Goal: Task Accomplishment & Management: Manage account settings

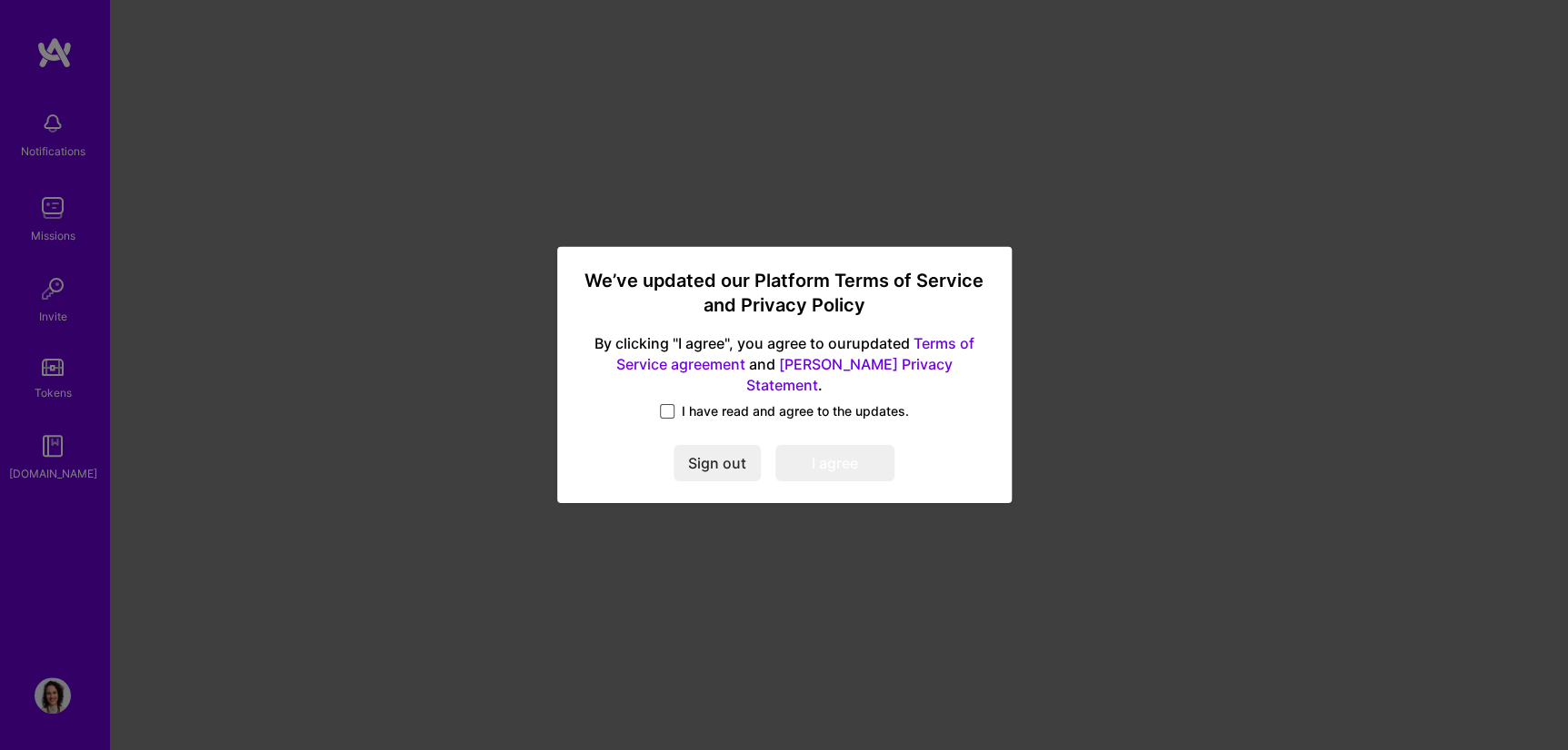
click at [670, 404] on span at bounding box center [667, 411] width 15 height 15
click at [0, 0] on input "I have read and agree to the updates." at bounding box center [0, 0] width 0 height 0
click at [811, 459] on button "I agree" at bounding box center [835, 464] width 119 height 36
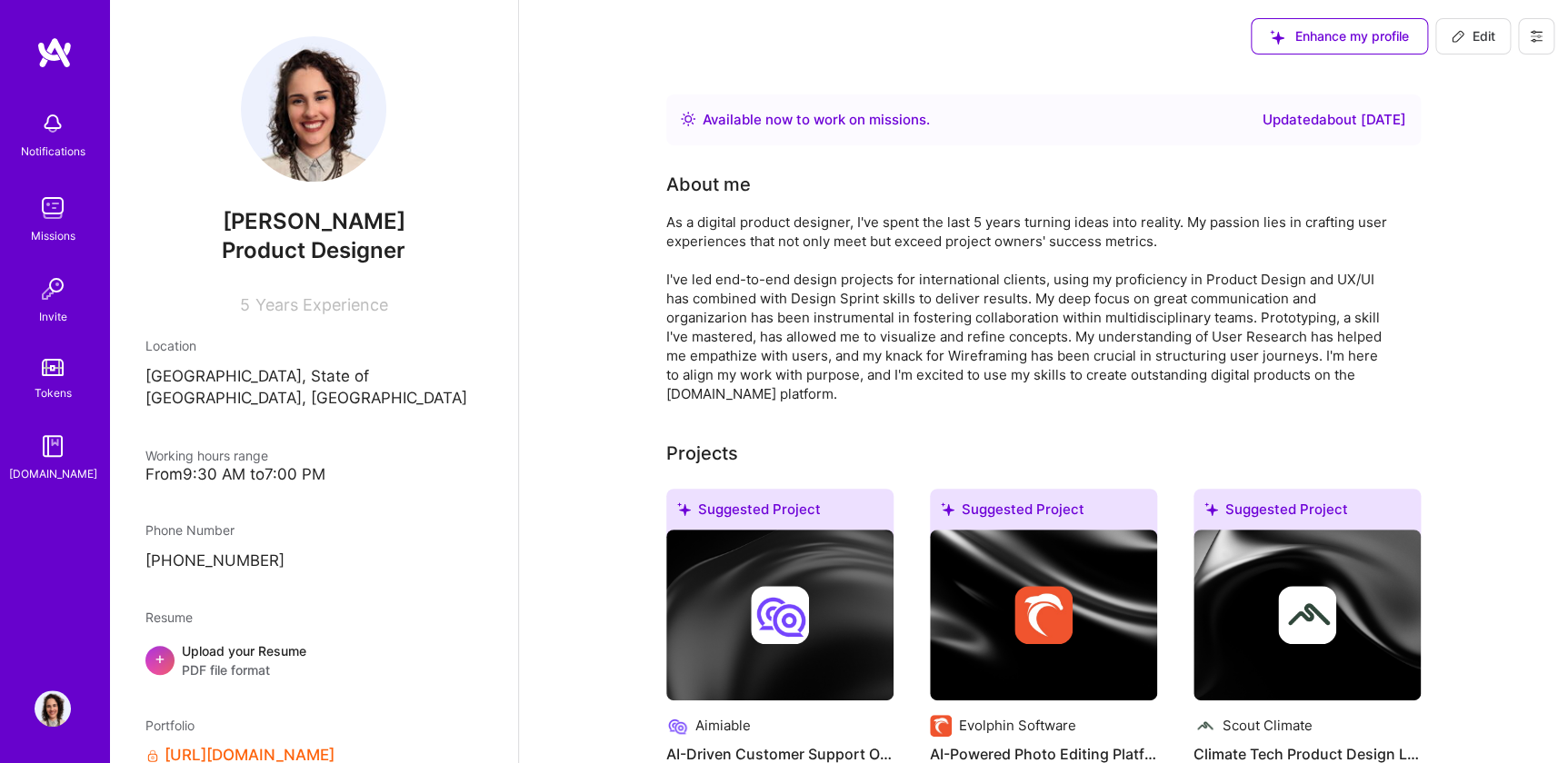
click at [1457, 39] on icon at bounding box center [1458, 36] width 11 height 11
select select "BR"
select select "Right Now"
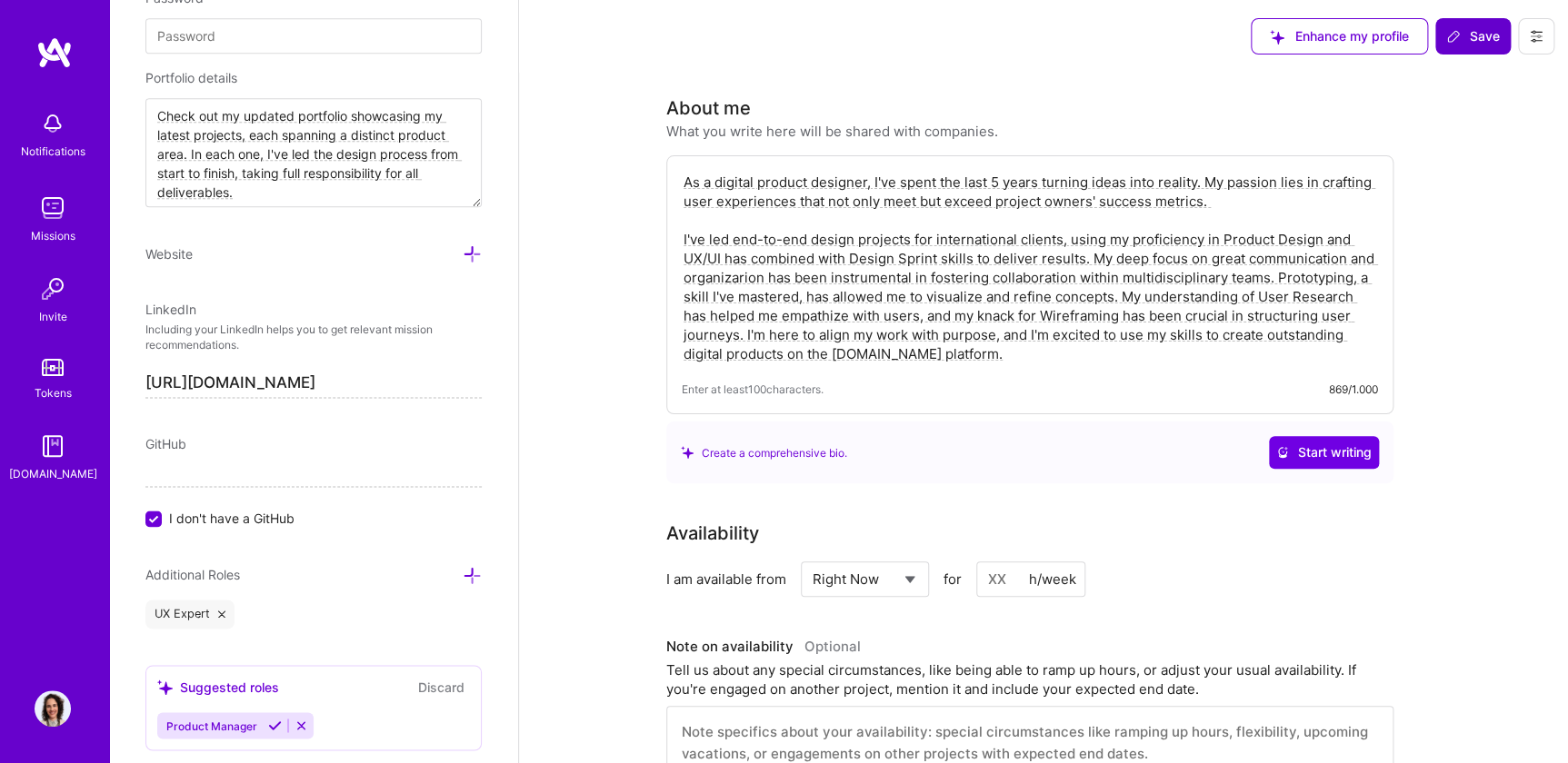
click at [1481, 29] on span "Save" at bounding box center [1473, 35] width 53 height 18
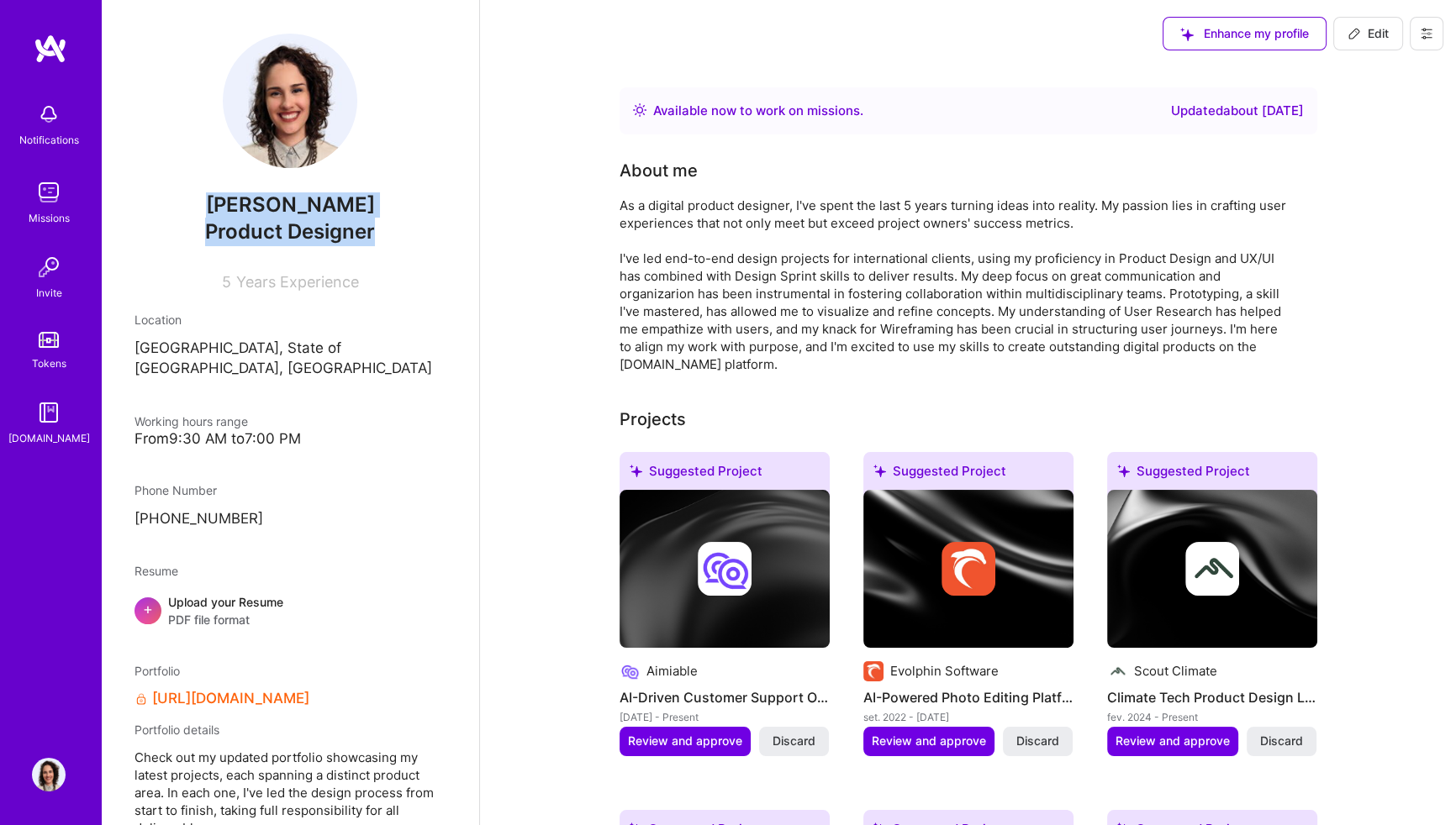
drag, startPoint x: 233, startPoint y: 203, endPoint x: 384, endPoint y: 227, distance: 152.9
click at [384, 227] on div "[PERSON_NAME] Product Designer 5 Years Experience" at bounding box center [290, 162] width 311 height 257
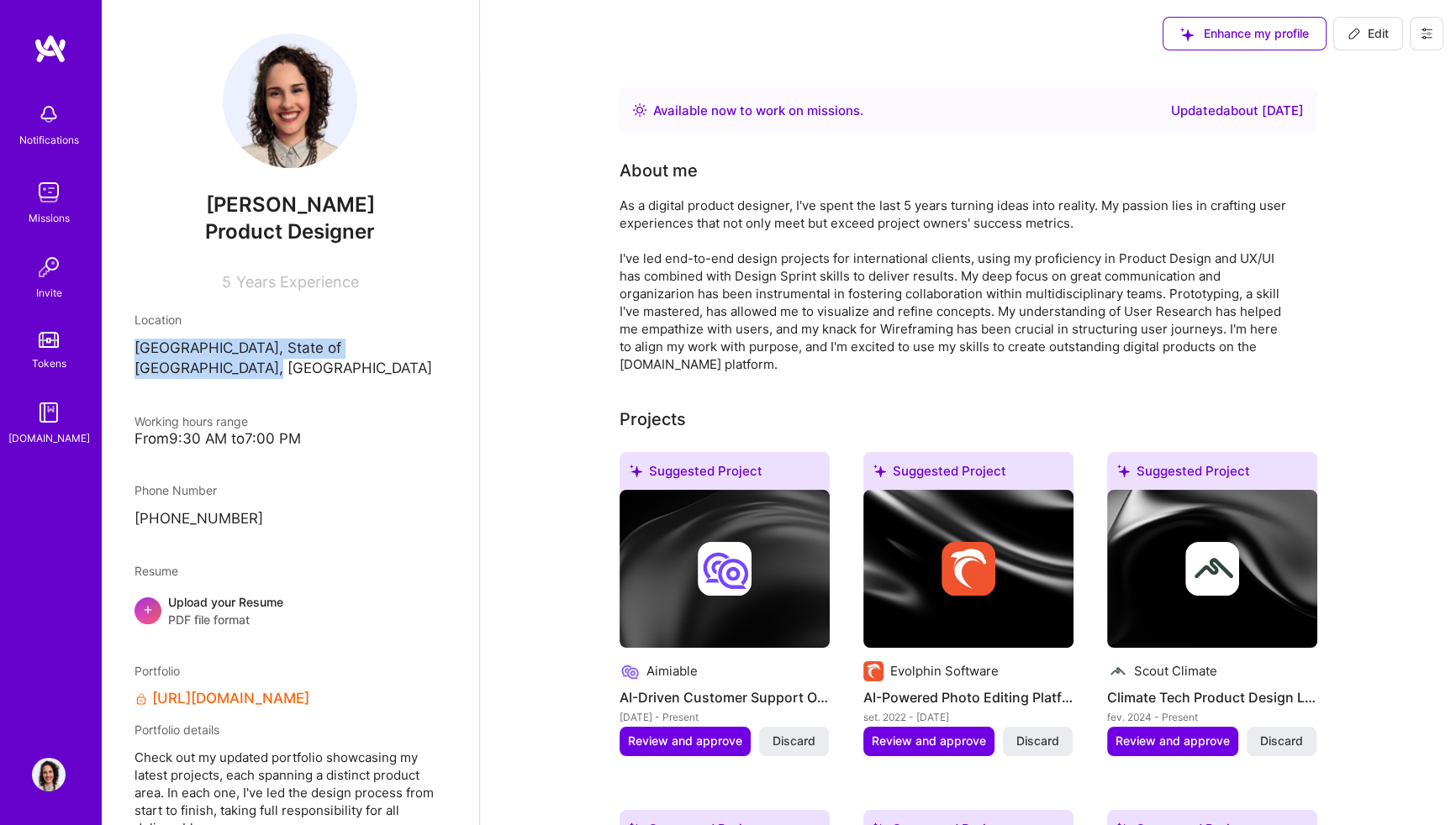
drag, startPoint x: 135, startPoint y: 350, endPoint x: 463, endPoint y: 347, distance: 328.0
click at [463, 347] on div "[PERSON_NAME] Product Designer 5 Years Experience Location [GEOGRAPHIC_DATA], […" at bounding box center [290, 412] width 378 height 825
drag, startPoint x: 463, startPoint y: 347, endPoint x: 316, endPoint y: 394, distance: 154.3
click at [415, 412] on div "Working hours range" at bounding box center [290, 421] width 311 height 17
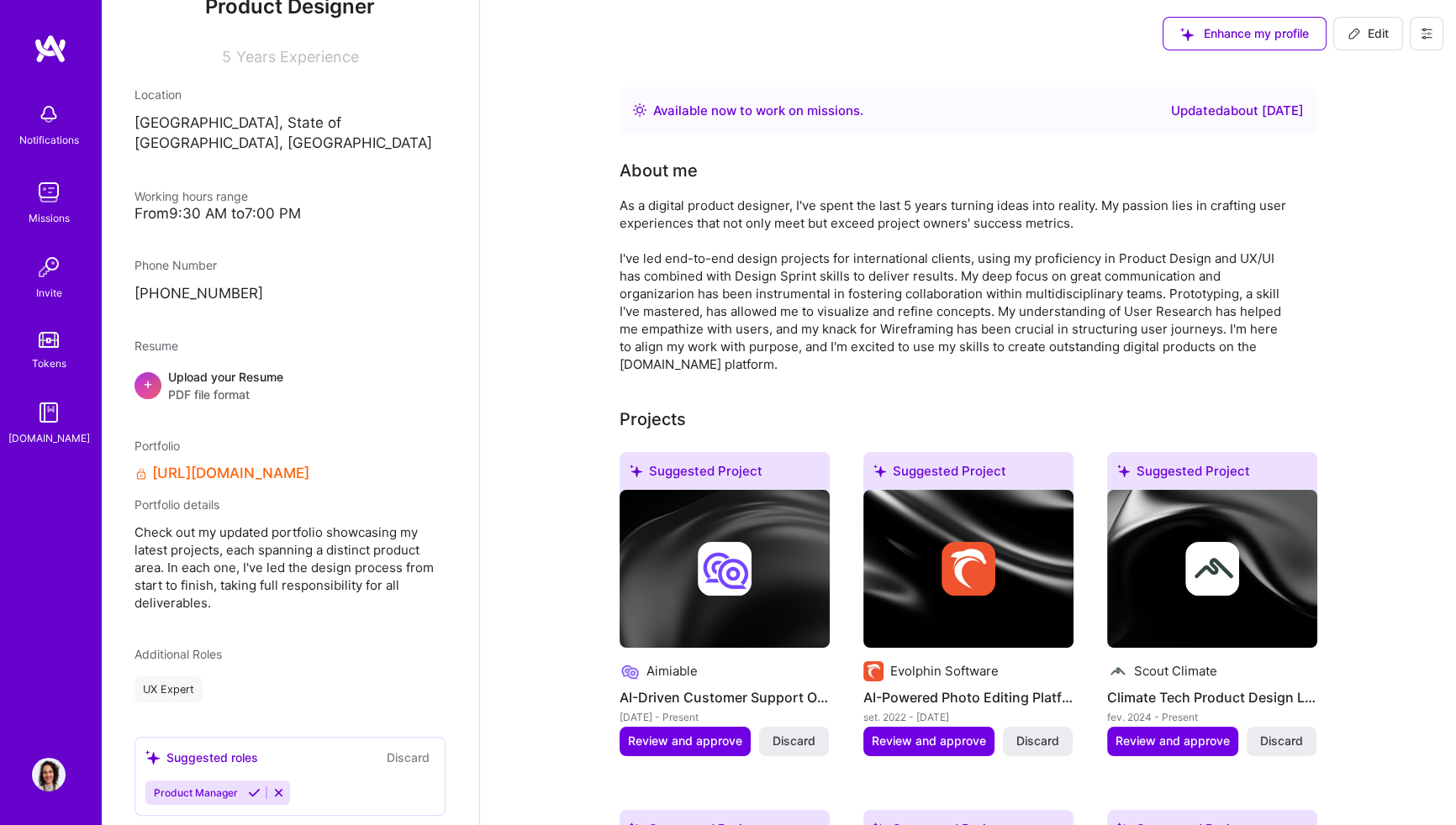
scroll to position [229, 0]
click at [148, 371] on span "+" at bounding box center [148, 380] width 10 height 17
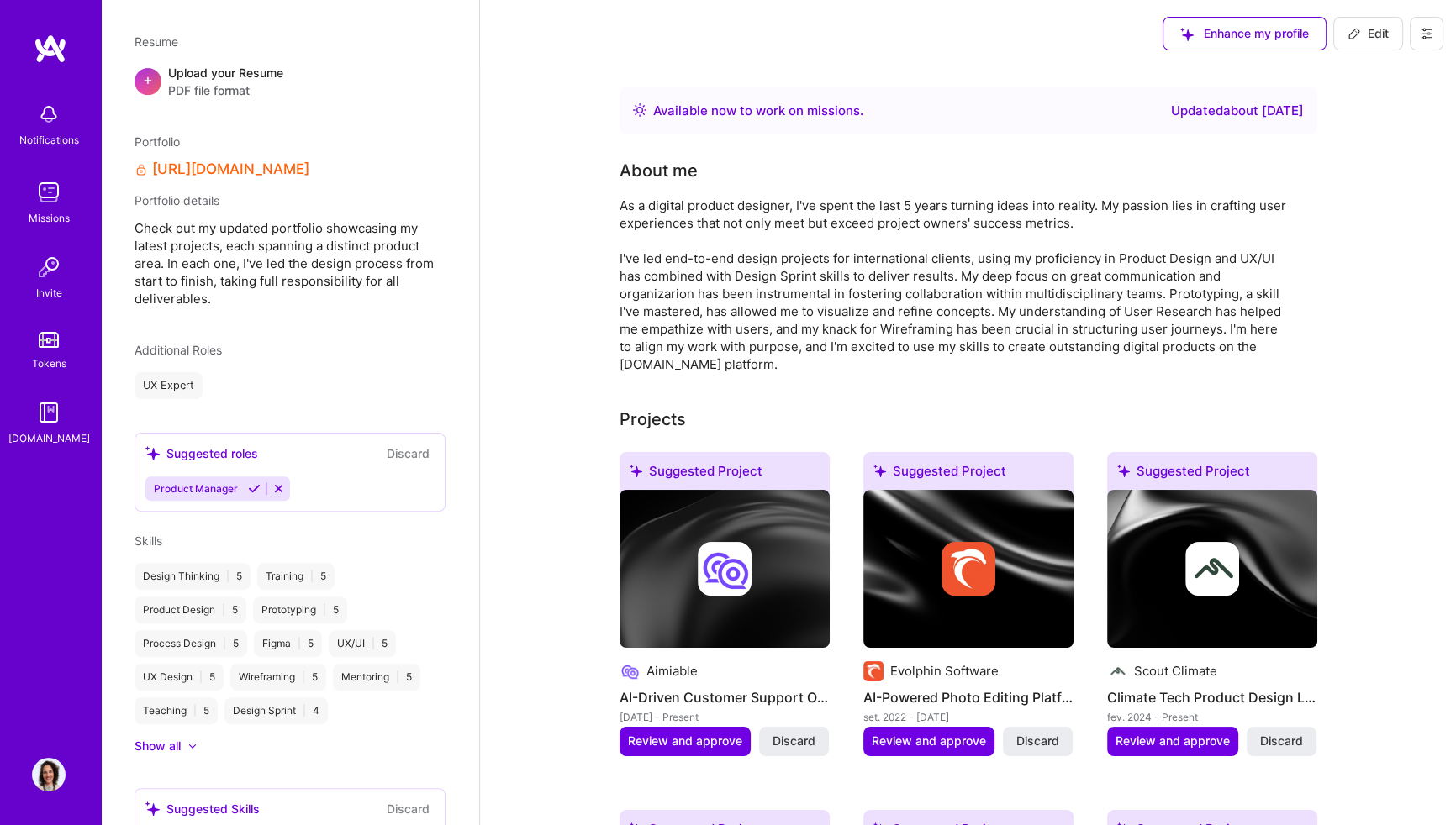
scroll to position [534, 0]
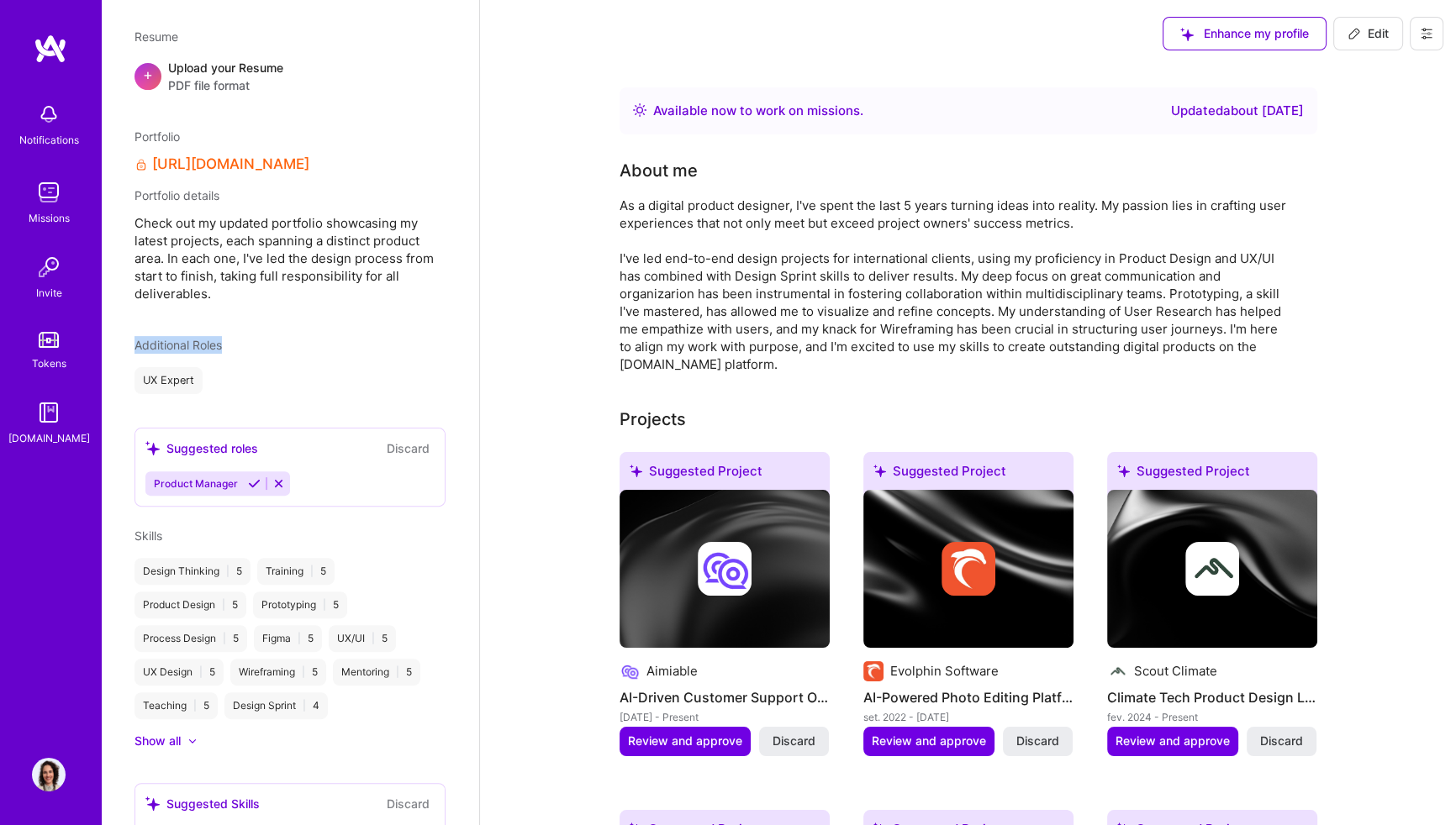
drag, startPoint x: 137, startPoint y: 324, endPoint x: 230, endPoint y: 326, distance: 93.0
click at [230, 337] on div "Additional Roles" at bounding box center [290, 345] width 311 height 17
drag, startPoint x: 230, startPoint y: 326, endPoint x: 164, endPoint y: 359, distance: 73.8
click at [164, 368] on div "UX Expert" at bounding box center [168, 381] width 68 height 27
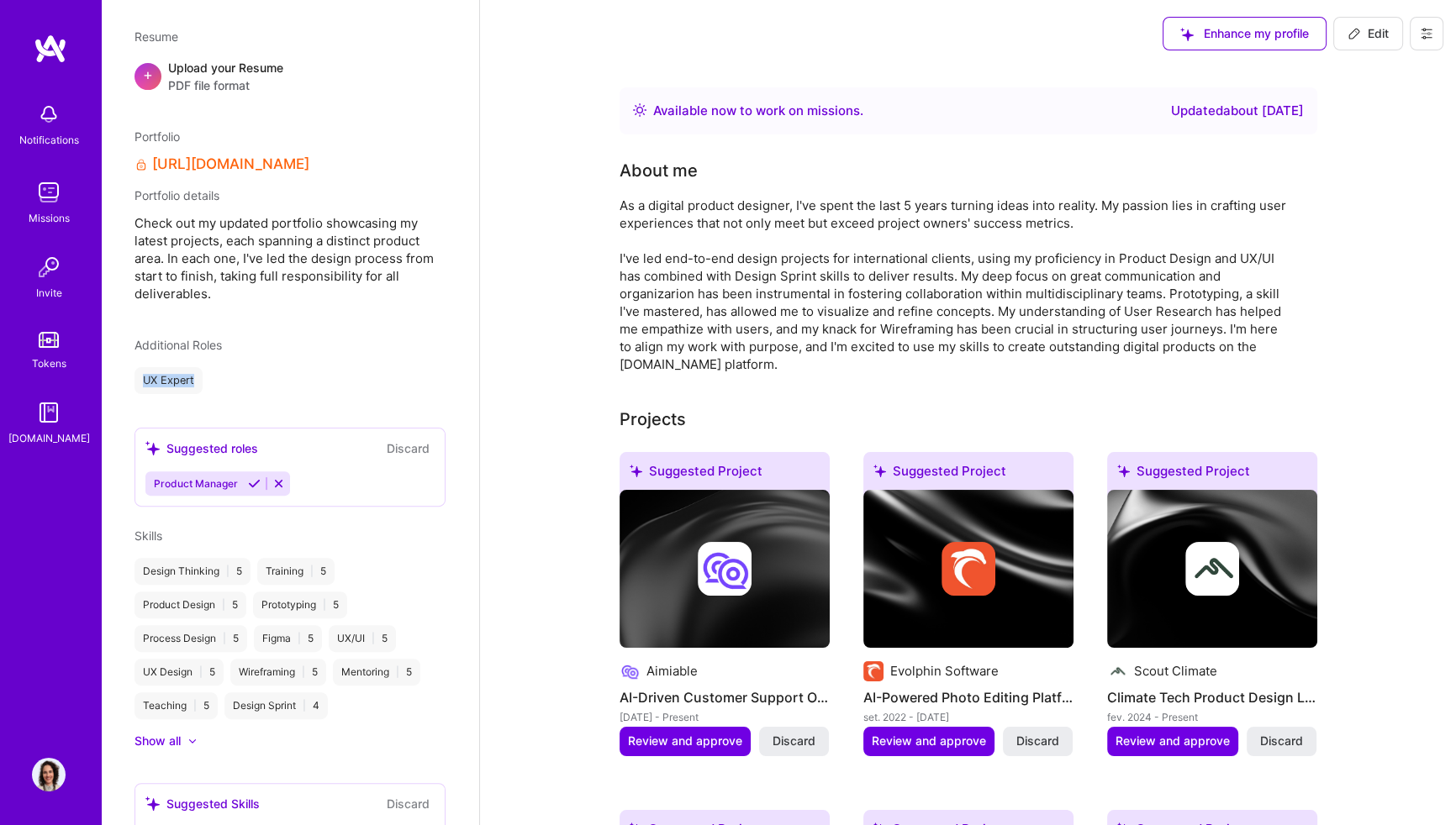
click at [164, 368] on div "UX Expert" at bounding box center [168, 381] width 68 height 27
drag, startPoint x: 164, startPoint y: 359, endPoint x: 225, endPoint y: 375, distance: 63.1
click at [225, 375] on div "[PERSON_NAME] Product Designer 5 Years Experience Location [GEOGRAPHIC_DATA], […" at bounding box center [290, 412] width 378 height 825
click at [1356, 37] on icon at bounding box center [1354, 34] width 14 height 14
select select "BR"
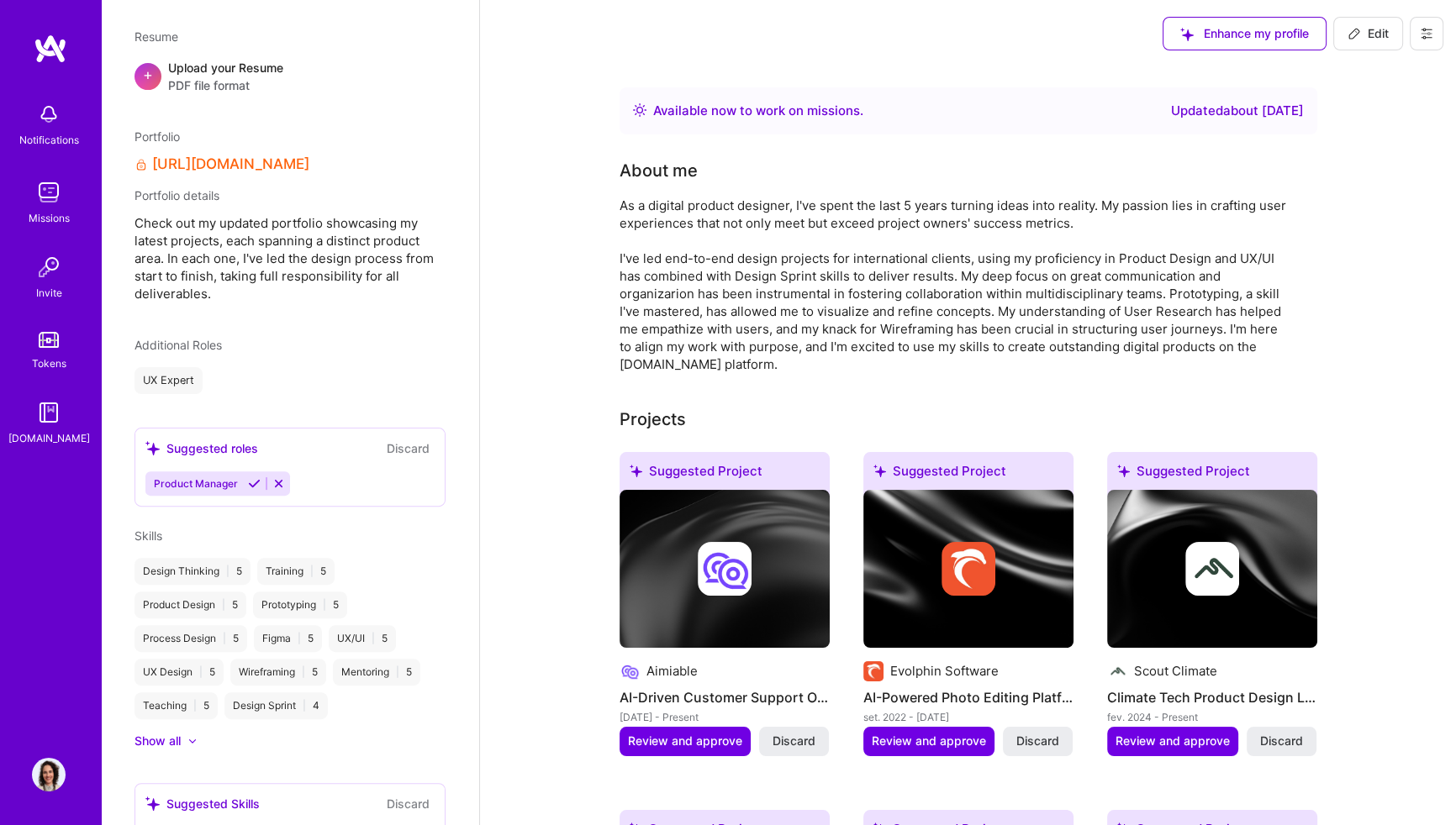
select select "Right Now"
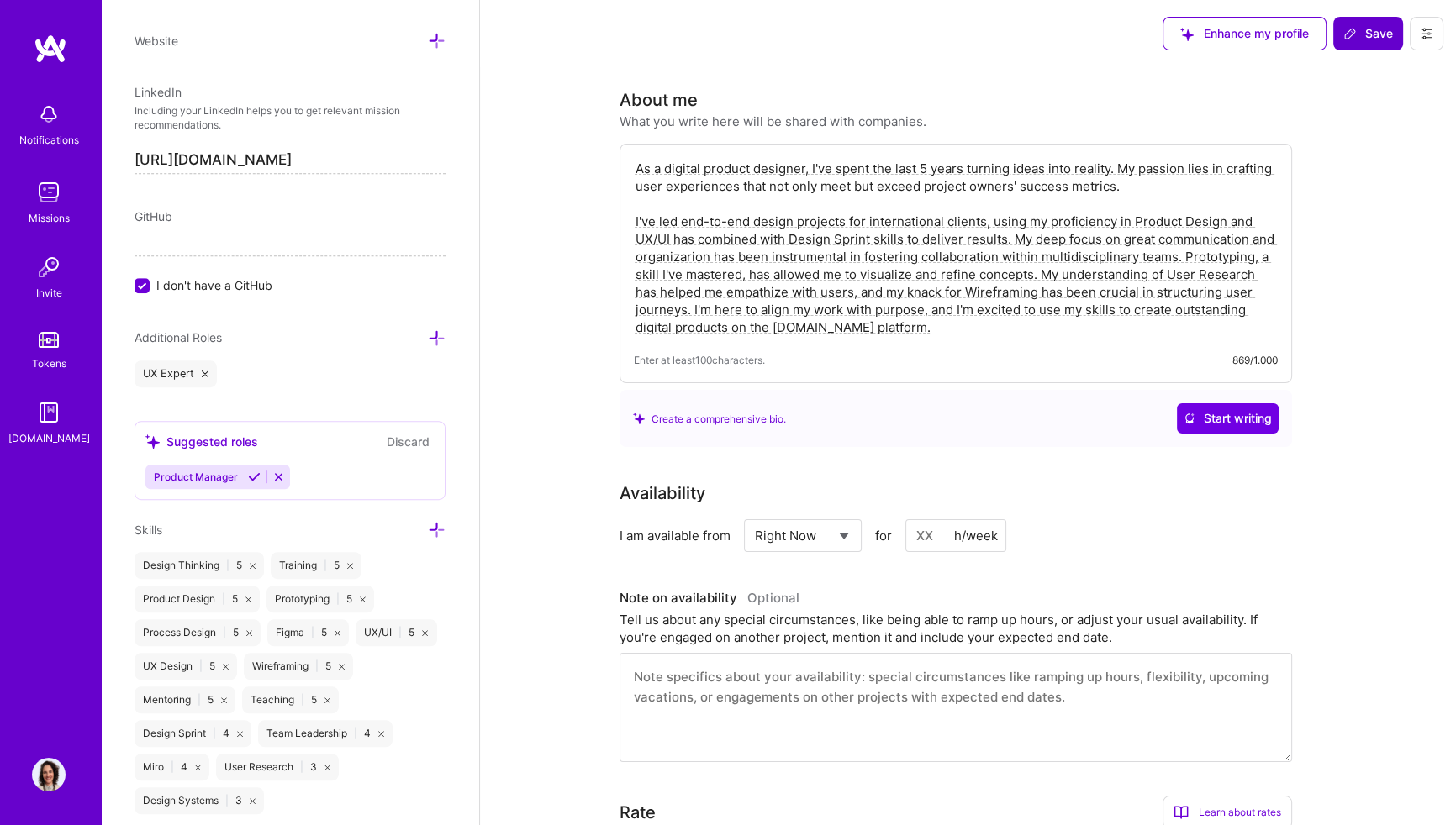
scroll to position [1125, 0]
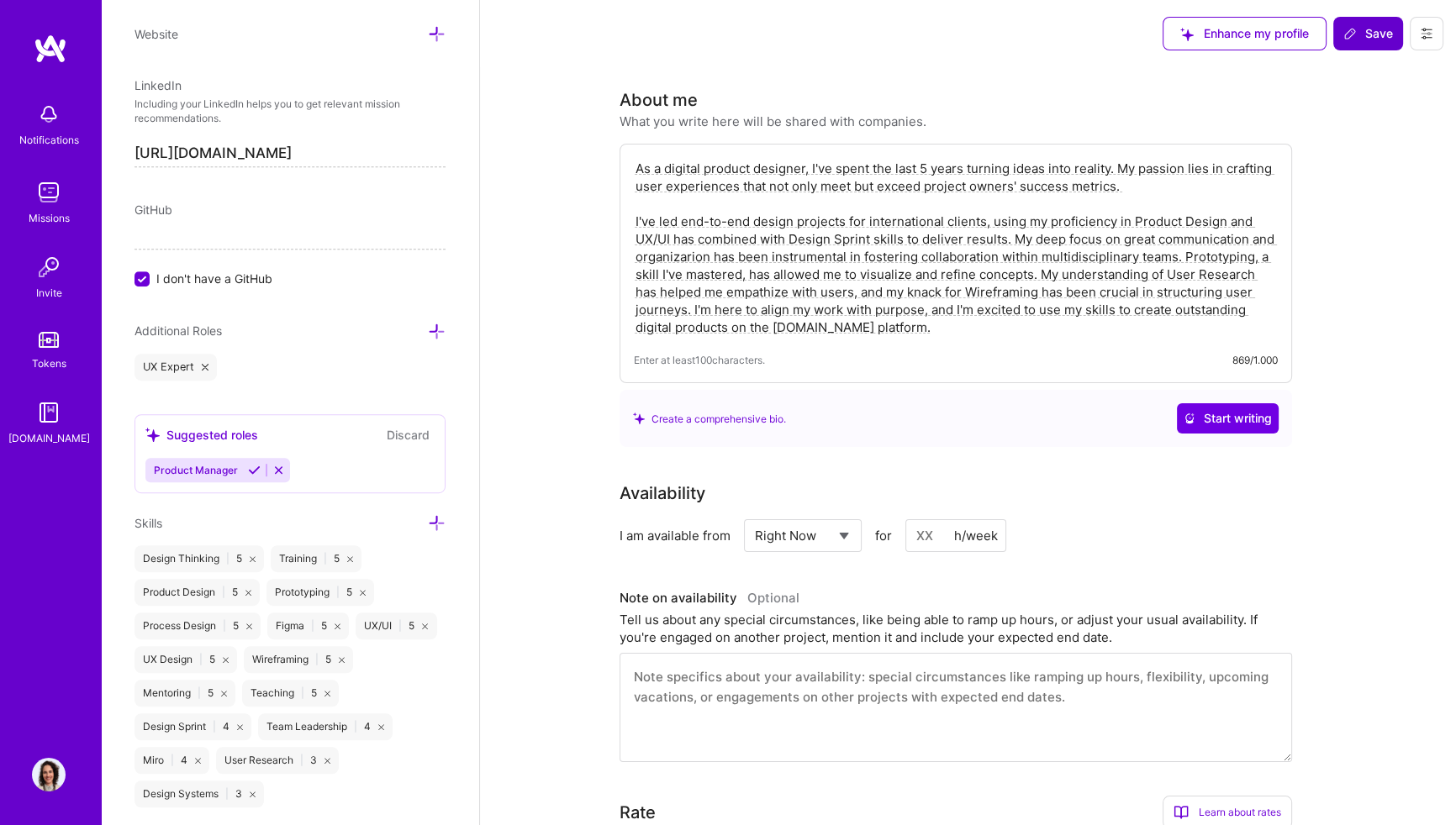
click at [428, 330] on icon at bounding box center [437, 331] width 17 height 17
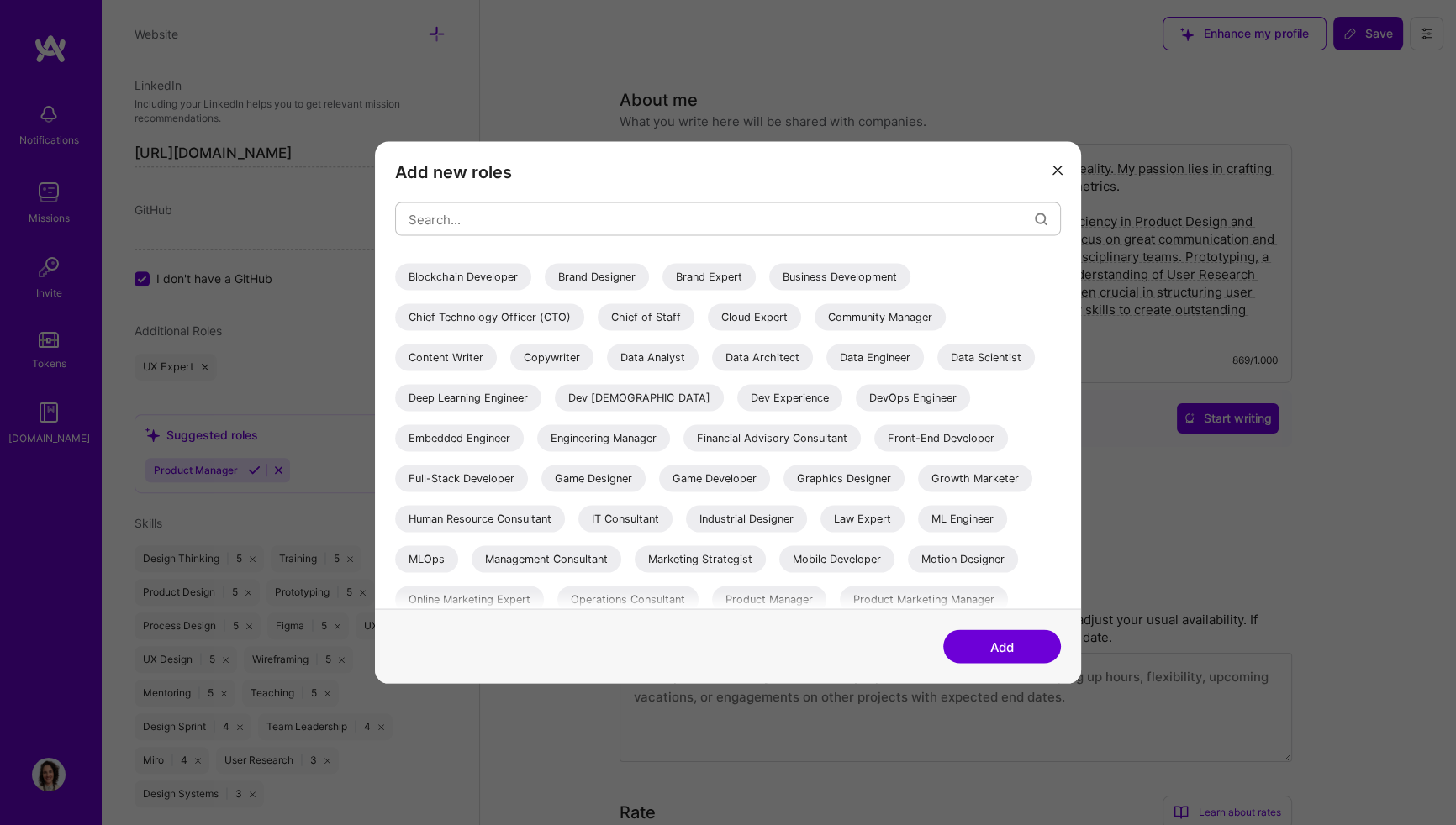
scroll to position [0, 0]
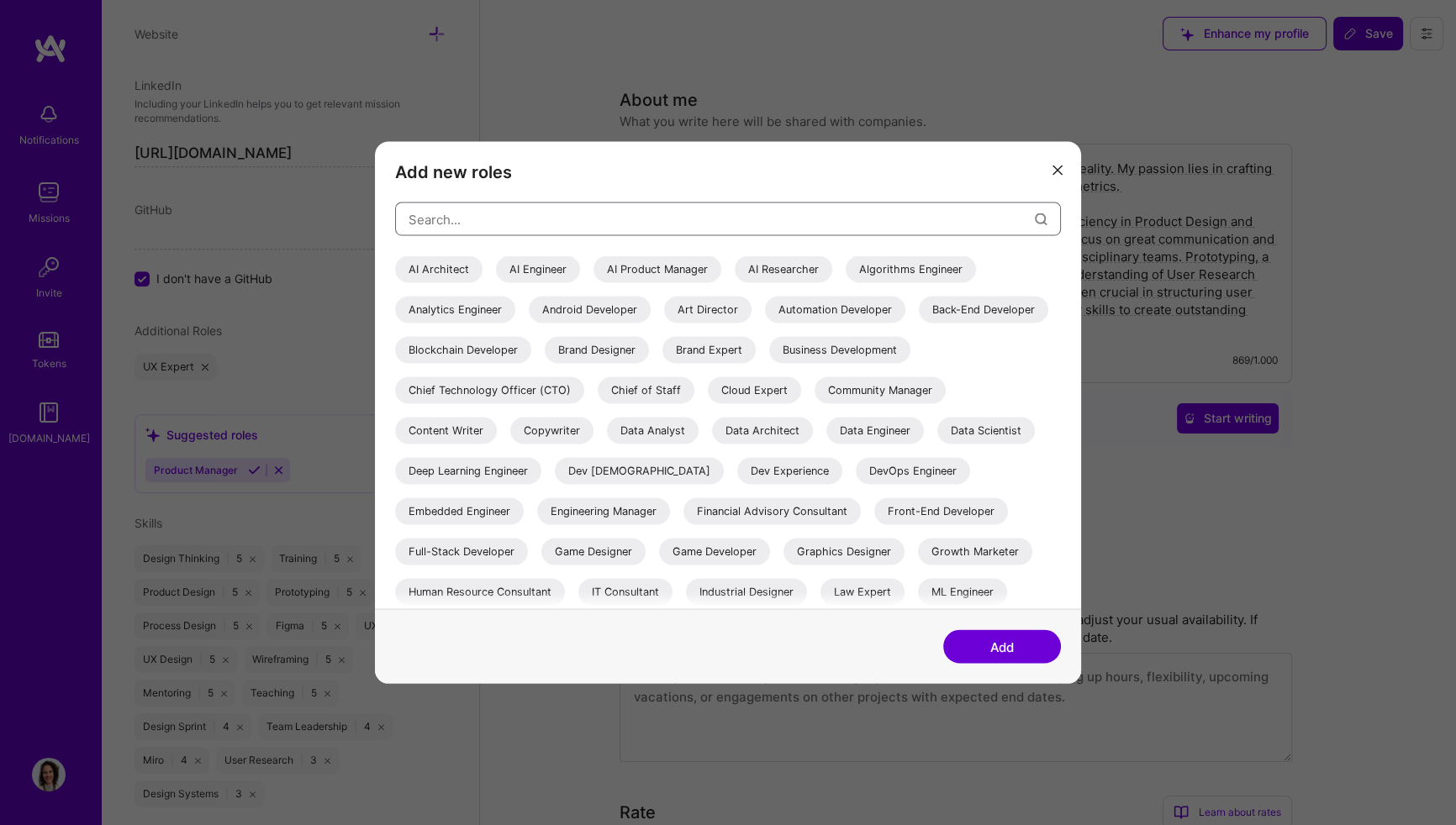
click at [487, 214] on input "modal" at bounding box center [722, 219] width 627 height 43
click at [1053, 174] on icon "modal" at bounding box center [1057, 170] width 10 height 10
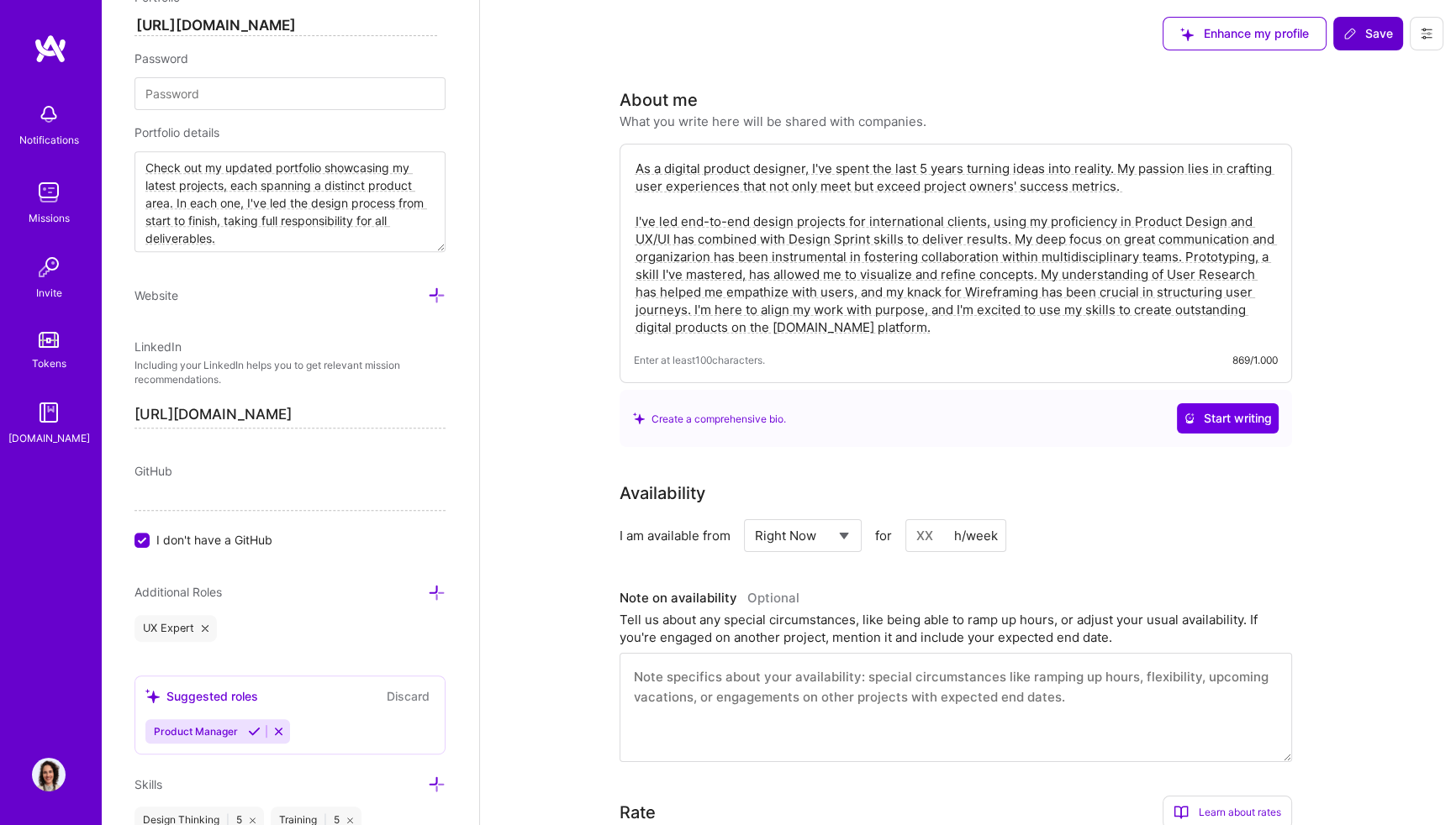
scroll to position [820, 0]
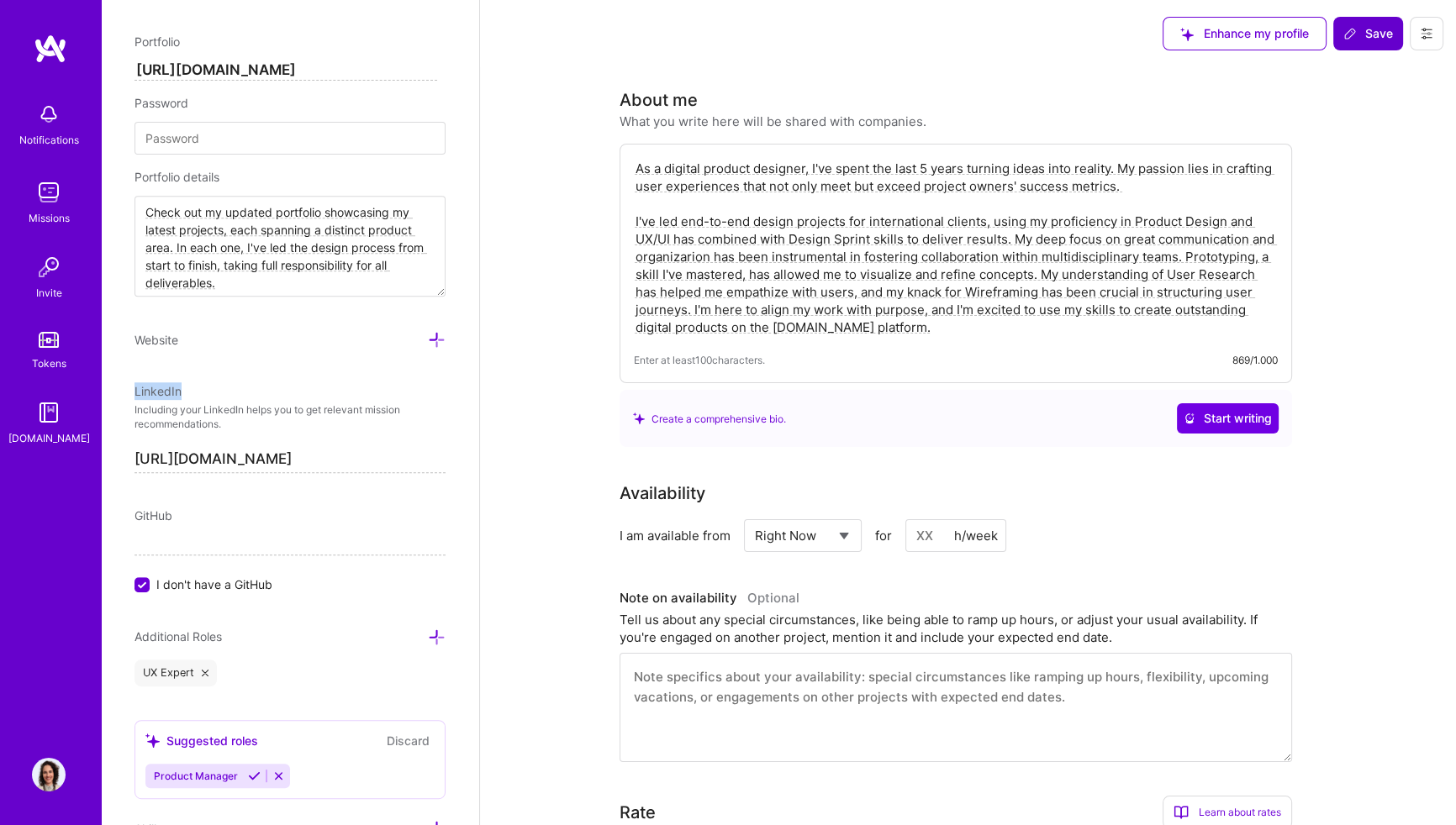
drag, startPoint x: 129, startPoint y: 387, endPoint x: 248, endPoint y: 438, distance: 129.5
click at [248, 438] on div "Edit photo [PERSON_NAME] Product Designer 5 Years Experience Location This is t…" at bounding box center [290, 412] width 378 height 825
drag, startPoint x: 248, startPoint y: 438, endPoint x: 234, endPoint y: 434, distance: 14.6
click at [234, 434] on div "LinkedIn Including your LinkedIn helps you to get relevant mission recommendati…" at bounding box center [290, 427] width 311 height 91
drag, startPoint x: 136, startPoint y: 387, endPoint x: 225, endPoint y: 428, distance: 98.0
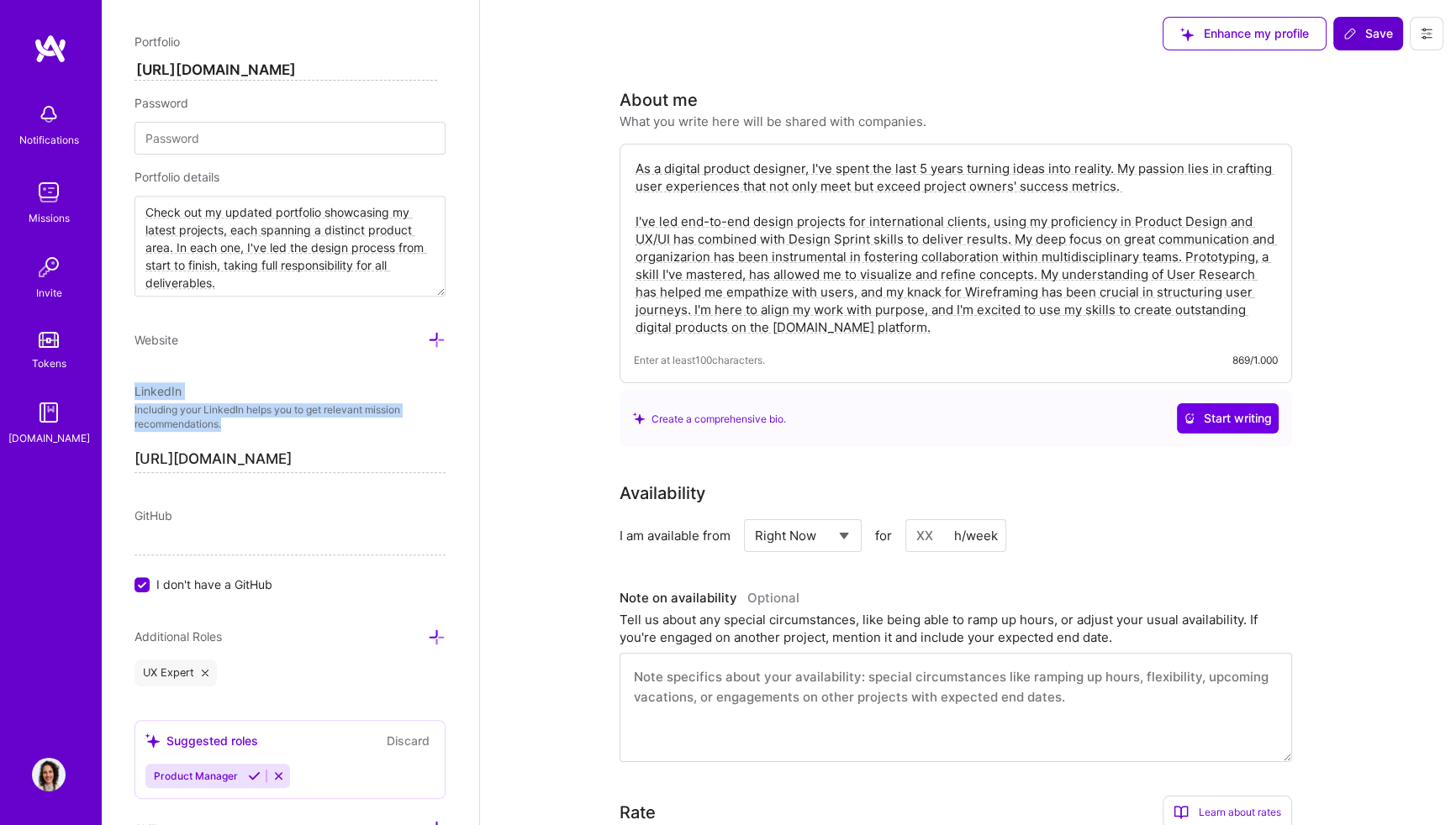
click at [225, 428] on div "LinkedIn Including your LinkedIn helps you to get relevant mission recommendati…" at bounding box center [290, 427] width 311 height 91
click at [431, 628] on icon at bounding box center [437, 637] width 17 height 17
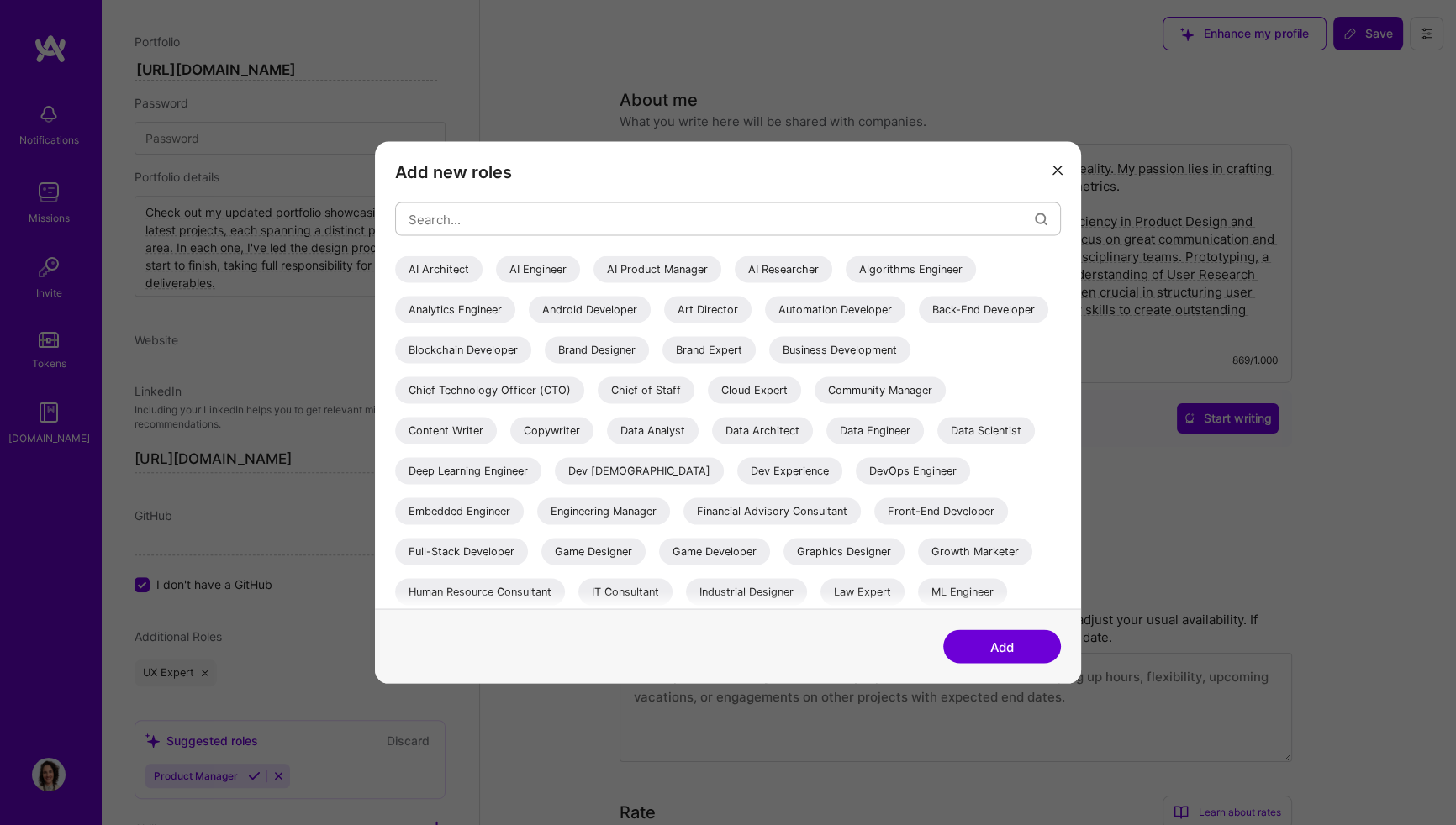
click at [1054, 173] on icon "modal" at bounding box center [1057, 170] width 10 height 10
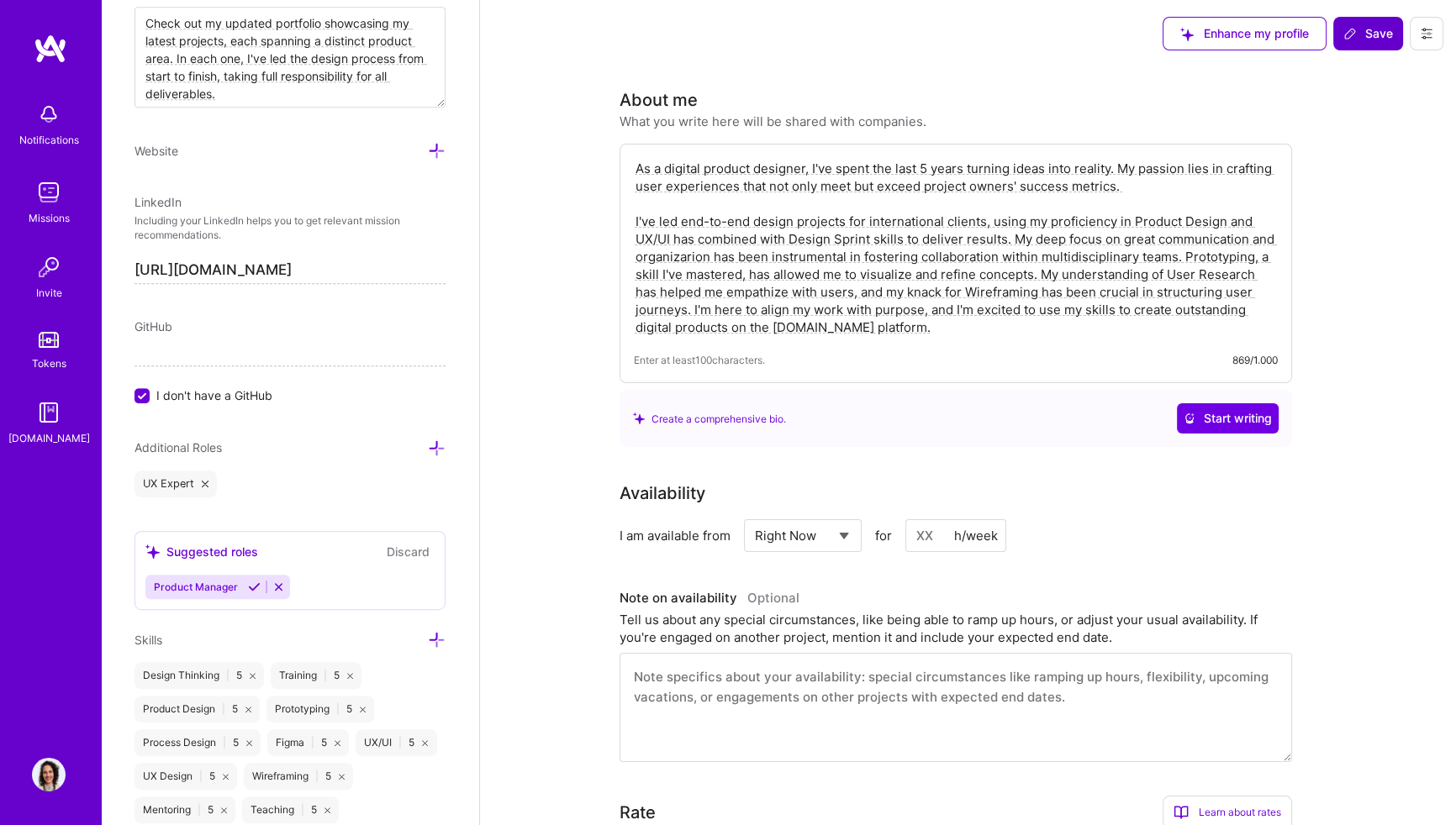
scroll to position [1049, 0]
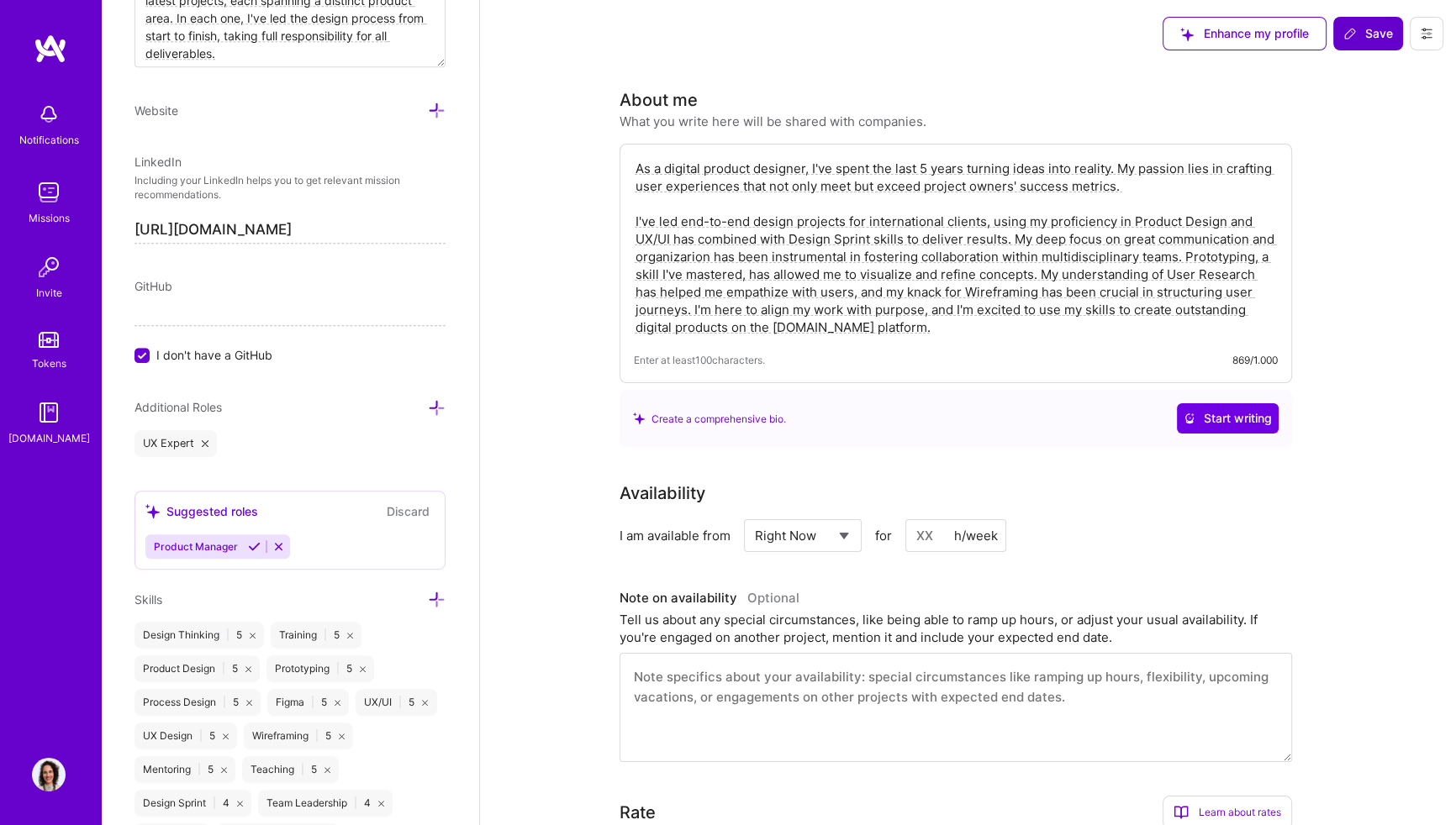
drag, startPoint x: 168, startPoint y: 510, endPoint x: 264, endPoint y: 515, distance: 96.1
click at [264, 515] on div "Suggested roles Discard" at bounding box center [289, 511] width 289 height 19
click at [255, 513] on div "Suggested roles" at bounding box center [201, 511] width 113 height 17
click at [245, 513] on div "Suggested roles" at bounding box center [201, 511] width 113 height 17
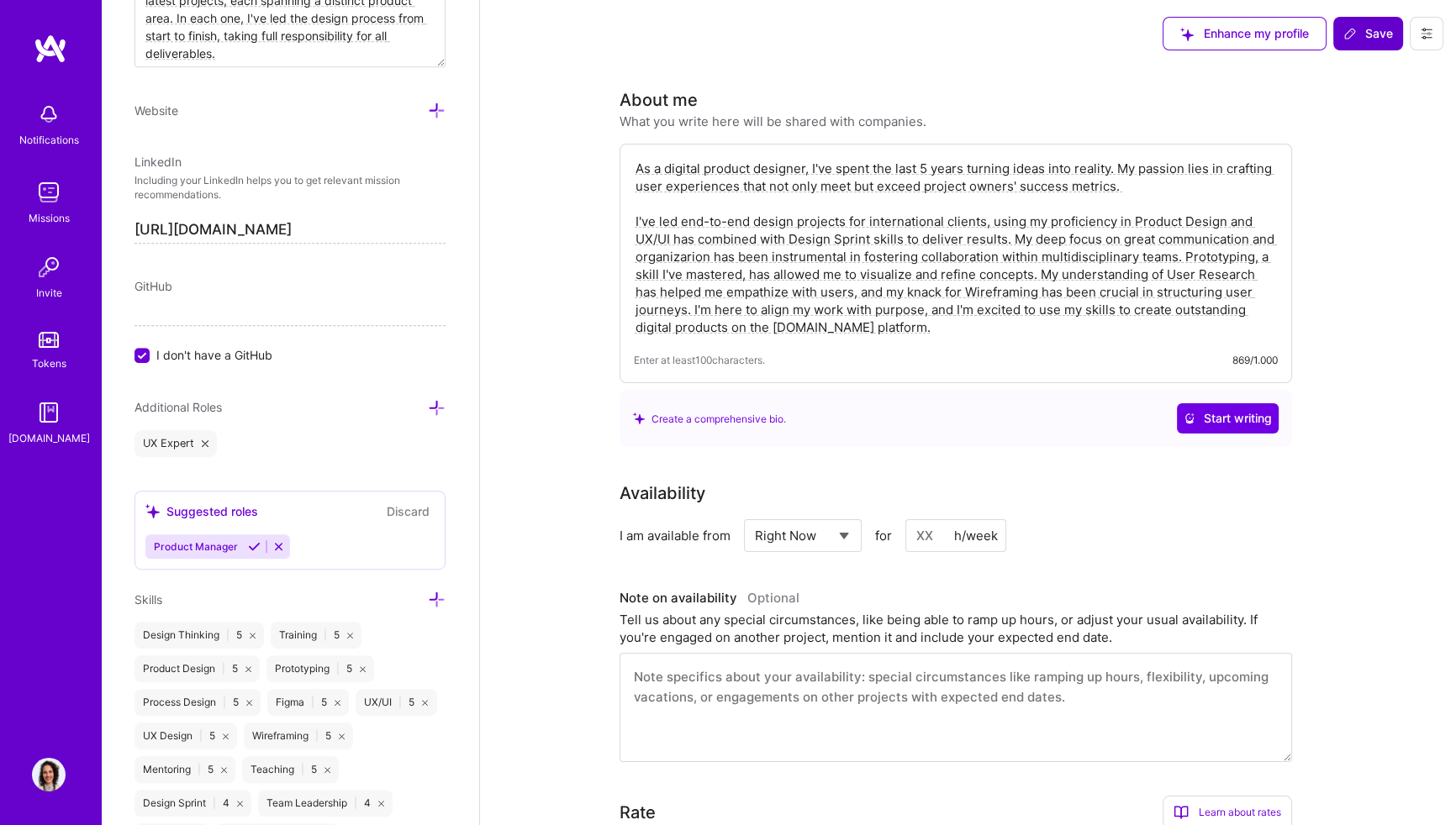
drag, startPoint x: 245, startPoint y: 513, endPoint x: 203, endPoint y: 502, distance: 43.4
click at [206, 502] on div "Suggested roles" at bounding box center [201, 511] width 113 height 17
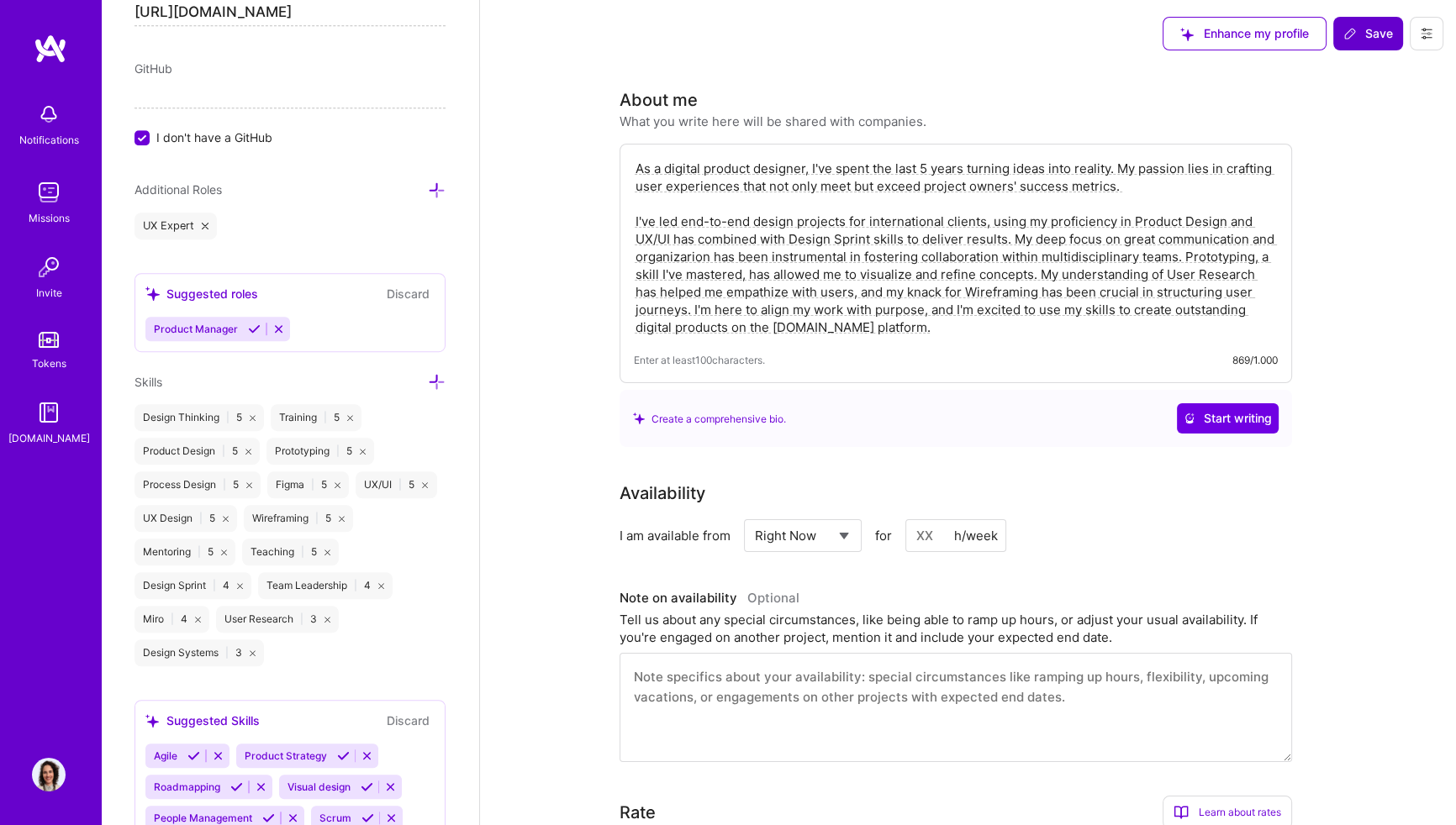
scroll to position [1277, 0]
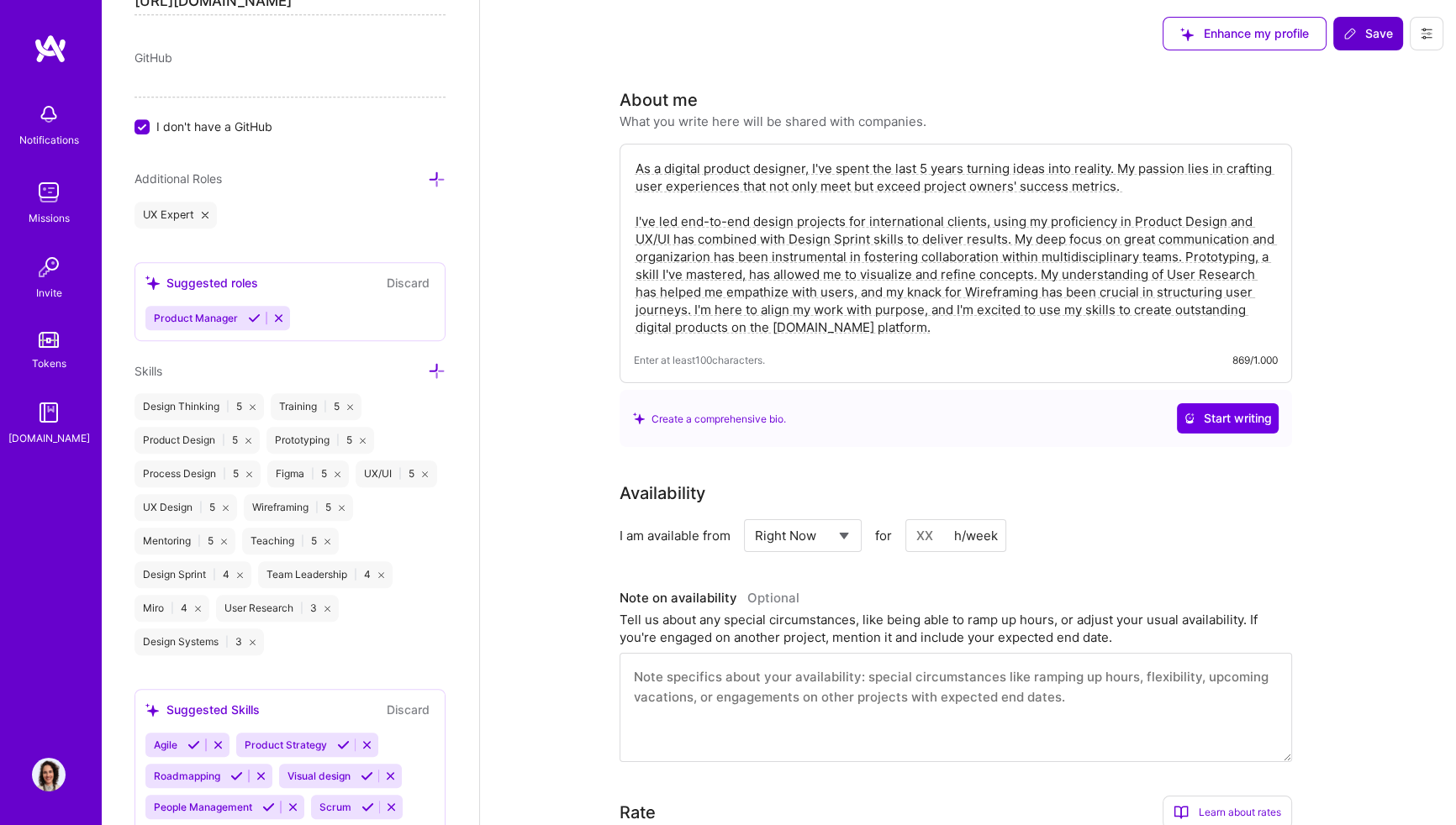
click at [431, 366] on icon at bounding box center [437, 371] width 17 height 17
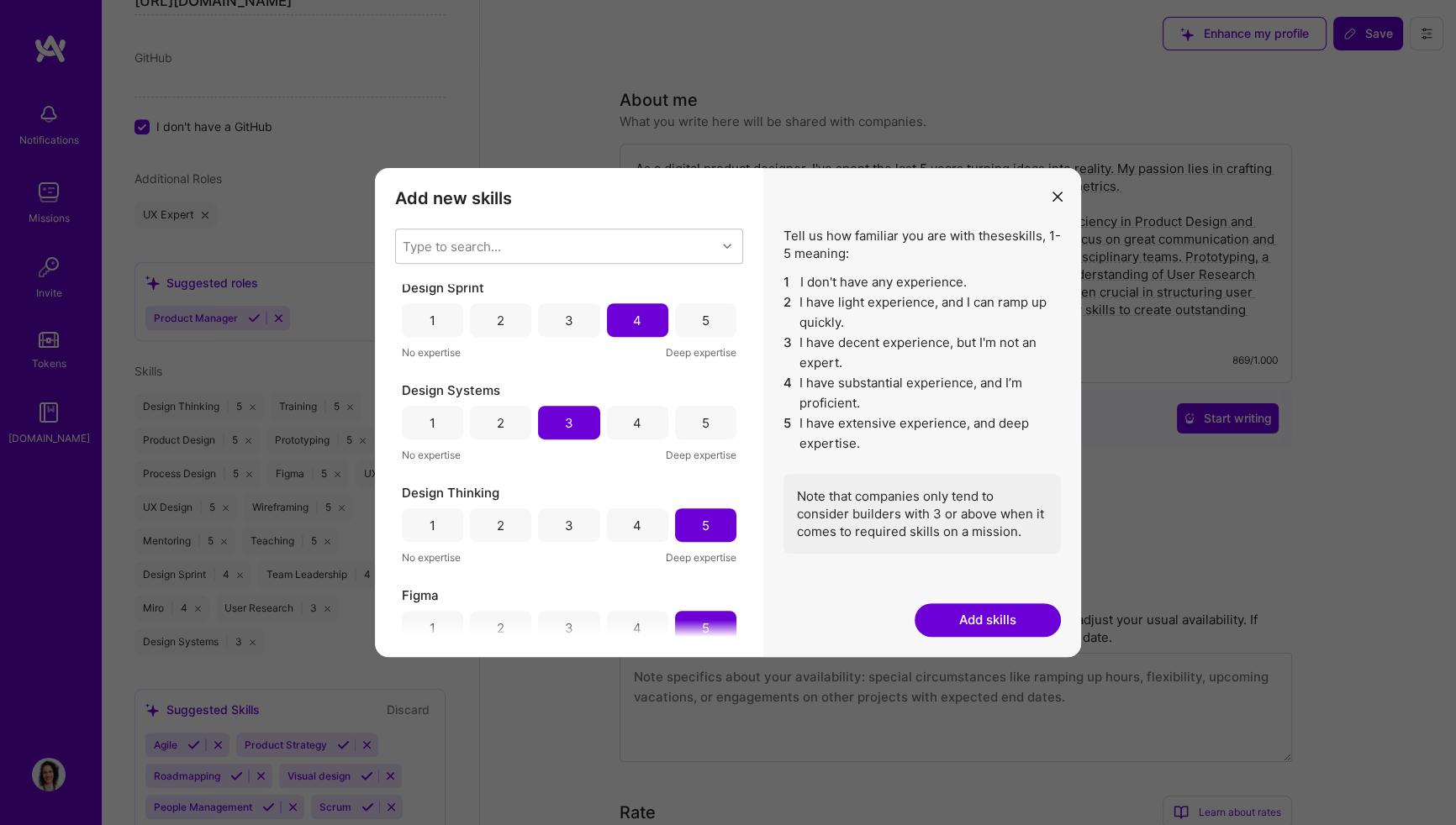
scroll to position [0, 0]
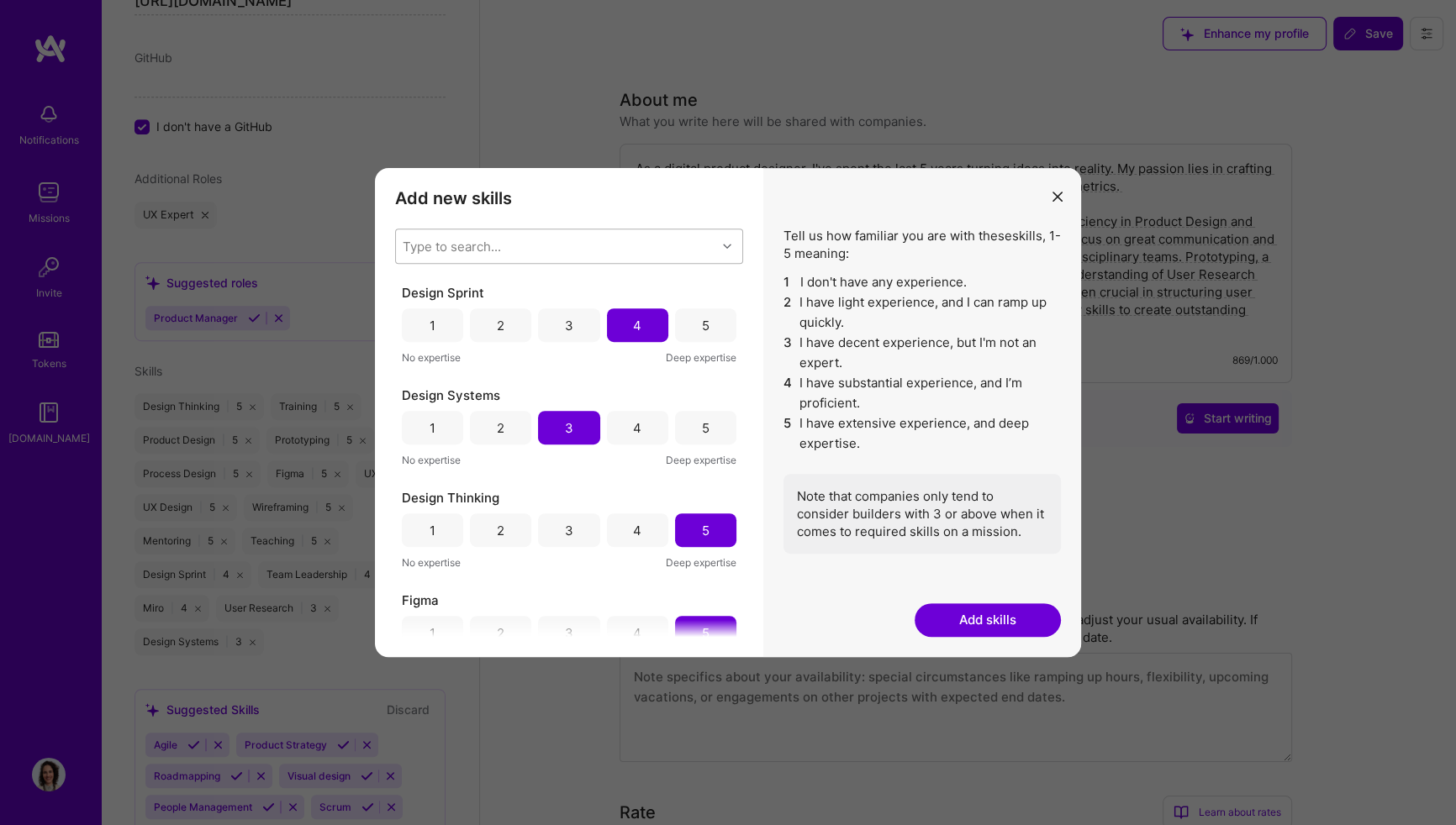
click at [496, 242] on div "Type to search..." at bounding box center [452, 247] width 98 height 17
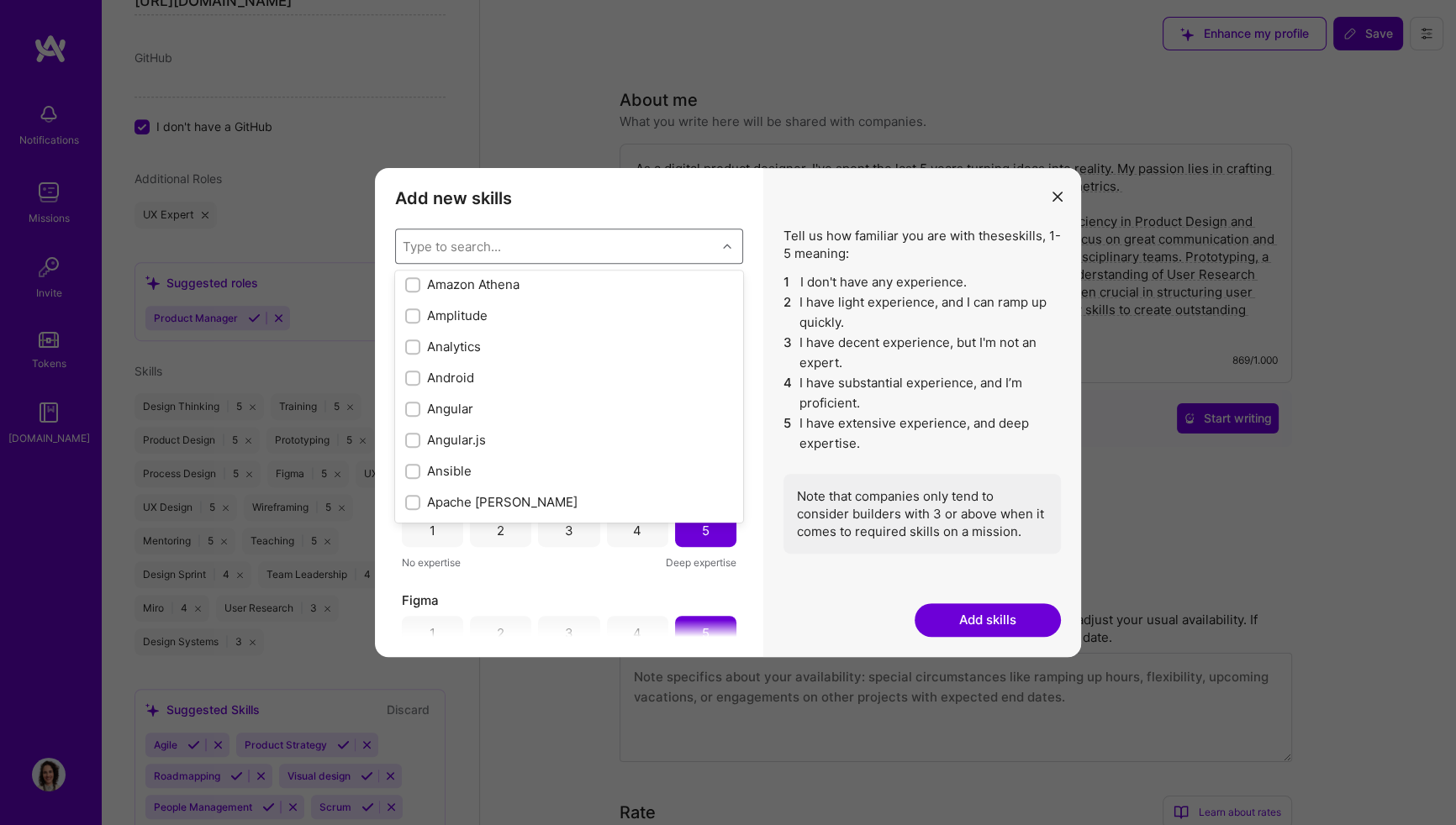
scroll to position [1069, 0]
click at [753, 362] on div "Add new skills Tell us how familiar you are with given skills, using between 1 …" at bounding box center [569, 412] width 388 height 489
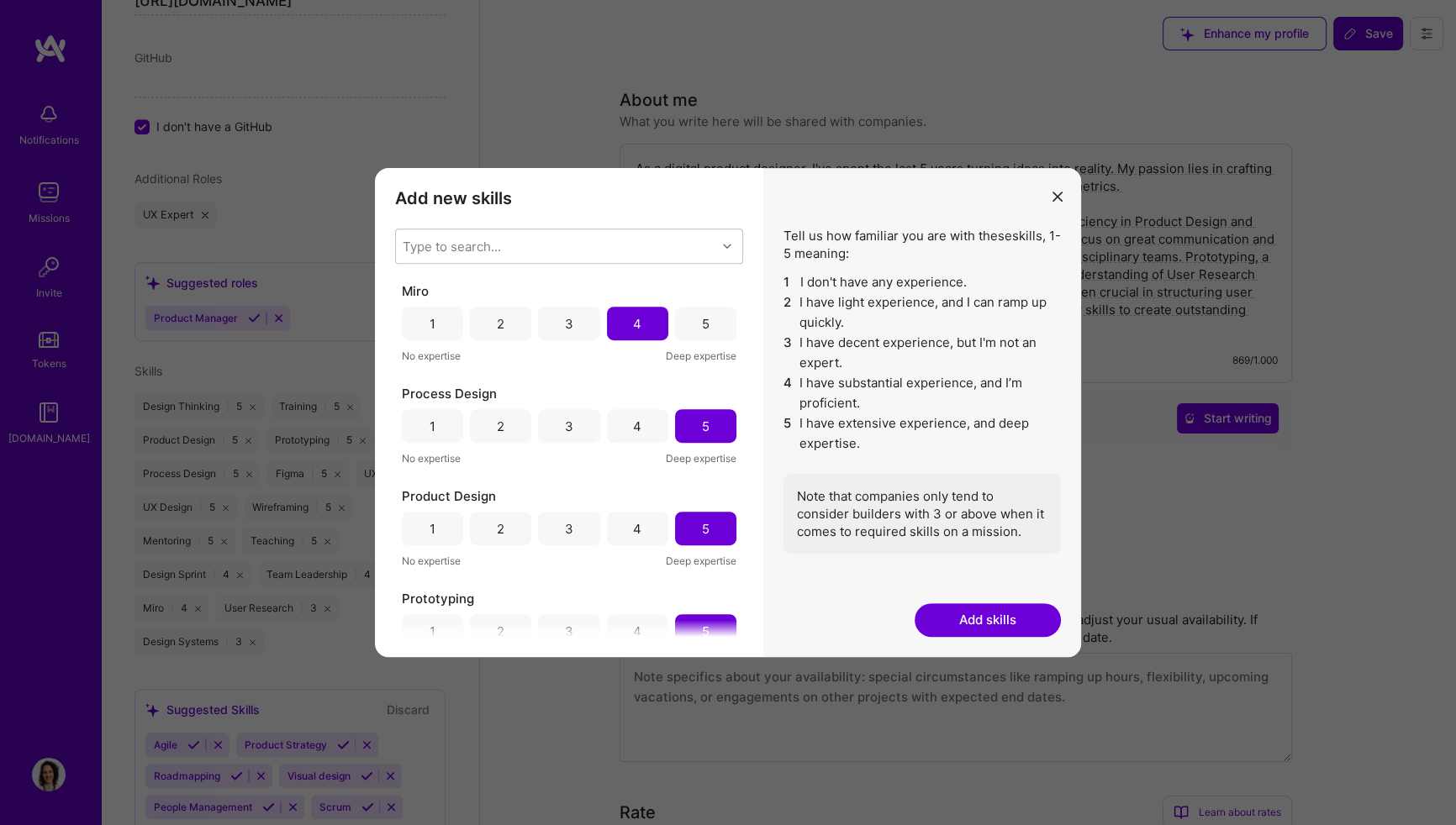
scroll to position [534, 0]
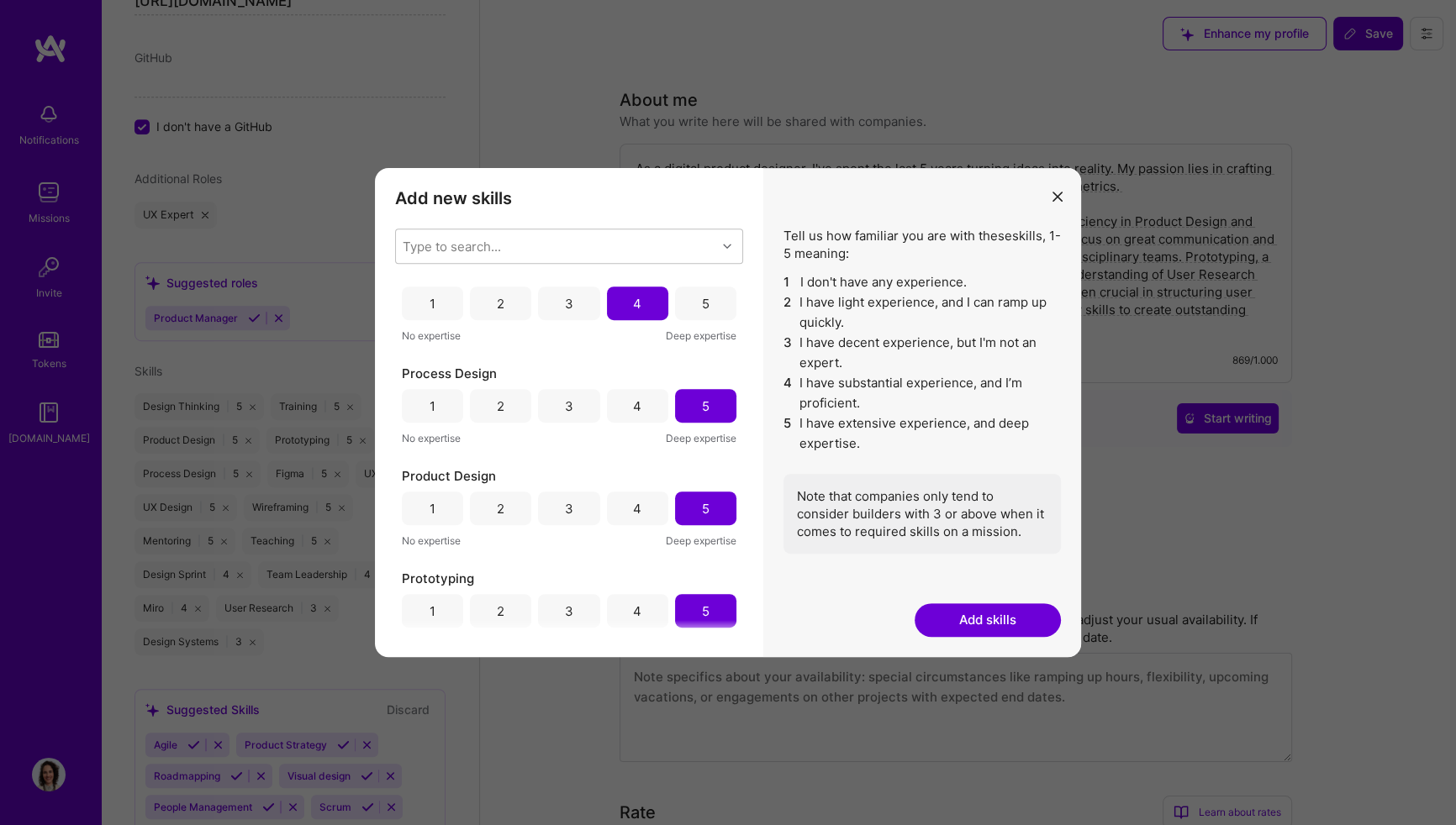
click at [1062, 193] on button "modal" at bounding box center [1057, 195] width 20 height 28
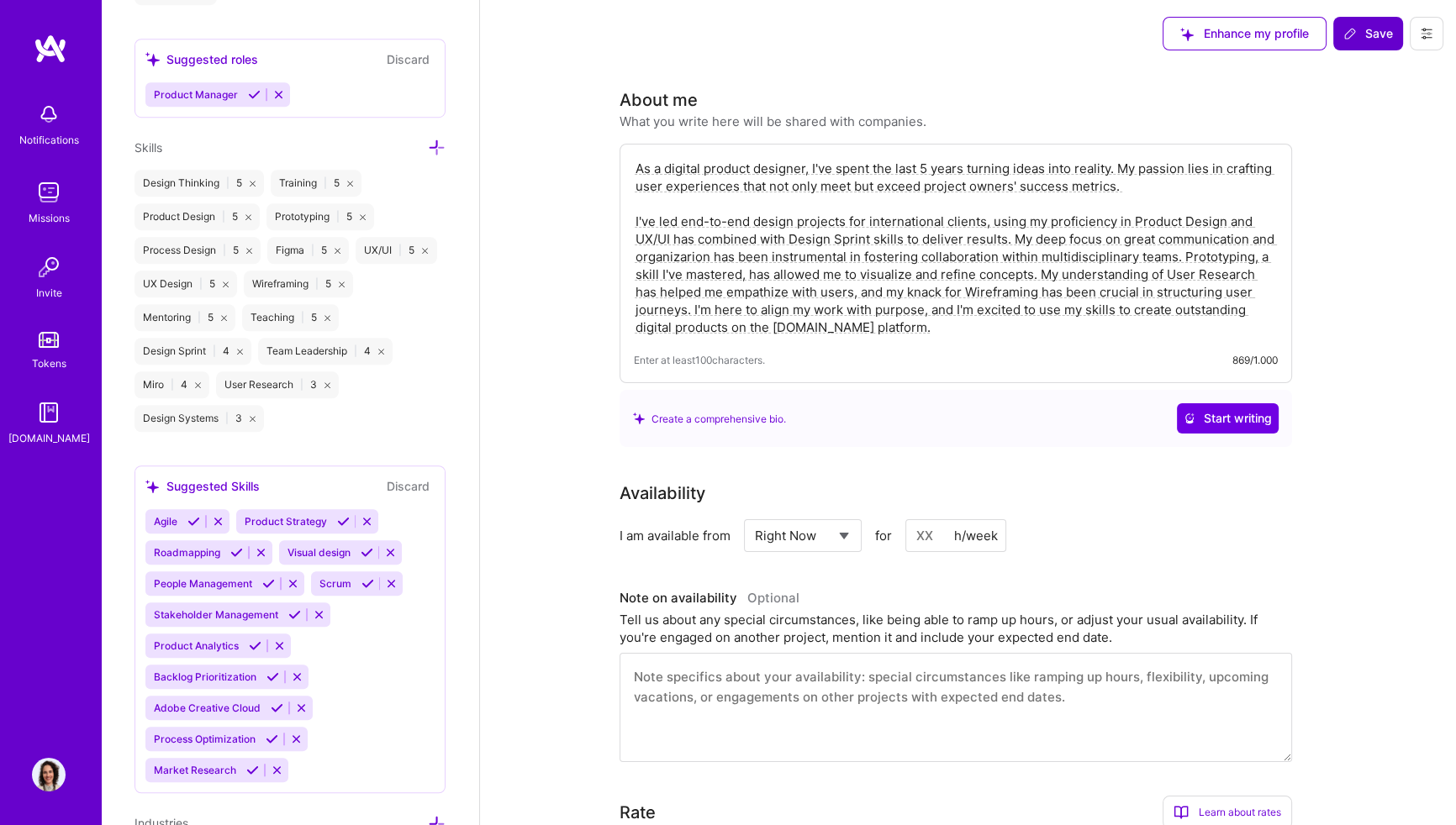
scroll to position [1507, 0]
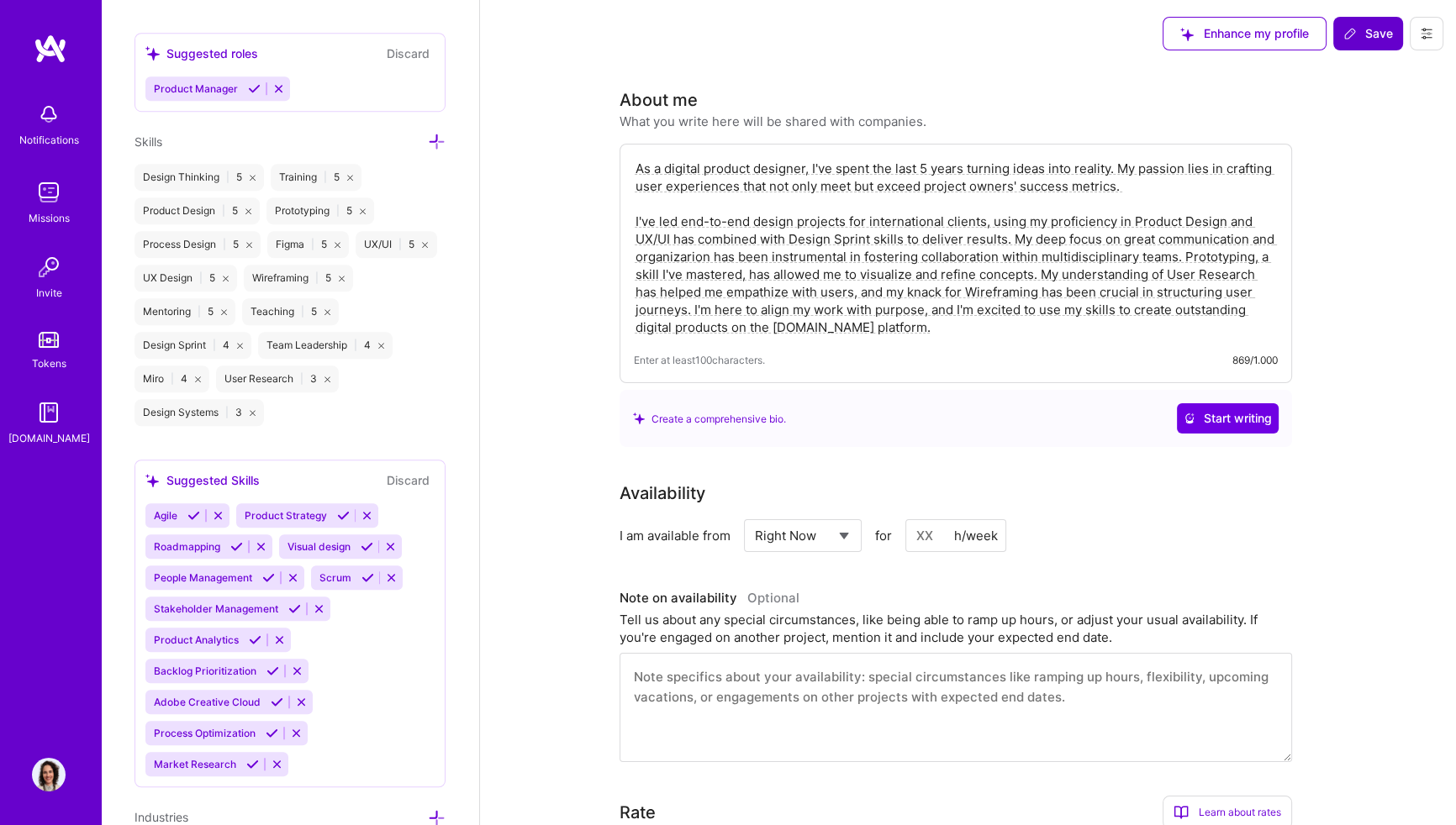
drag, startPoint x: 168, startPoint y: 475, endPoint x: 260, endPoint y: 477, distance: 92.0
click at [260, 477] on div "Suggested Skills Discard" at bounding box center [289, 480] width 289 height 19
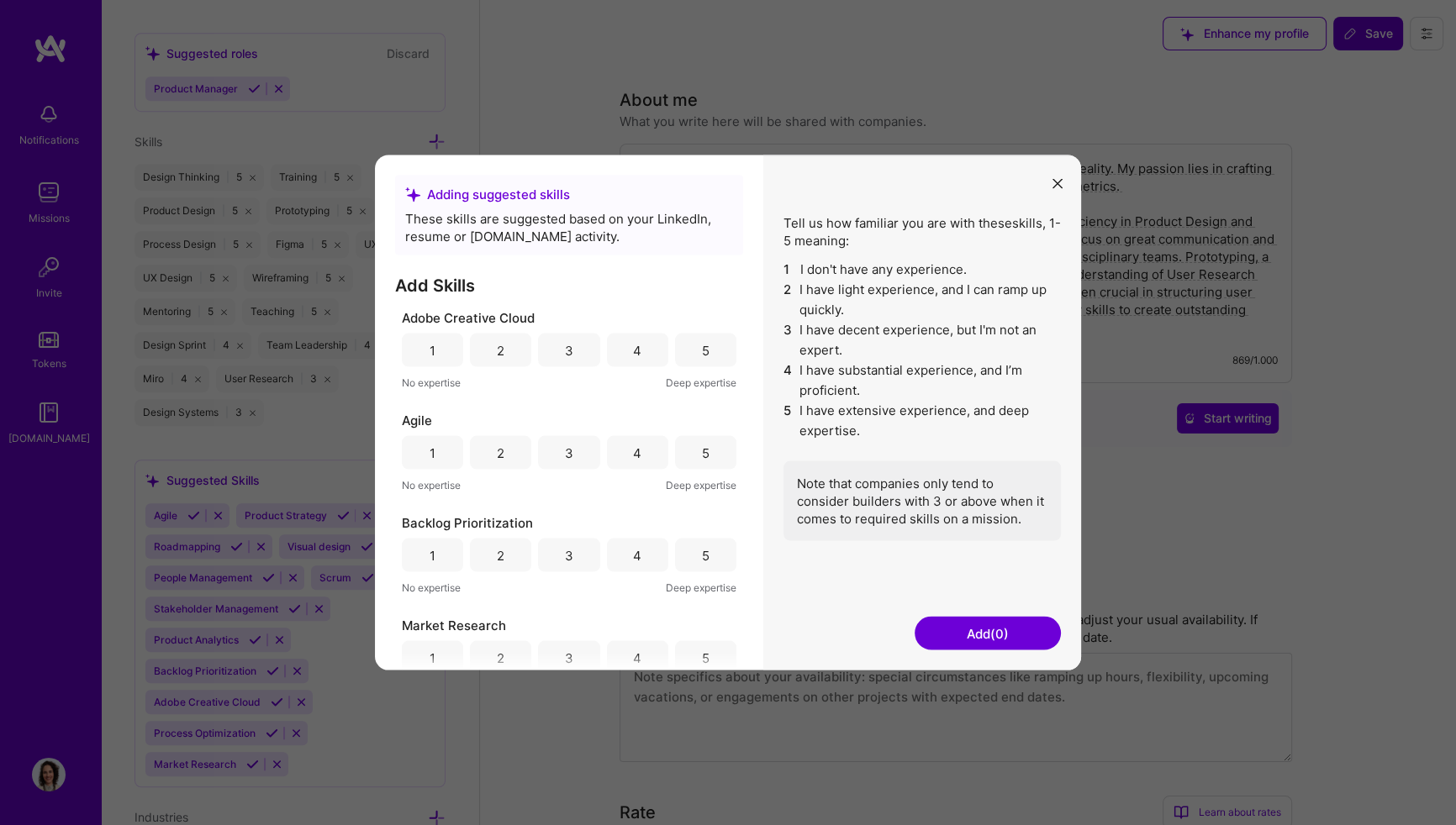
click at [1065, 178] on button "modal" at bounding box center [1057, 183] width 20 height 28
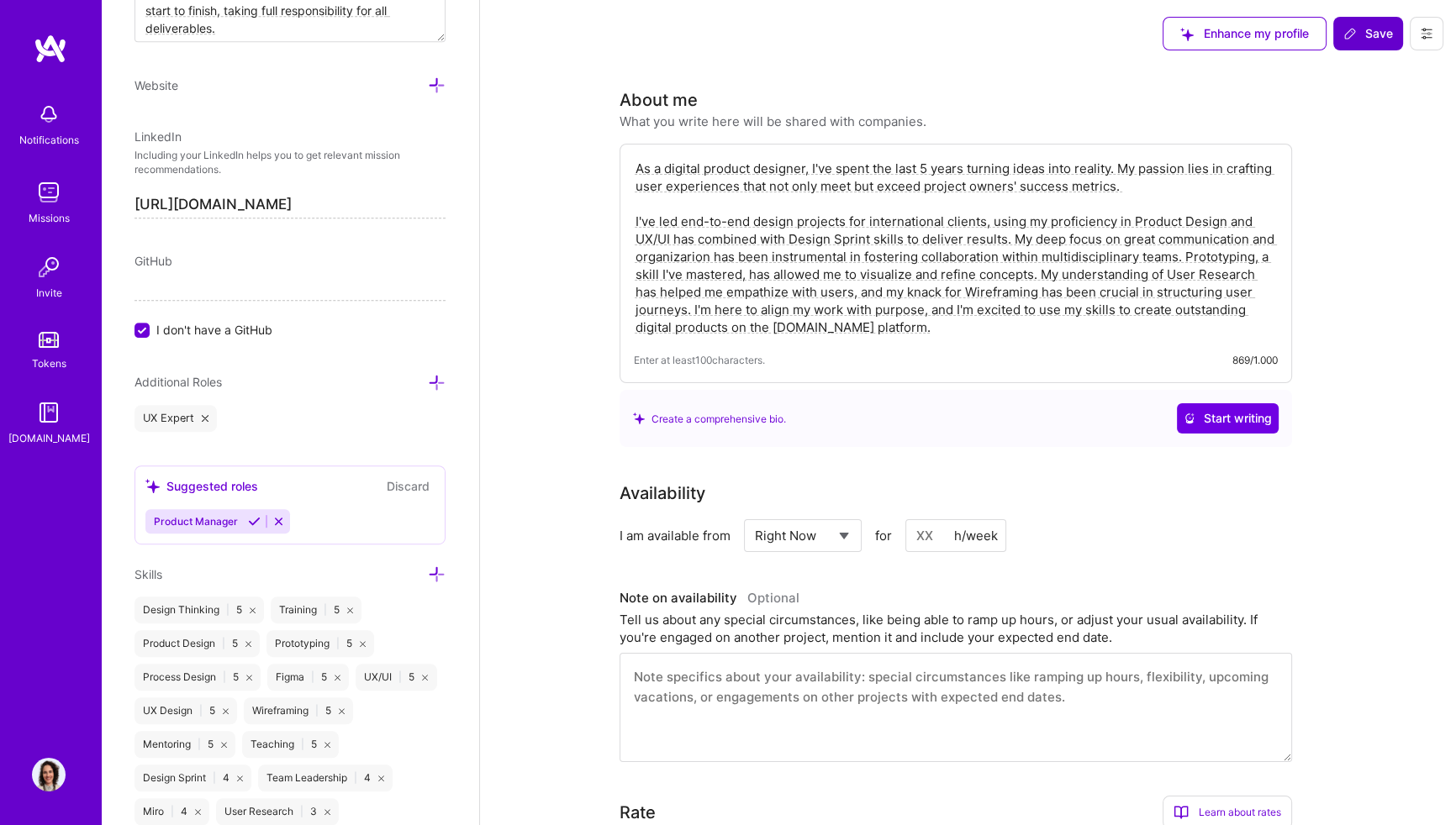
scroll to position [1067, 0]
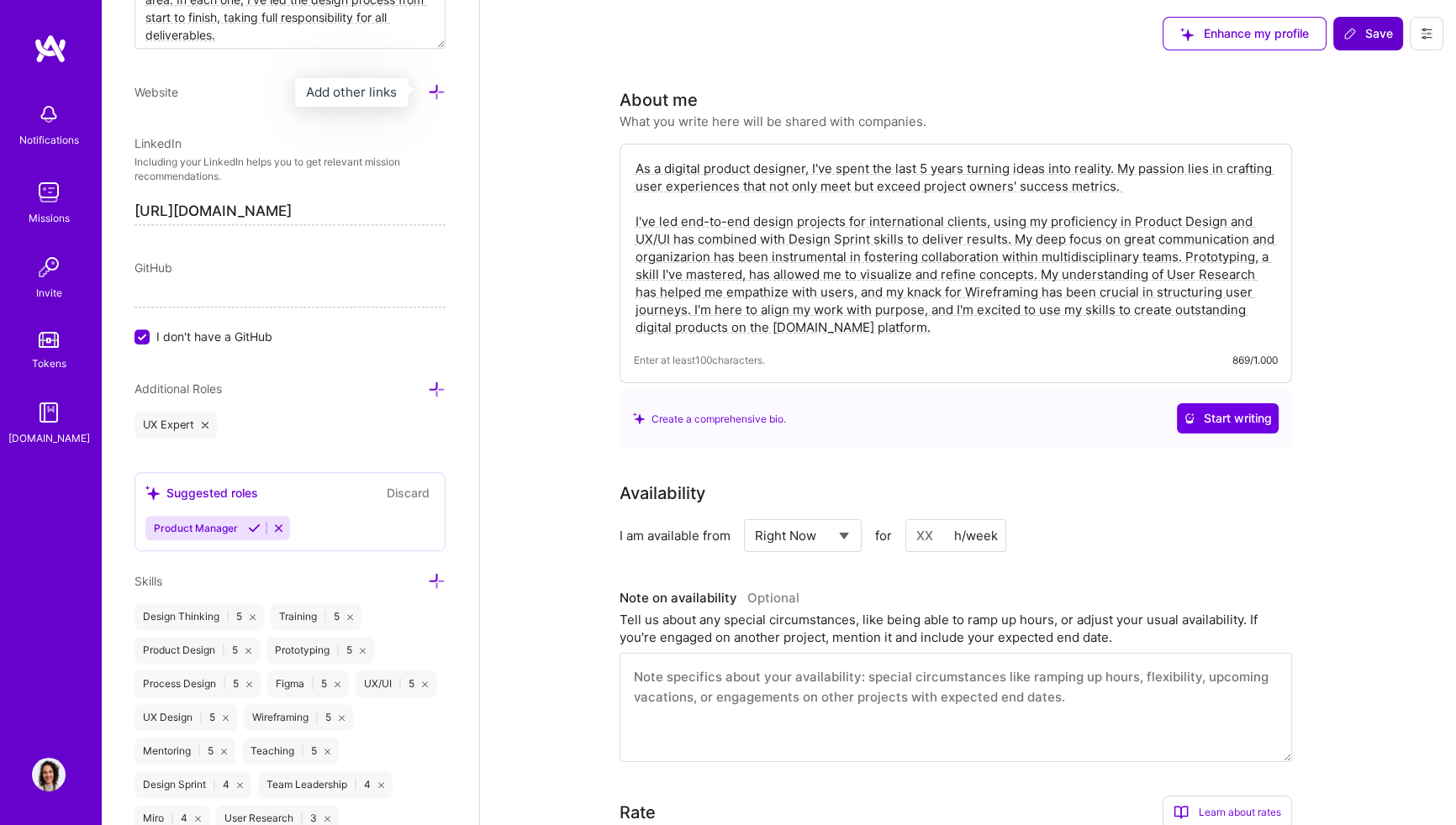
click at [428, 87] on icon at bounding box center [437, 91] width 17 height 17
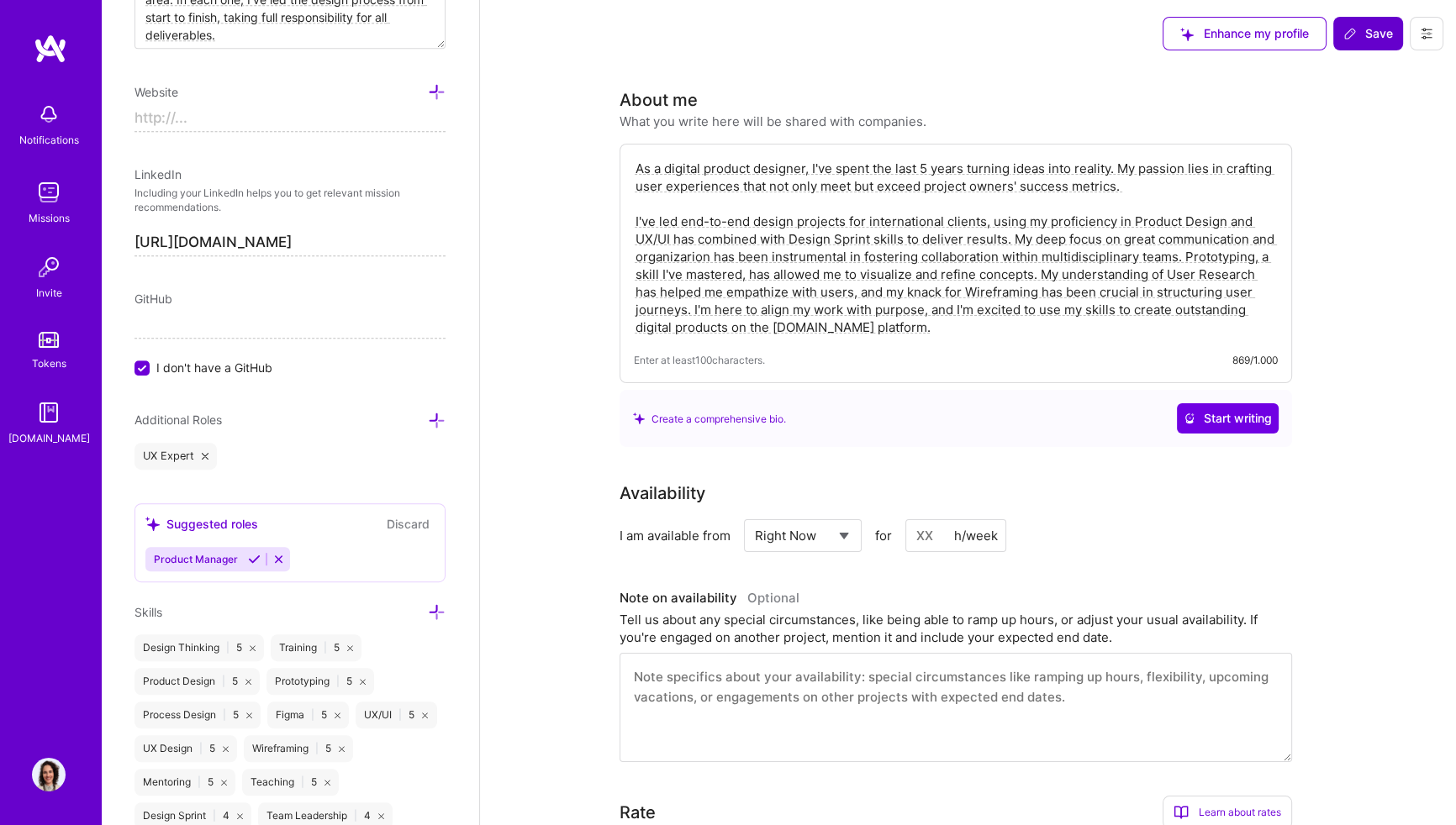
click at [225, 124] on input at bounding box center [290, 118] width 311 height 27
type input "https://"
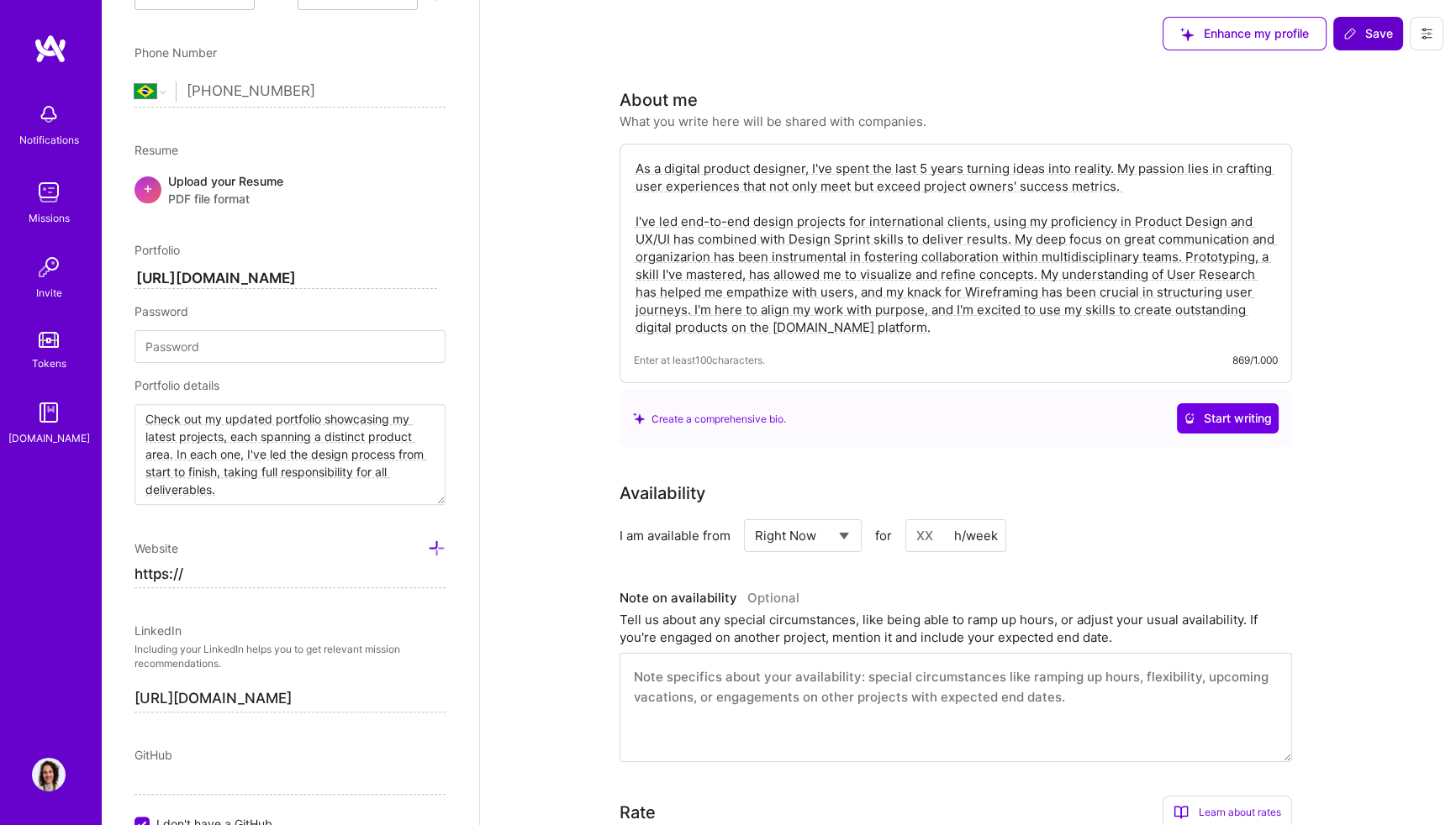
scroll to position [0, 0]
drag, startPoint x: 354, startPoint y: 490, endPoint x: 130, endPoint y: 411, distance: 237.5
click at [115, 392] on div "Edit photo [PERSON_NAME] Product Designer 5 Years Experience Location This is t…" at bounding box center [290, 412] width 378 height 825
click at [104, 384] on div "Edit photo [PERSON_NAME] Product Designer 5 Years Experience Location This is t…" at bounding box center [290, 412] width 378 height 825
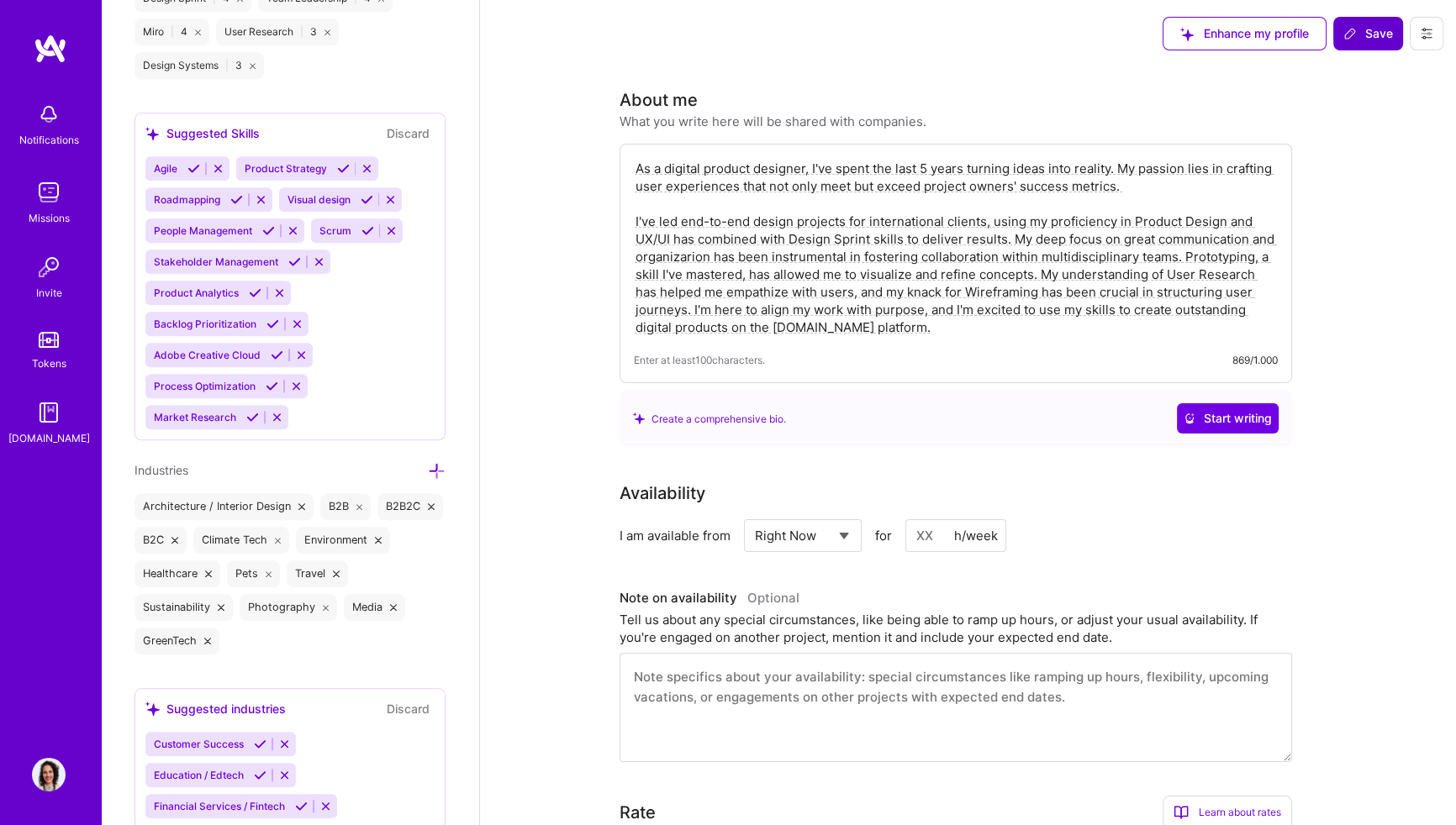
scroll to position [1940, 0]
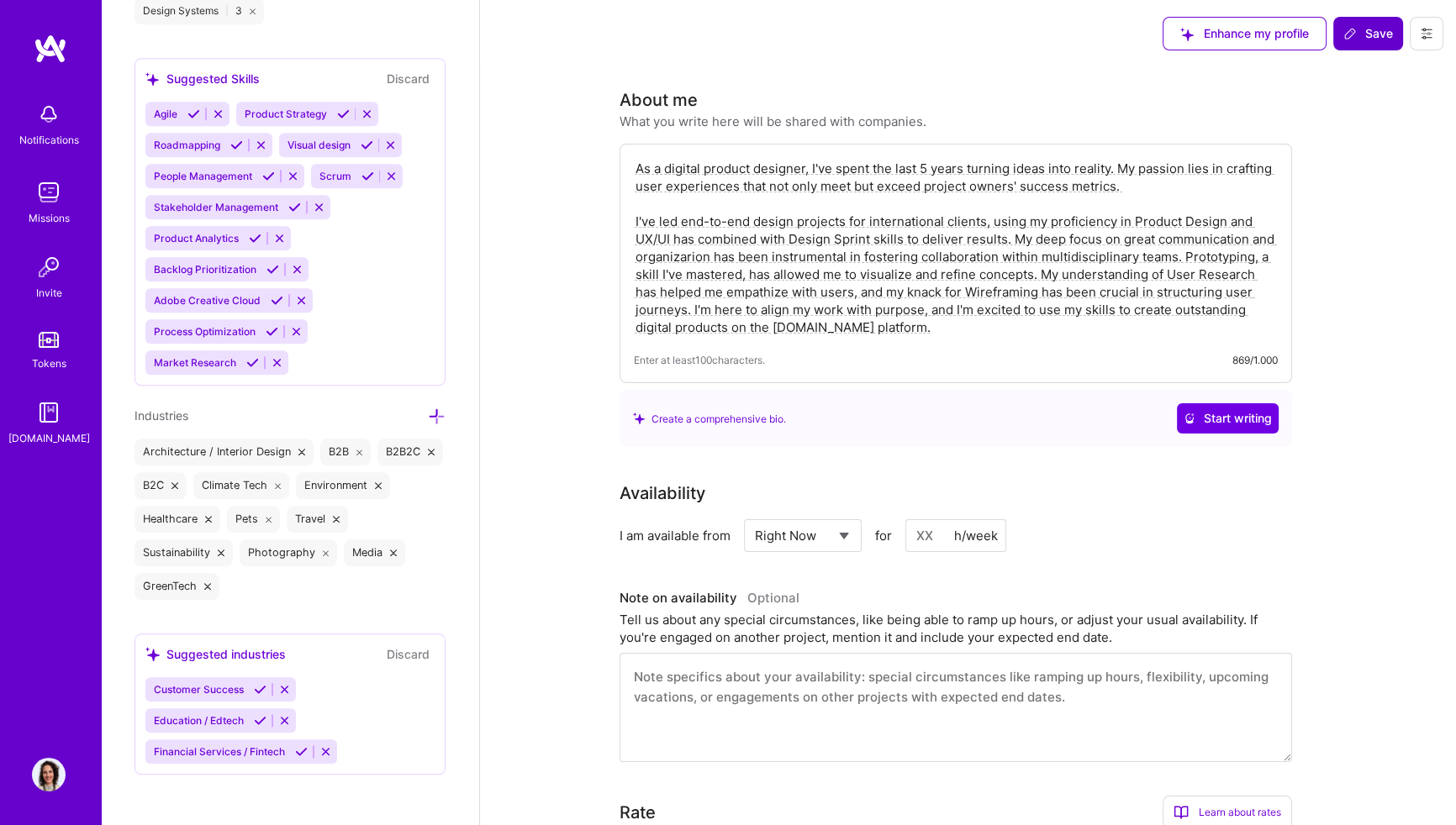
click at [158, 416] on span "Industries" at bounding box center [161, 415] width 54 height 15
click at [448, 557] on div "Edit photo [PERSON_NAME] Product Designer 5 Years Experience Location This is t…" at bounding box center [290, 412] width 378 height 825
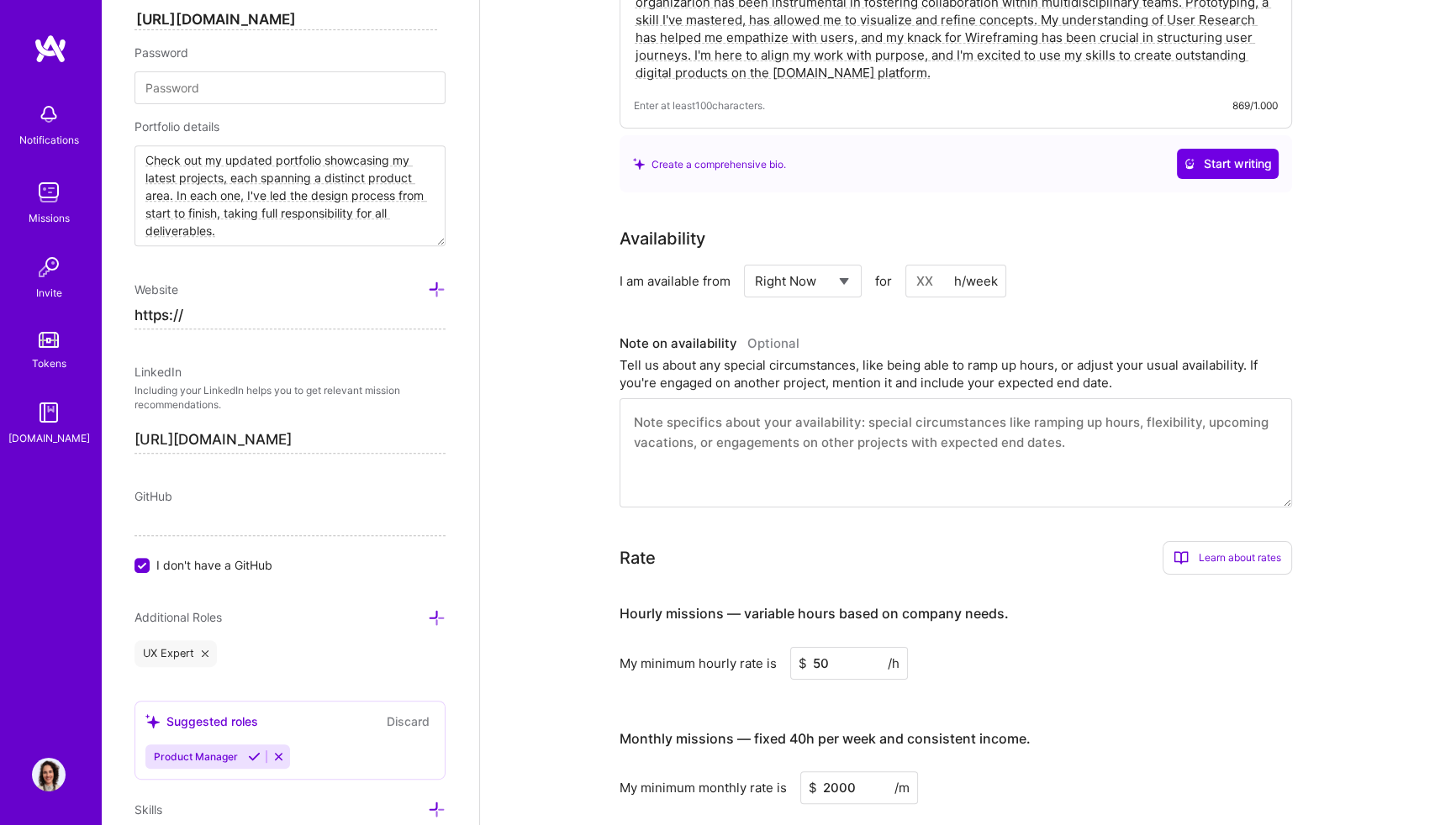
scroll to position [0, 0]
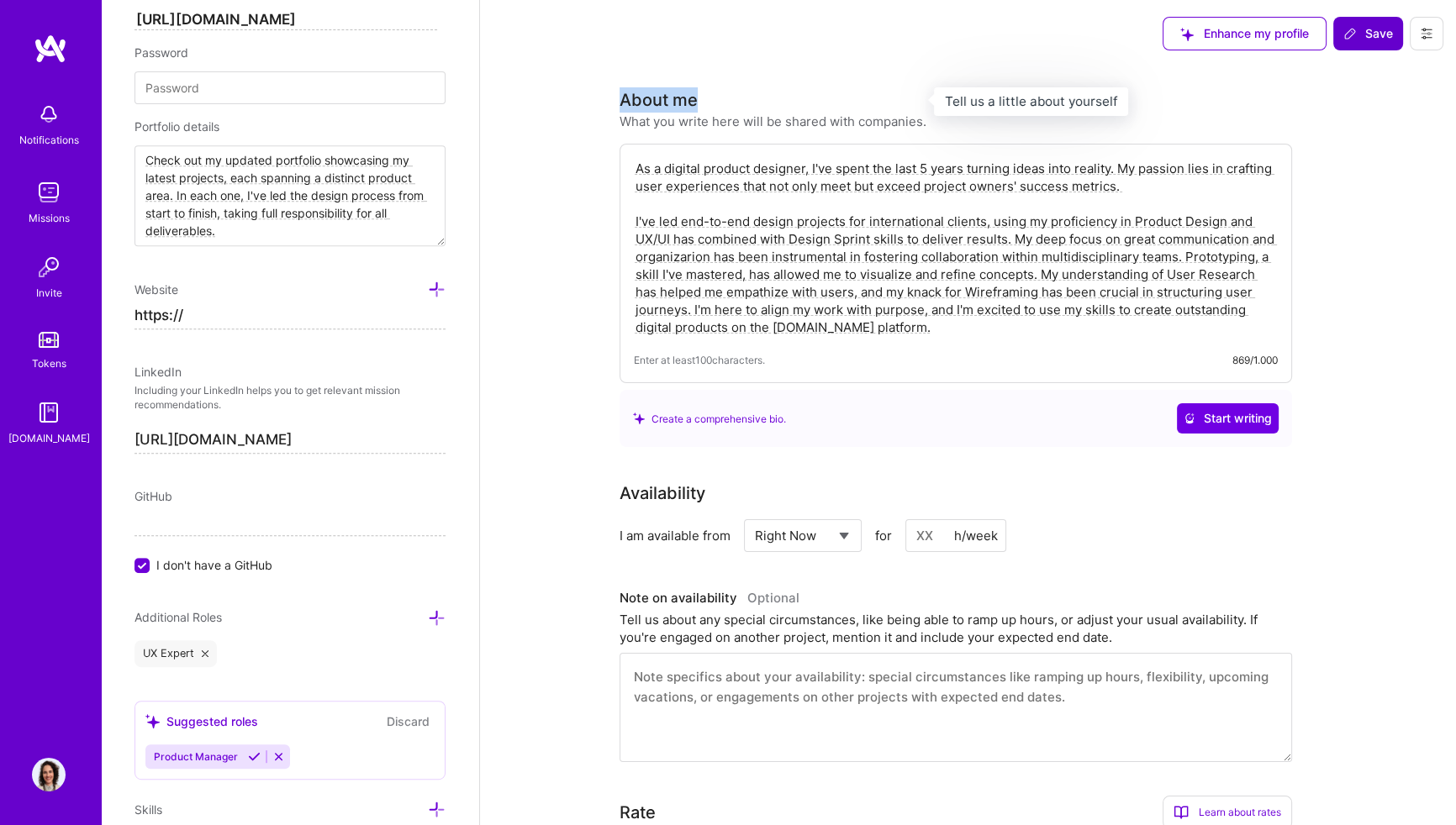
drag, startPoint x: 622, startPoint y: 98, endPoint x: 734, endPoint y: 92, distance: 112.2
click at [734, 92] on h3 "About me" at bounding box center [772, 99] width 306 height 25
click at [730, 99] on h3 "About me" at bounding box center [772, 99] width 306 height 25
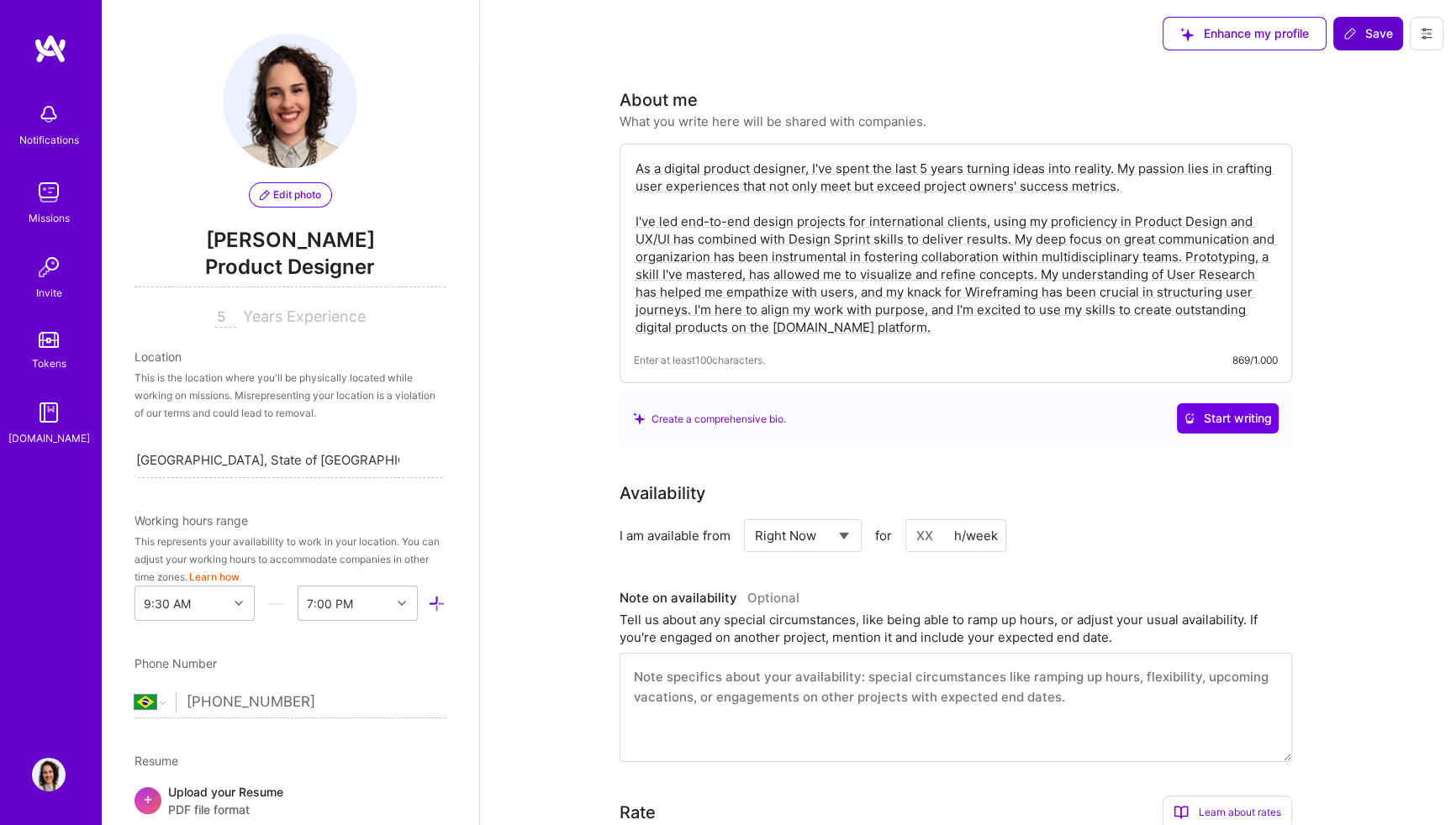
click at [643, 174] on textarea "As a digital product designer, I've spent the last 5 years turning ideas into r…" at bounding box center [955, 248] width 644 height 179
click at [920, 323] on textarea "As a digital product designer, I've spent the last 5 years turning ideas into r…" at bounding box center [955, 248] width 644 height 179
drag, startPoint x: 618, startPoint y: 100, endPoint x: 690, endPoint y: 101, distance: 72.0
drag, startPoint x: 690, startPoint y: 101, endPoint x: 646, endPoint y: 120, distance: 47.9
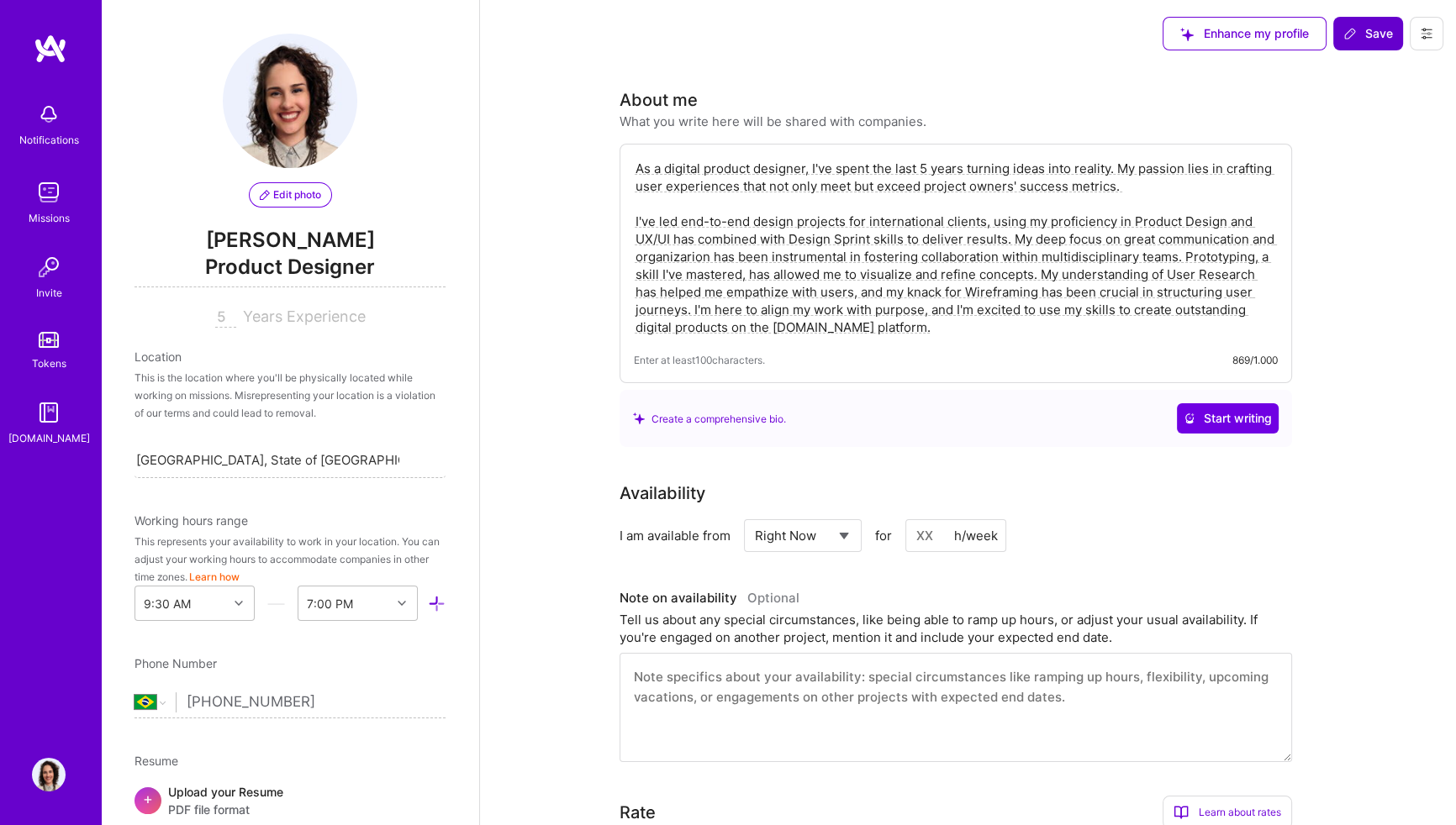
click at [646, 120] on div "What you write here will be shared with companies." at bounding box center [772, 122] width 306 height 17
drag, startPoint x: 720, startPoint y: 119, endPoint x: 924, endPoint y: 123, distance: 204.0
click at [924, 123] on div "What you write here will be shared with companies." at bounding box center [772, 122] width 306 height 17
drag, startPoint x: 924, startPoint y: 123, endPoint x: 909, endPoint y: 122, distance: 15.0
click at [909, 122] on div "What you write here will be shared with companies." at bounding box center [772, 122] width 306 height 17
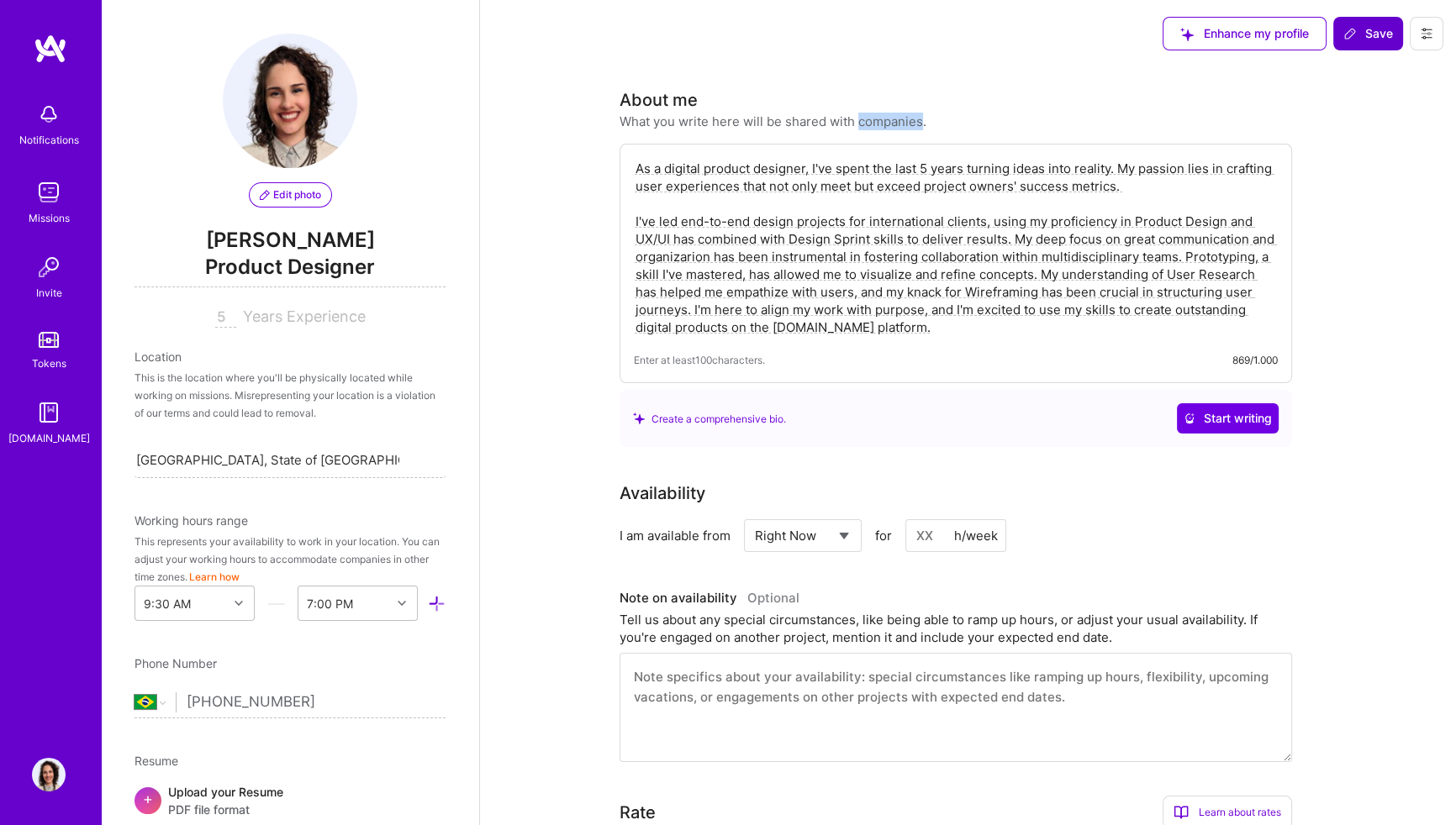
click at [909, 122] on div "What you write here will be shared with companies." at bounding box center [772, 122] width 306 height 17
drag, startPoint x: 909, startPoint y: 122, endPoint x: 710, endPoint y: 135, distance: 199.4
click at [710, 135] on div "About me What you write here will be shared with companies. As a digital produc…" at bounding box center [955, 267] width 672 height 360
drag, startPoint x: 621, startPoint y: 119, endPoint x: 646, endPoint y: 118, distance: 25.0
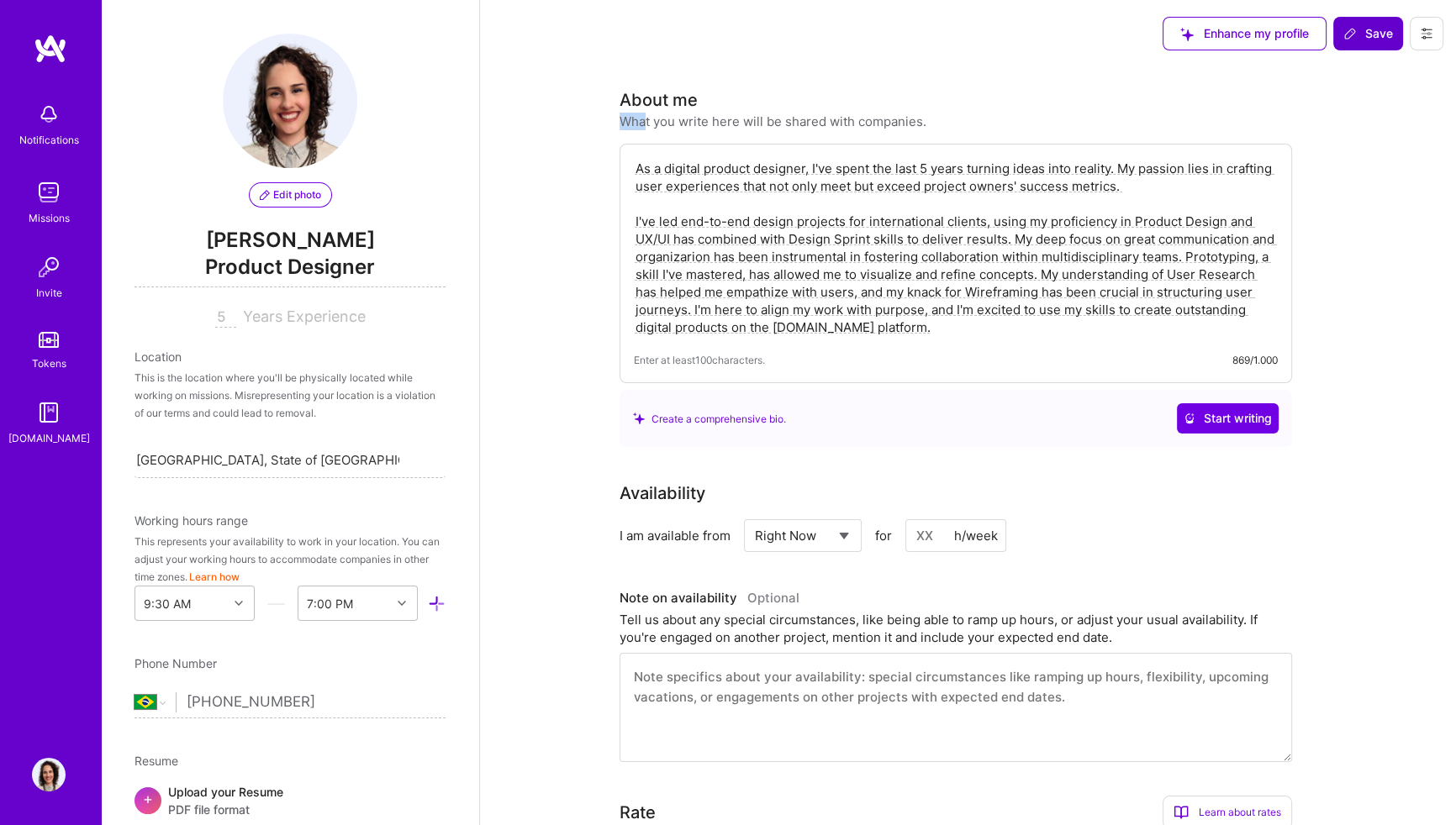
click at [646, 118] on div "What you write here will be shared with companies." at bounding box center [772, 122] width 306 height 17
drag, startPoint x: 646, startPoint y: 118, endPoint x: 624, endPoint y: 100, distance: 28.4
click at [624, 100] on div "About me" at bounding box center [659, 99] width 79 height 25
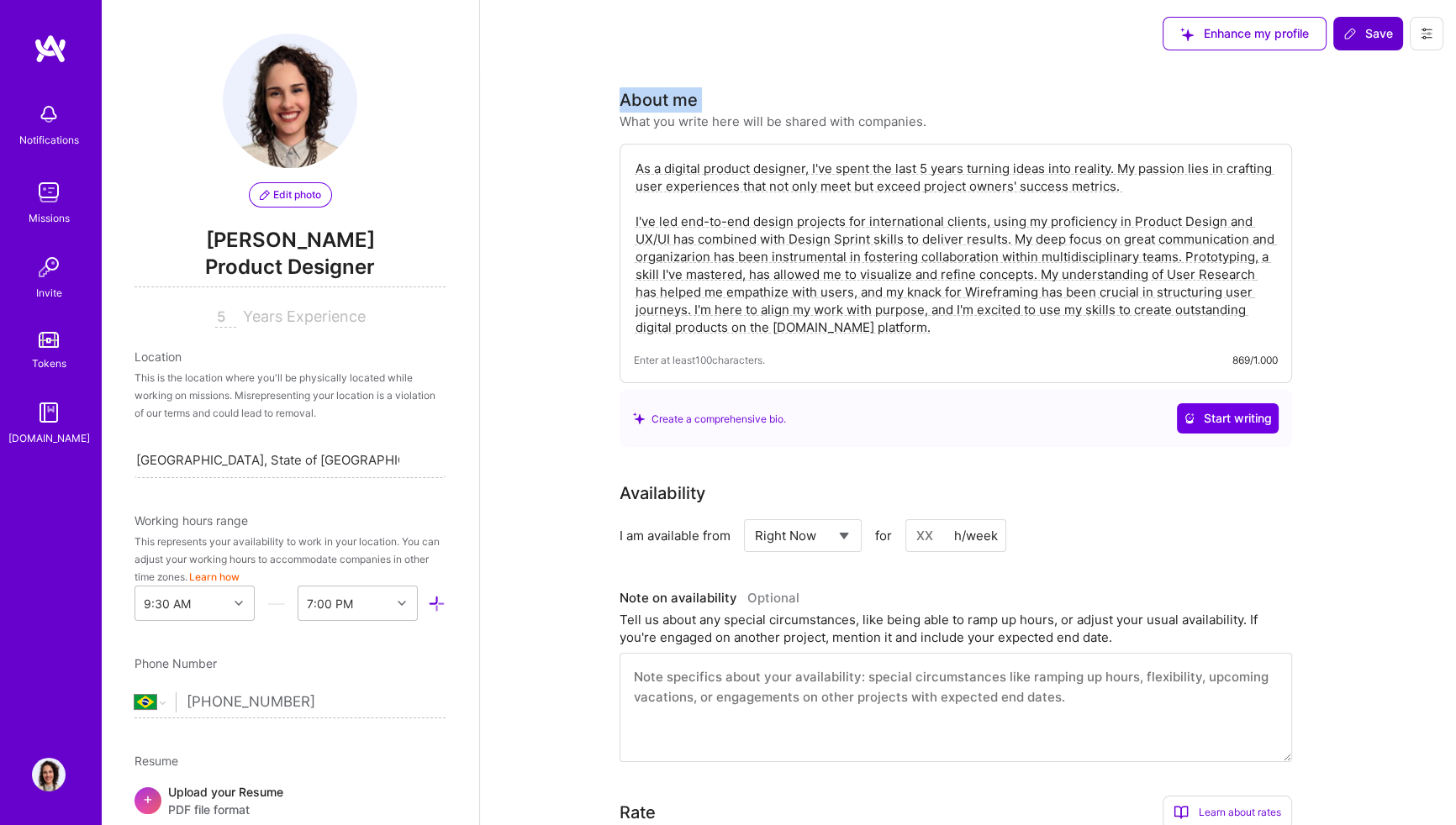
drag, startPoint x: 624, startPoint y: 100, endPoint x: 619, endPoint y: 126, distance: 26.5
click at [620, 126] on div "What you write here will be shared with companies." at bounding box center [772, 122] width 306 height 17
drag, startPoint x: 627, startPoint y: 124, endPoint x: 754, endPoint y: 117, distance: 127.2
click at [754, 117] on div "What you write here will be shared with companies." at bounding box center [772, 122] width 306 height 17
drag, startPoint x: 754, startPoint y: 117, endPoint x: 646, endPoint y: 172, distance: 121.2
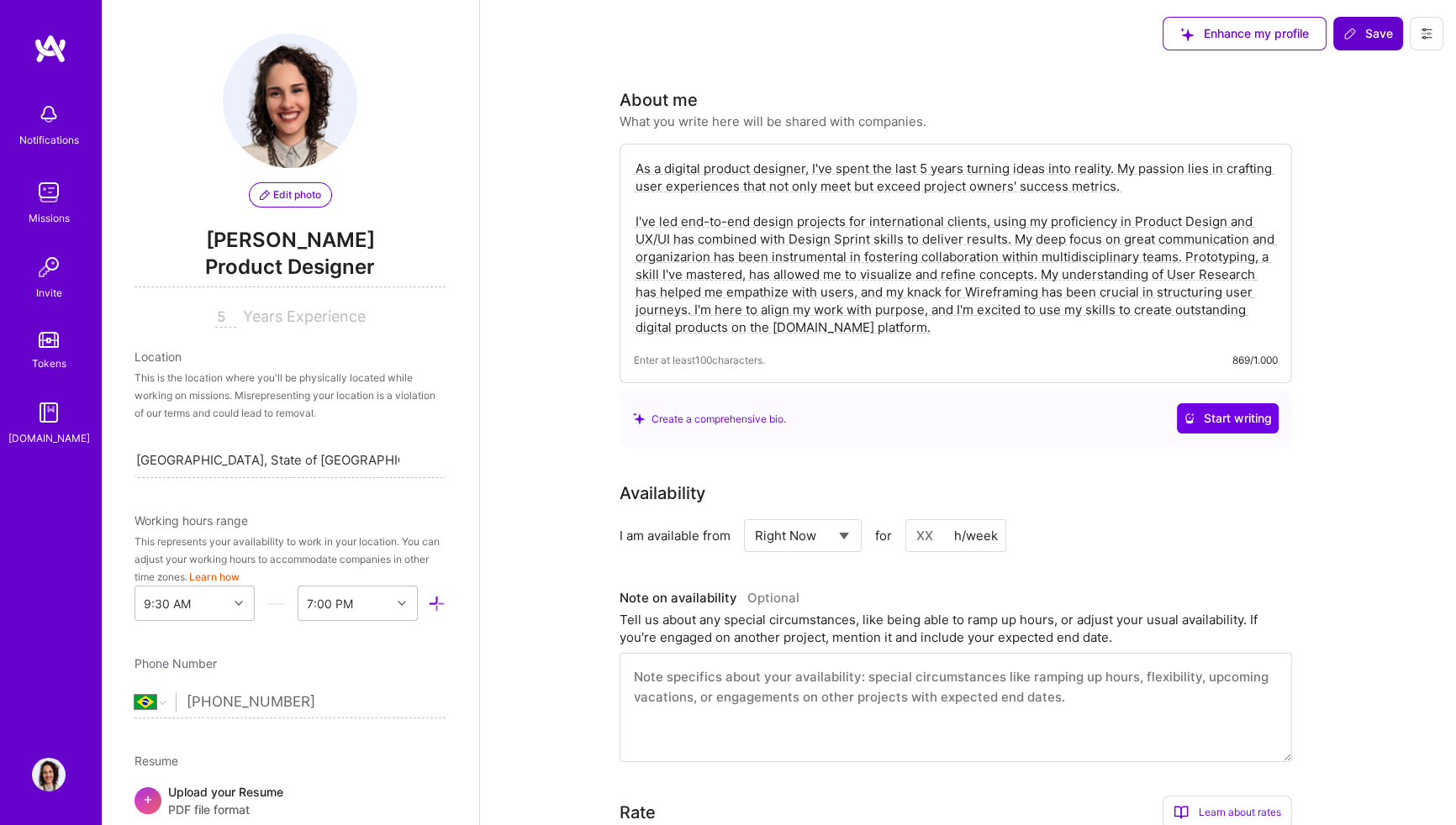
click at [636, 165] on textarea "As a digital product designer, I've spent the last 5 years turning ideas into r…" at bounding box center [955, 248] width 644 height 179
drag, startPoint x: 645, startPoint y: 168, endPoint x: 963, endPoint y: 367, distance: 375.1
click at [963, 368] on div "As a digital product designer, I've spent the last 5 years turning ideas into r…" at bounding box center [955, 264] width 672 height 240
click at [903, 320] on textarea "As a digital product designer, I've spent the last 5 years turning ideas into r…" at bounding box center [955, 248] width 644 height 179
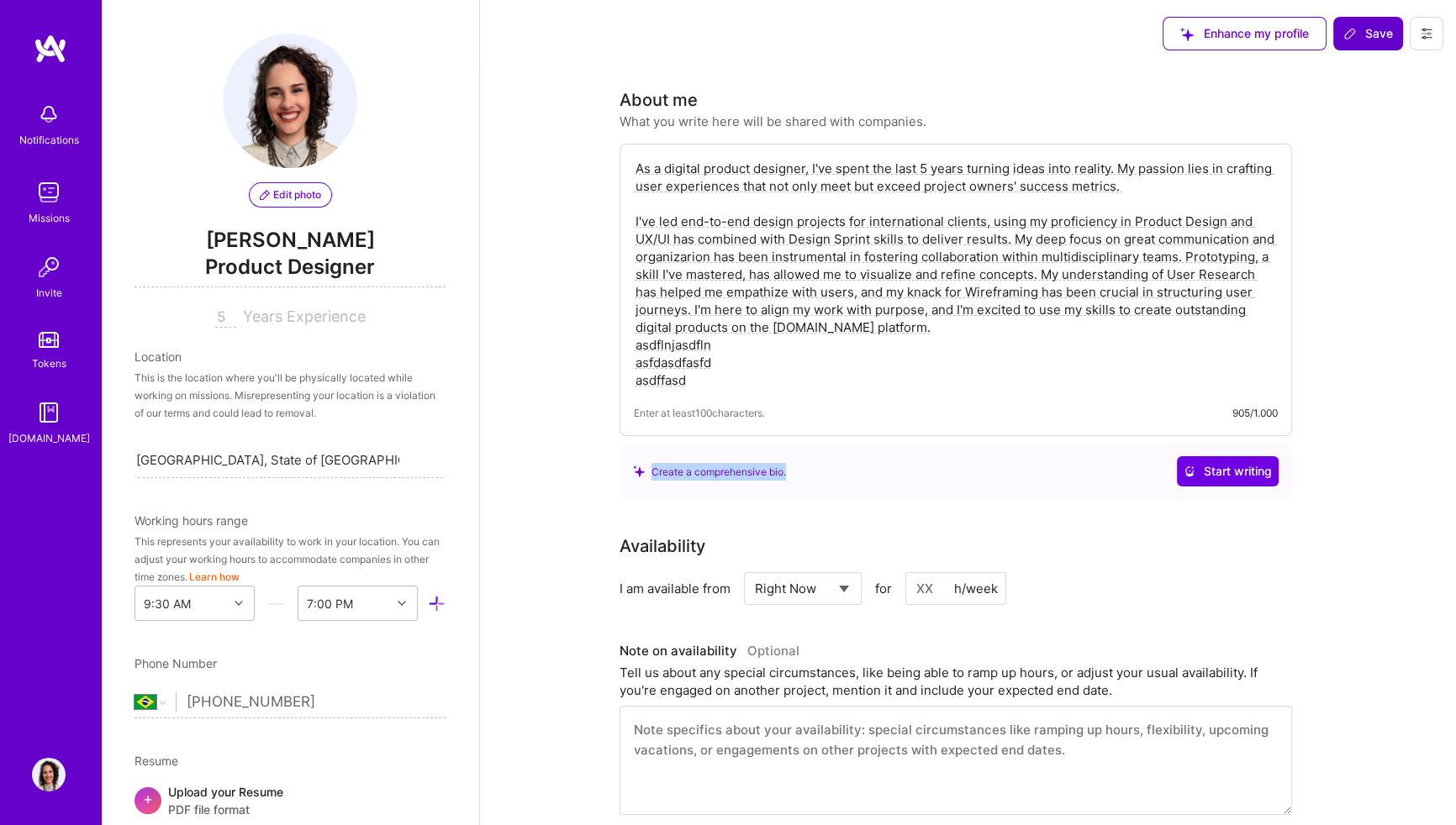
drag, startPoint x: 656, startPoint y: 470, endPoint x: 819, endPoint y: 478, distance: 163.2
click at [819, 478] on div "Create a comprehensive bio. Start writing" at bounding box center [955, 471] width 646 height 30
drag, startPoint x: 819, startPoint y: 478, endPoint x: 715, endPoint y: 383, distance: 140.9
drag, startPoint x: 712, startPoint y: 374, endPoint x: 733, endPoint y: 364, distance: 23.3
drag, startPoint x: 709, startPoint y: 372, endPoint x: 622, endPoint y: 353, distance: 89.1
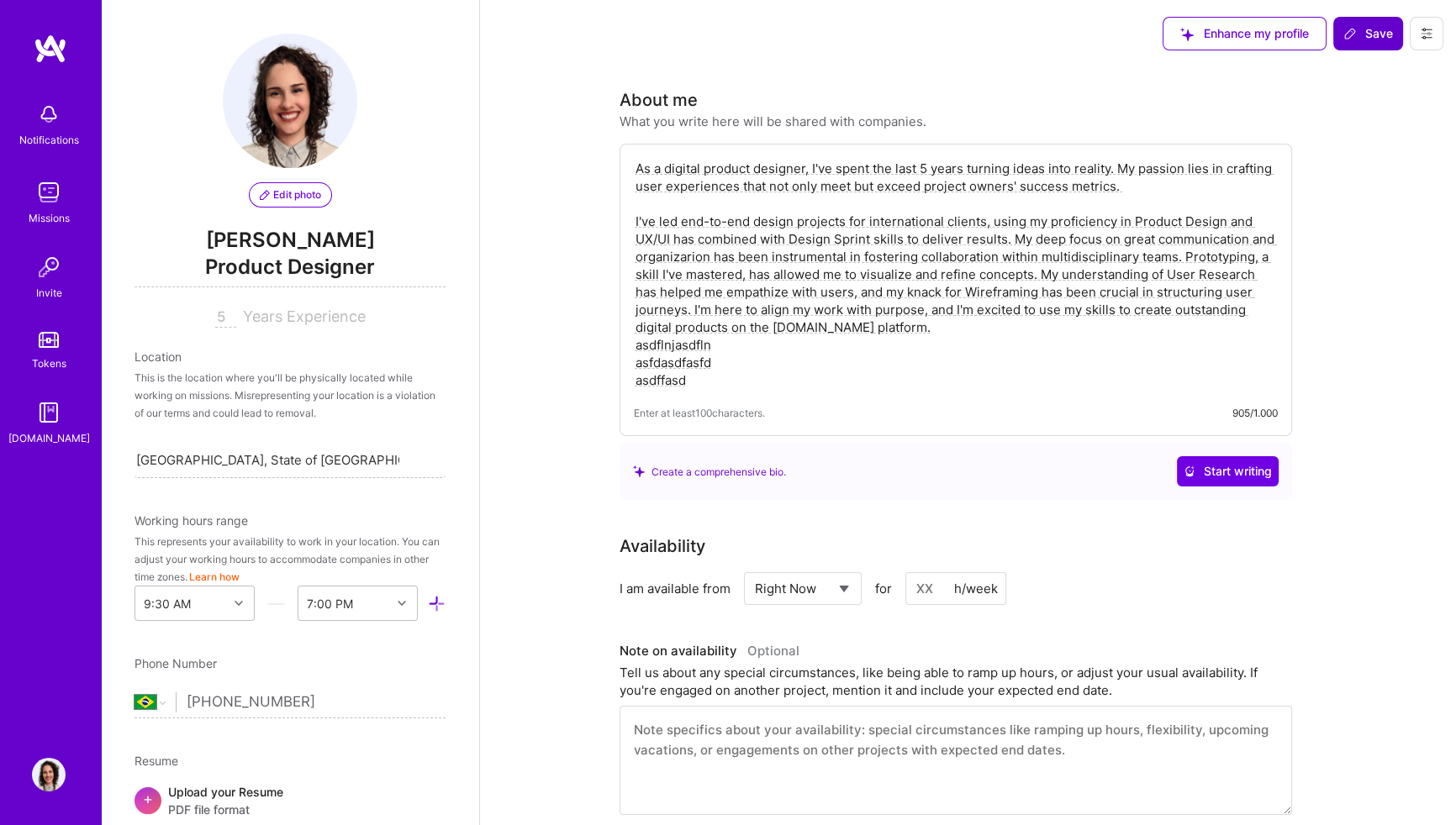
click at [631, 349] on div "As a digital product designer, I've spent the last 5 years turning ideas into r…" at bounding box center [955, 290] width 672 height 293
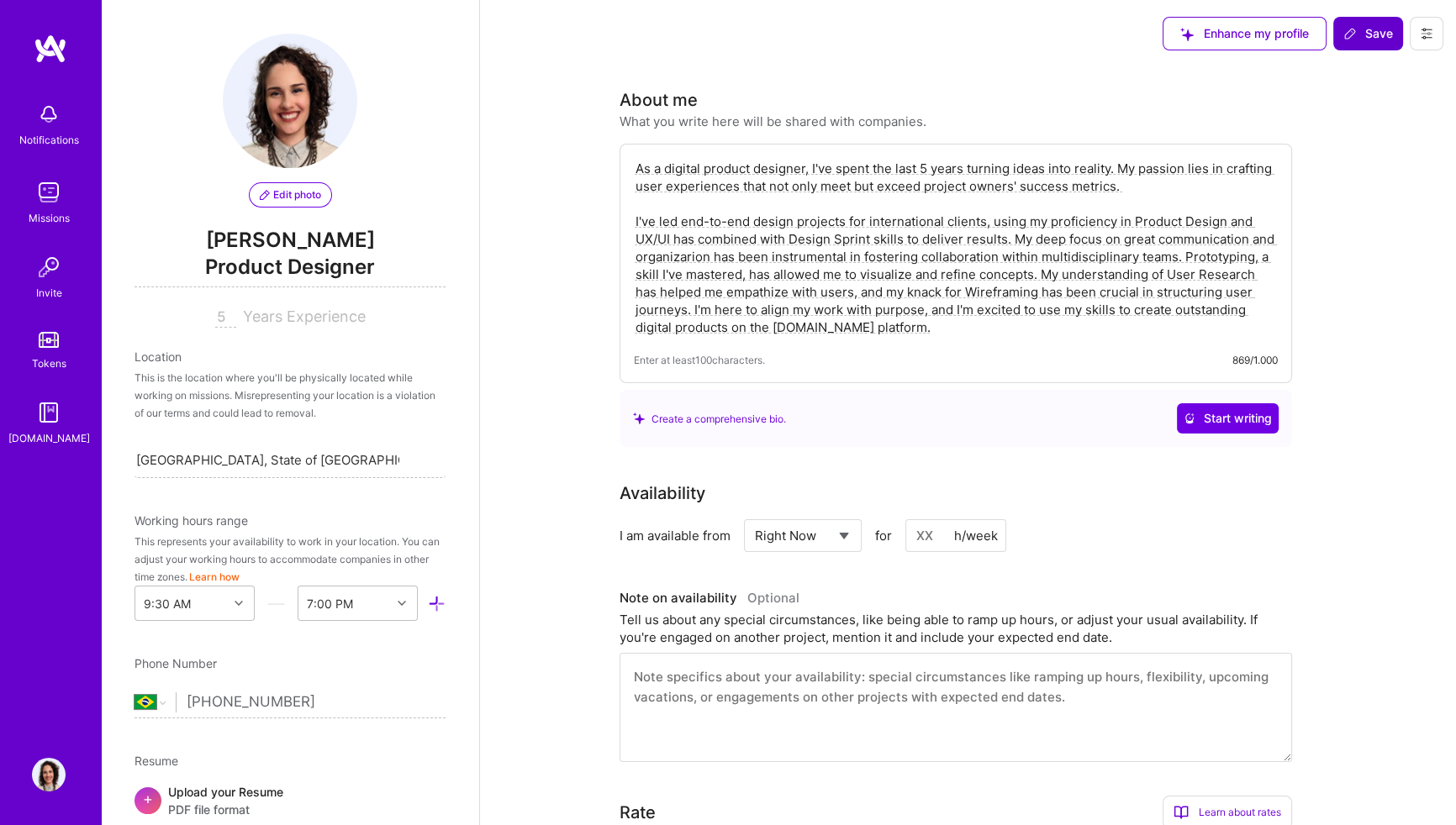
click at [917, 335] on textarea "As a digital product designer, I've spent the last 5 years turning ideas into r…" at bounding box center [955, 248] width 644 height 179
click at [680, 426] on div "Create a comprehensive bio." at bounding box center [709, 419] width 153 height 17
drag, startPoint x: 680, startPoint y: 426, endPoint x: 804, endPoint y: 425, distance: 124.0
click at [804, 423] on div "Create a comprehensive bio. Start writing" at bounding box center [955, 418] width 646 height 30
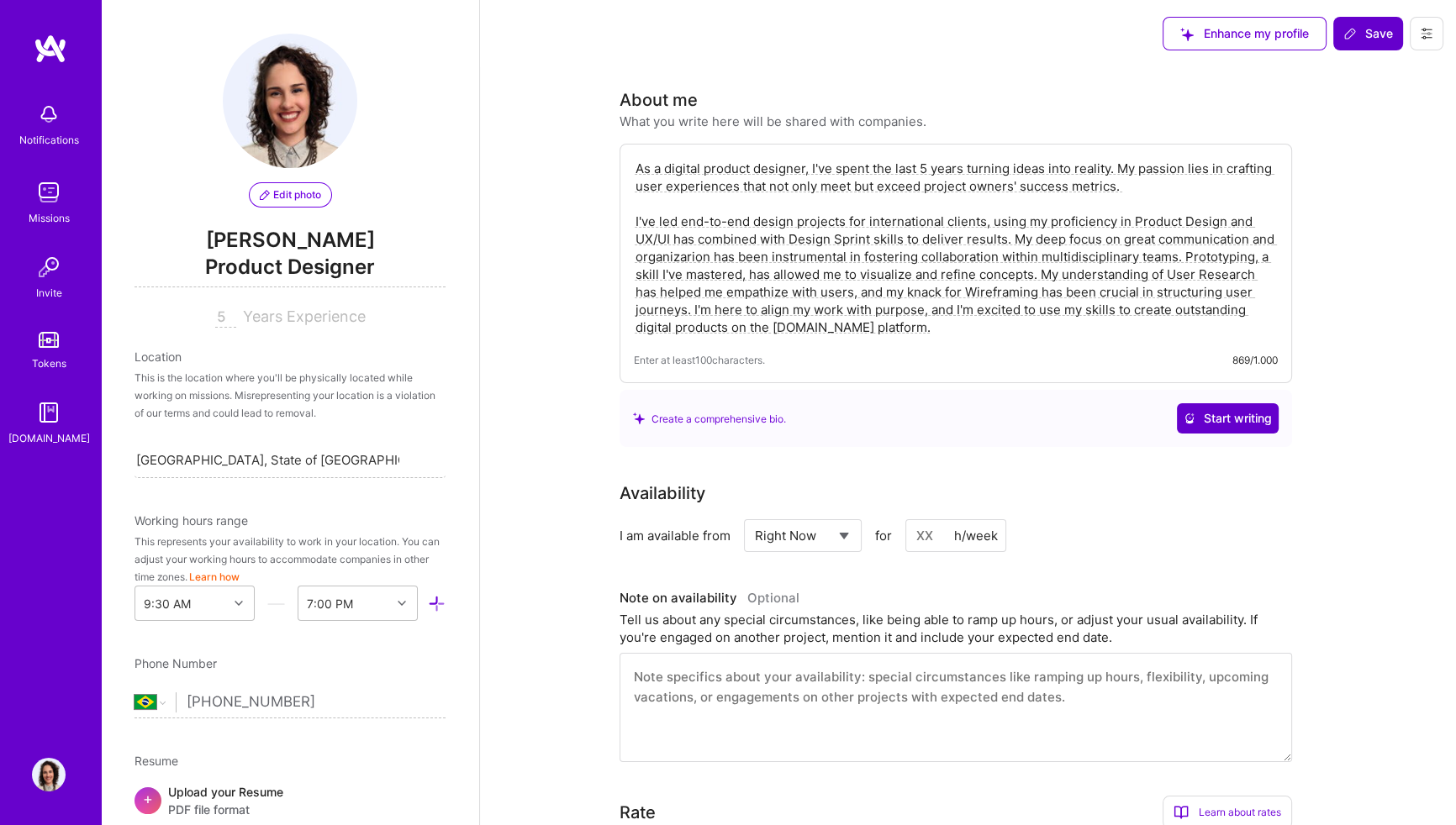
click at [1251, 418] on span "Start writing" at bounding box center [1227, 418] width 88 height 16
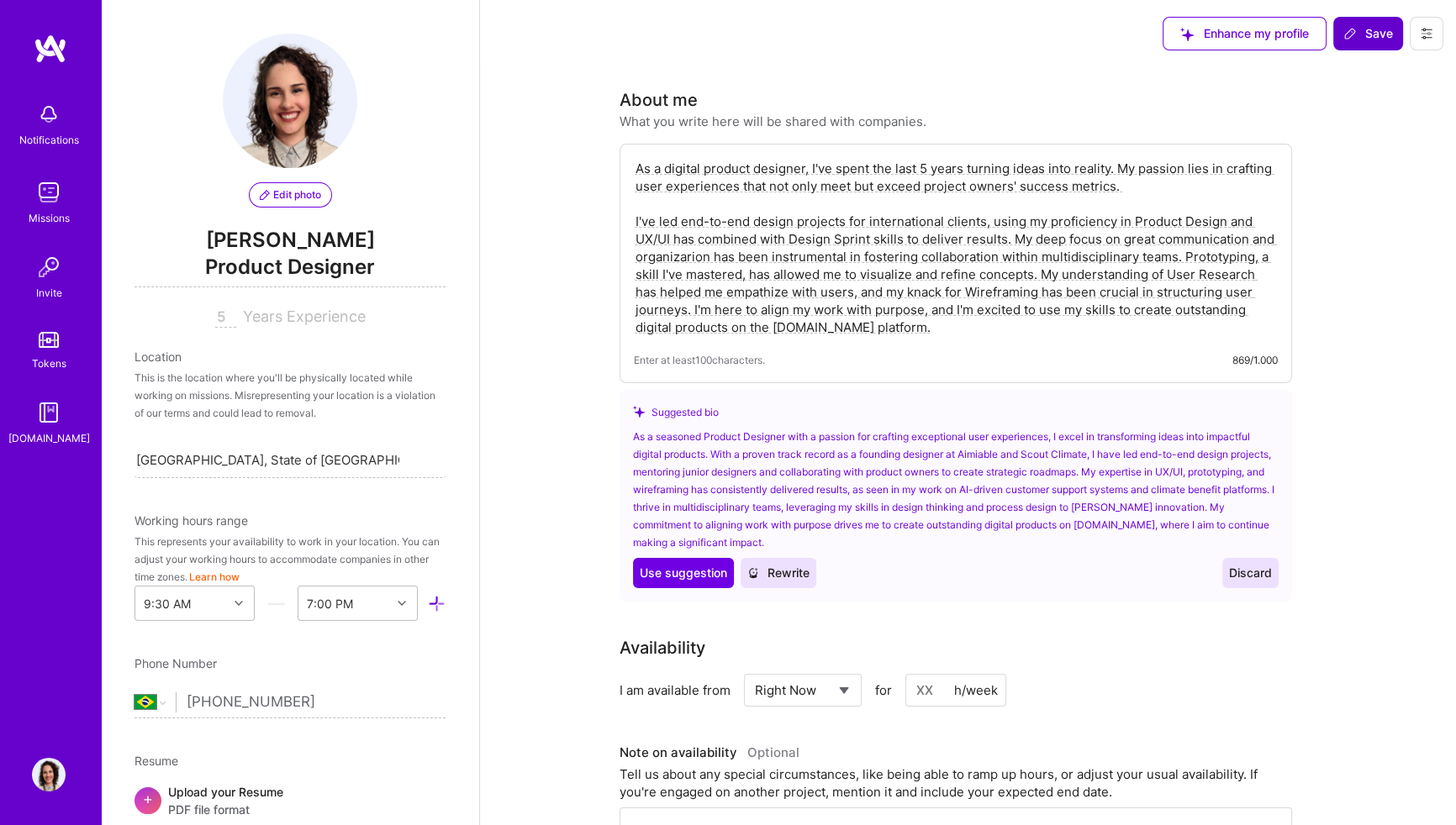
drag, startPoint x: 918, startPoint y: 337, endPoint x: 562, endPoint y: 104, distance: 425.5
click at [810, 574] on button "Rewrite" at bounding box center [778, 573] width 76 height 30
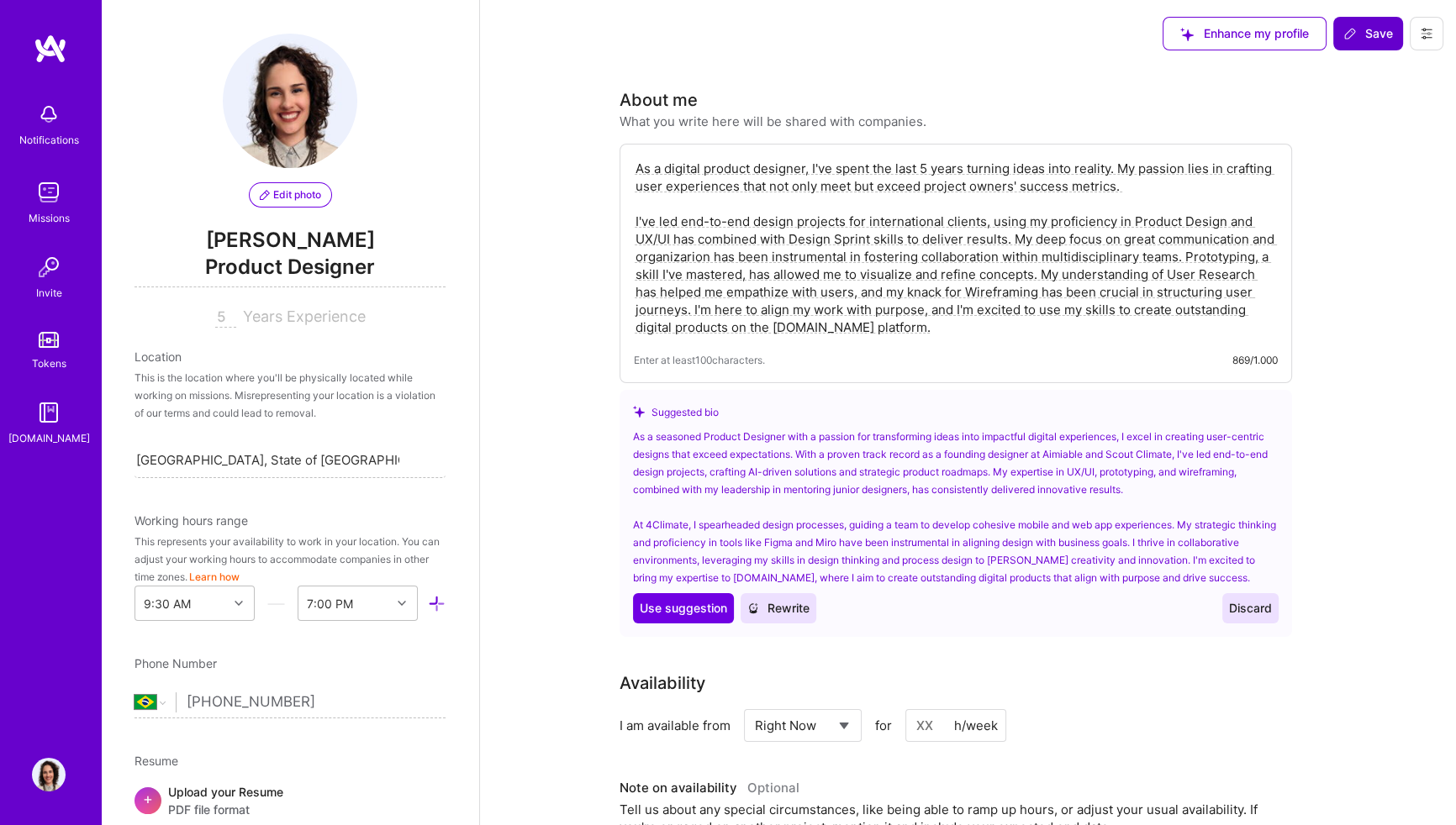
click at [864, 318] on textarea "As a digital product designer, I've spent the last 5 years turning ideas into r…" at bounding box center [955, 248] width 644 height 179
click at [684, 611] on span "Use suggestion" at bounding box center [683, 608] width 87 height 16
type textarea "As a seasoned Product Designer with a passion for transforming ideas into impac…"
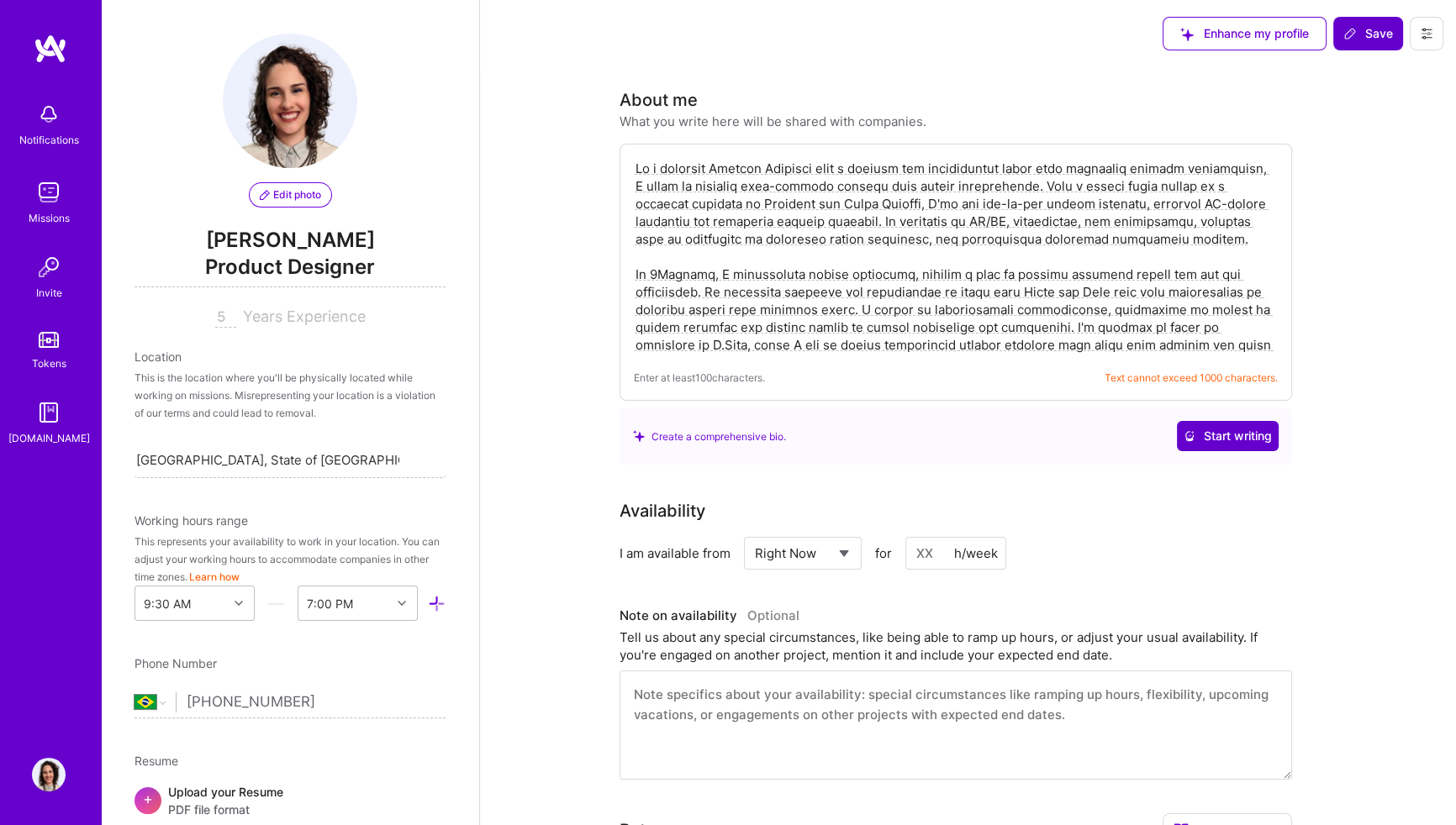
click at [1202, 429] on span "Start writing" at bounding box center [1227, 436] width 88 height 16
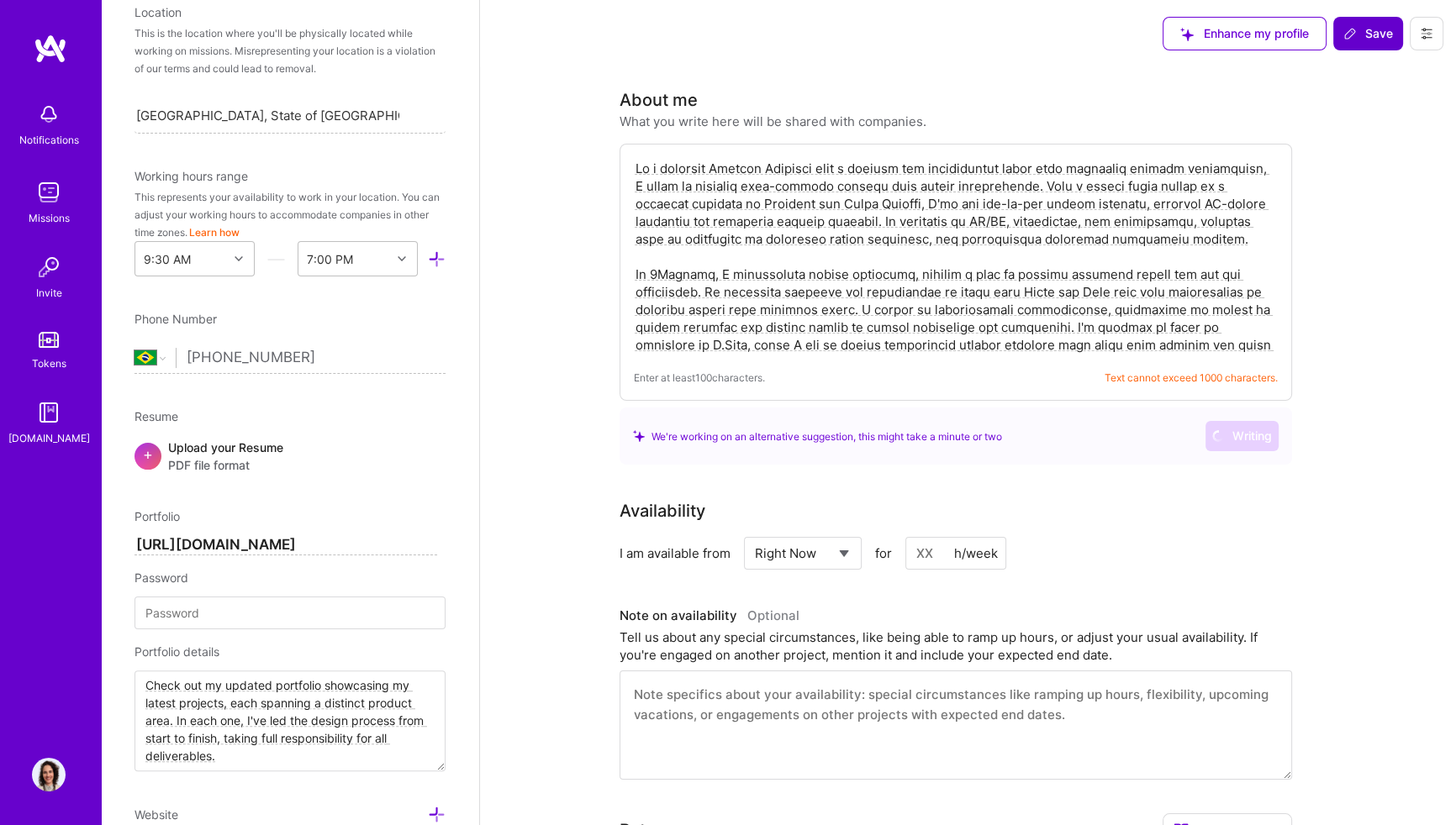
scroll to position [381, 0]
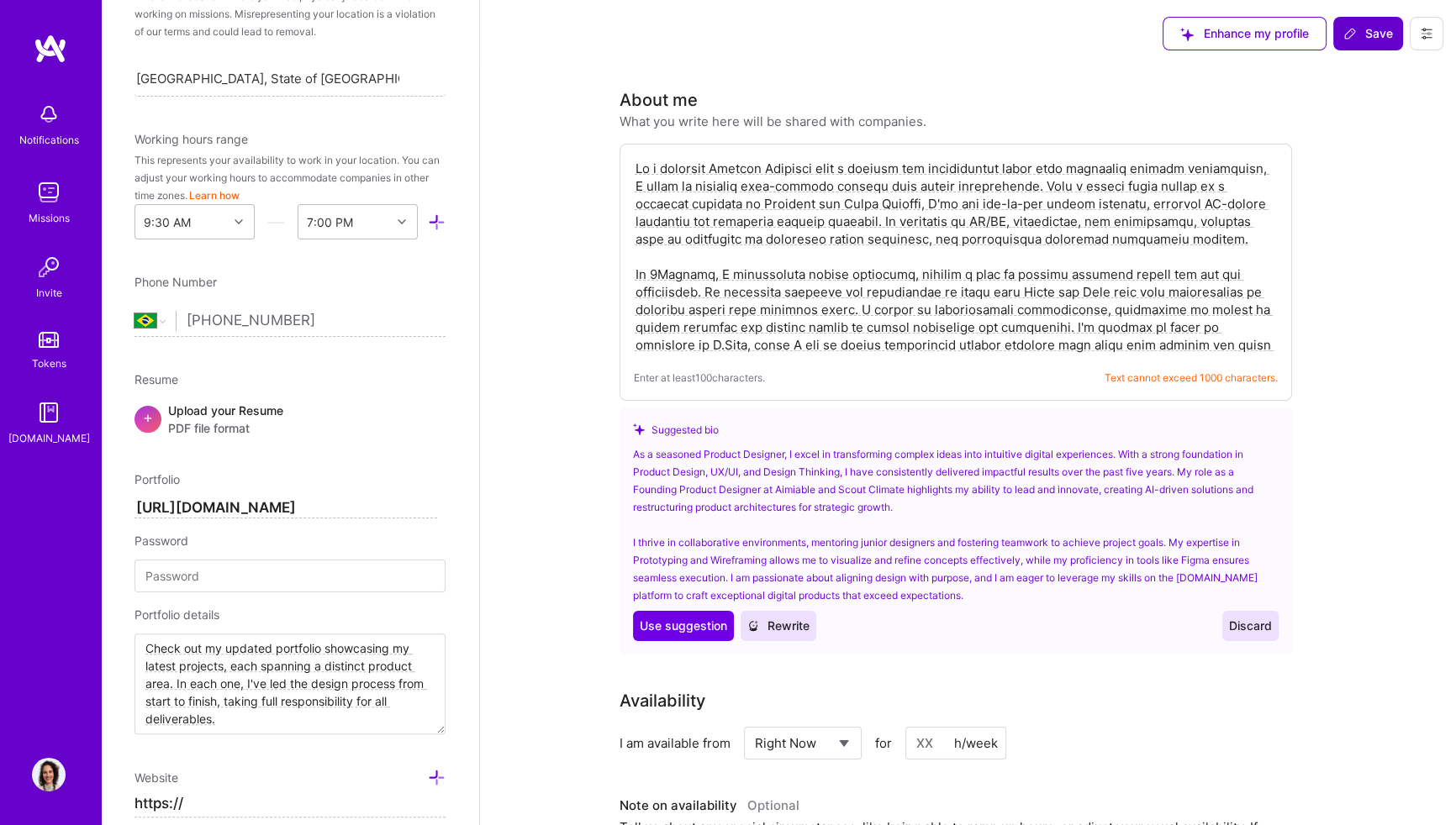
drag, startPoint x: 1220, startPoint y: 340, endPoint x: 636, endPoint y: 215, distance: 597.2
click at [843, 254] on textarea at bounding box center [955, 256] width 644 height 198
drag, startPoint x: 1100, startPoint y: 377, endPoint x: 1291, endPoint y: 393, distance: 191.7
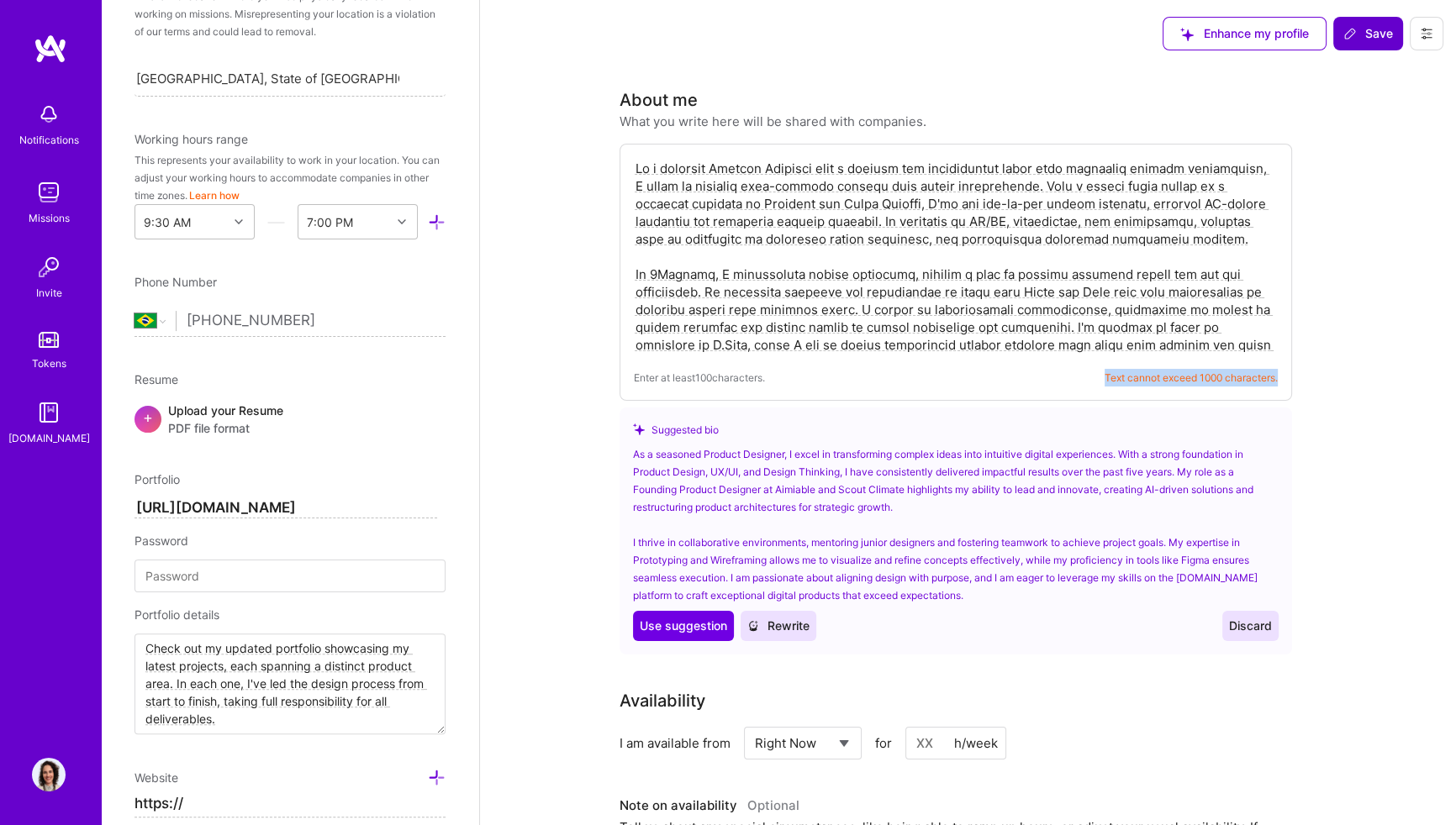
drag, startPoint x: 1291, startPoint y: 393, endPoint x: 1219, endPoint y: 382, distance: 72.8
click at [1219, 382] on span "Text cannot exceed 1000 characters." at bounding box center [1191, 378] width 173 height 17
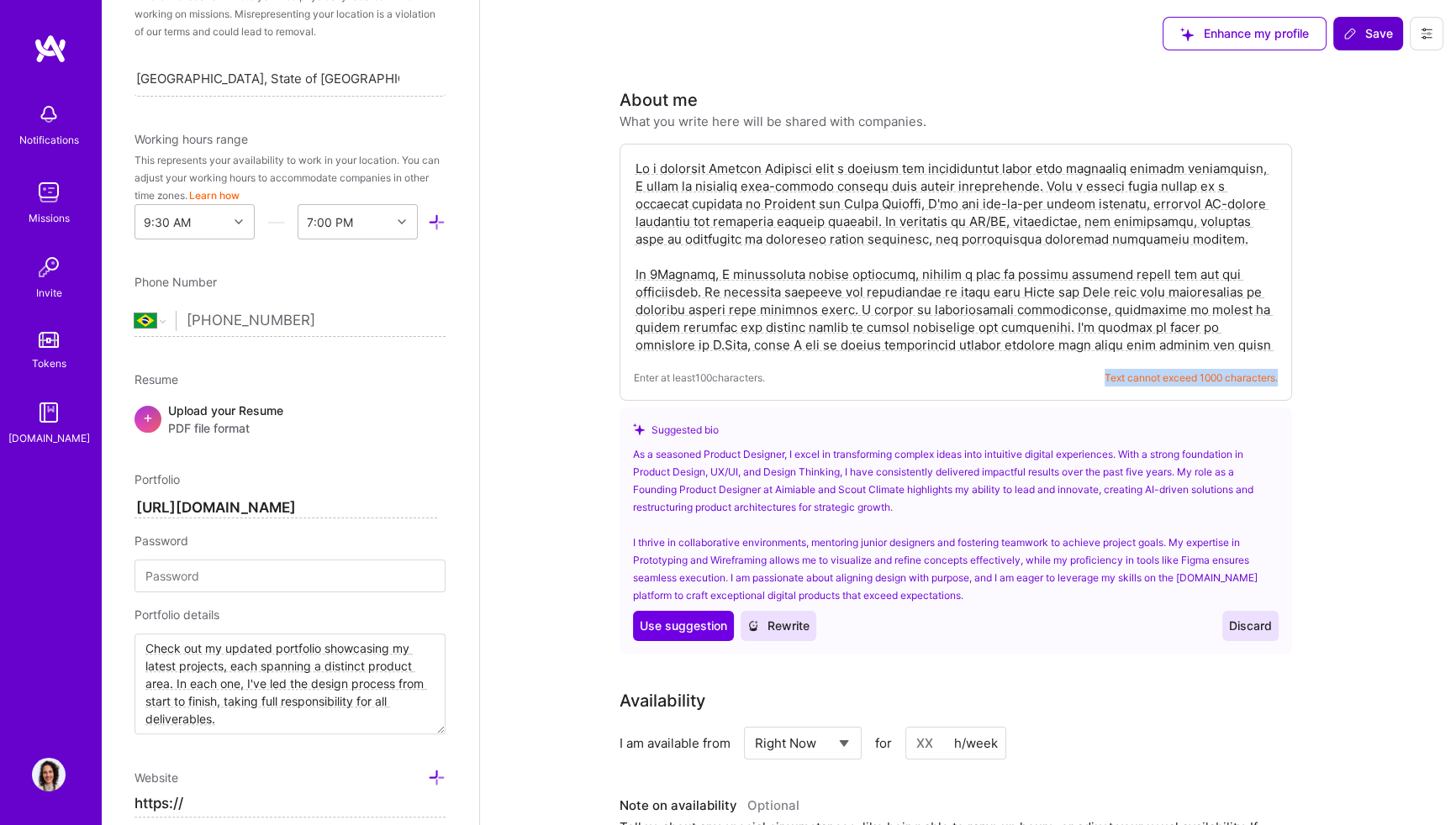
drag, startPoint x: 1219, startPoint y: 382, endPoint x: 1144, endPoint y: 386, distance: 75.1
click at [1144, 386] on span "Text cannot exceed 1000 characters." at bounding box center [1191, 378] width 173 height 17
drag, startPoint x: 1100, startPoint y: 376, endPoint x: 1279, endPoint y: 386, distance: 179.3
click at [1279, 386] on div "Enter at least 100 characters. Text cannot exceed 1000 characters." at bounding box center [955, 273] width 672 height 257
click at [1280, 386] on div "Enter at least 100 characters. Text cannot exceed 1000 characters." at bounding box center [955, 273] width 672 height 257
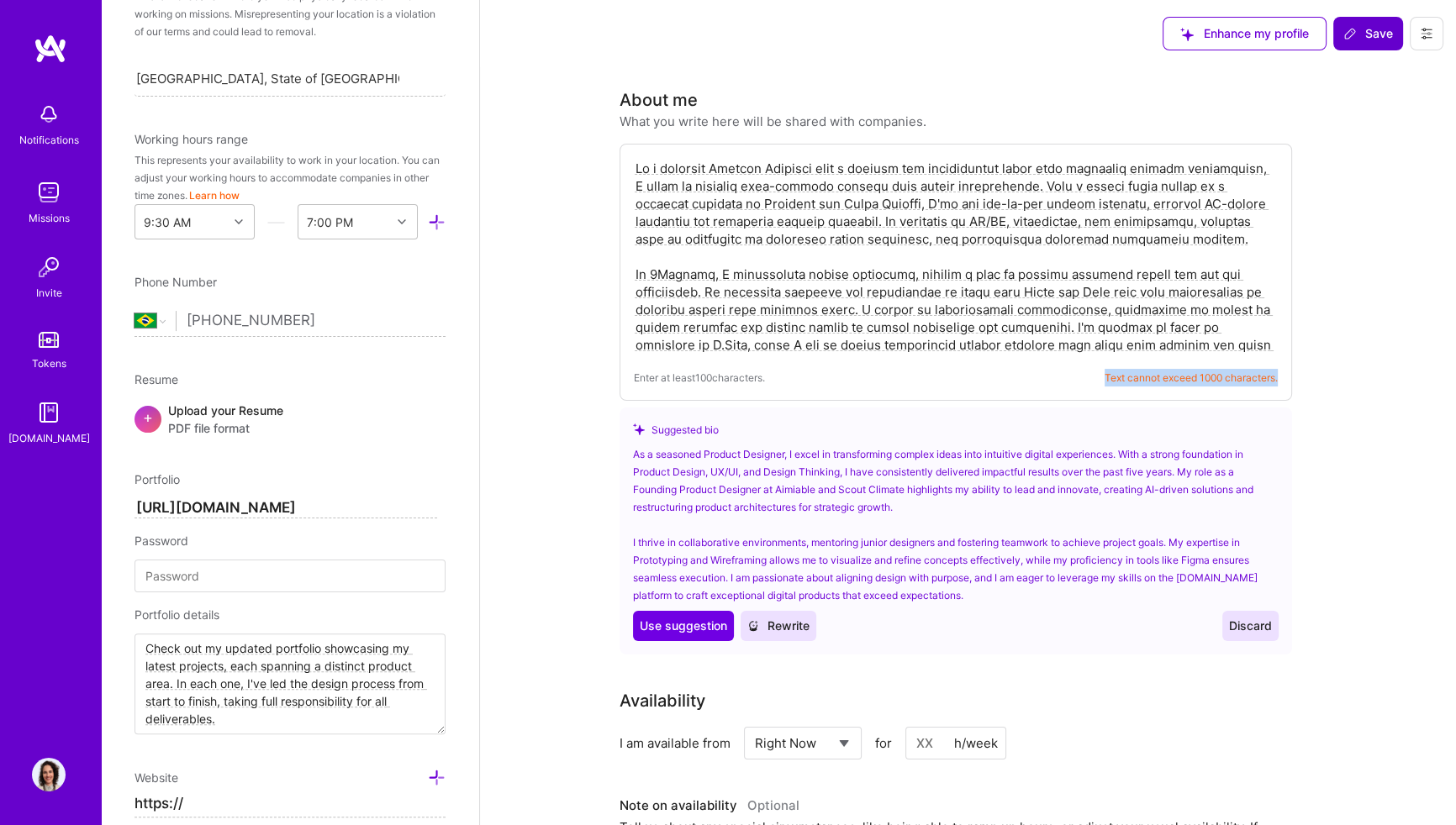
drag, startPoint x: 1281, startPoint y: 380, endPoint x: 1093, endPoint y: 394, distance: 188.5
click at [1093, 394] on div "Enter at least 100 characters. Text cannot exceed 1000 characters." at bounding box center [955, 273] width 672 height 257
drag, startPoint x: 1093, startPoint y: 394, endPoint x: 1065, endPoint y: 386, distance: 29.1
click at [1065, 386] on div "Enter at least 100 characters. Text cannot exceed 1000 characters." at bounding box center [955, 378] width 644 height 17
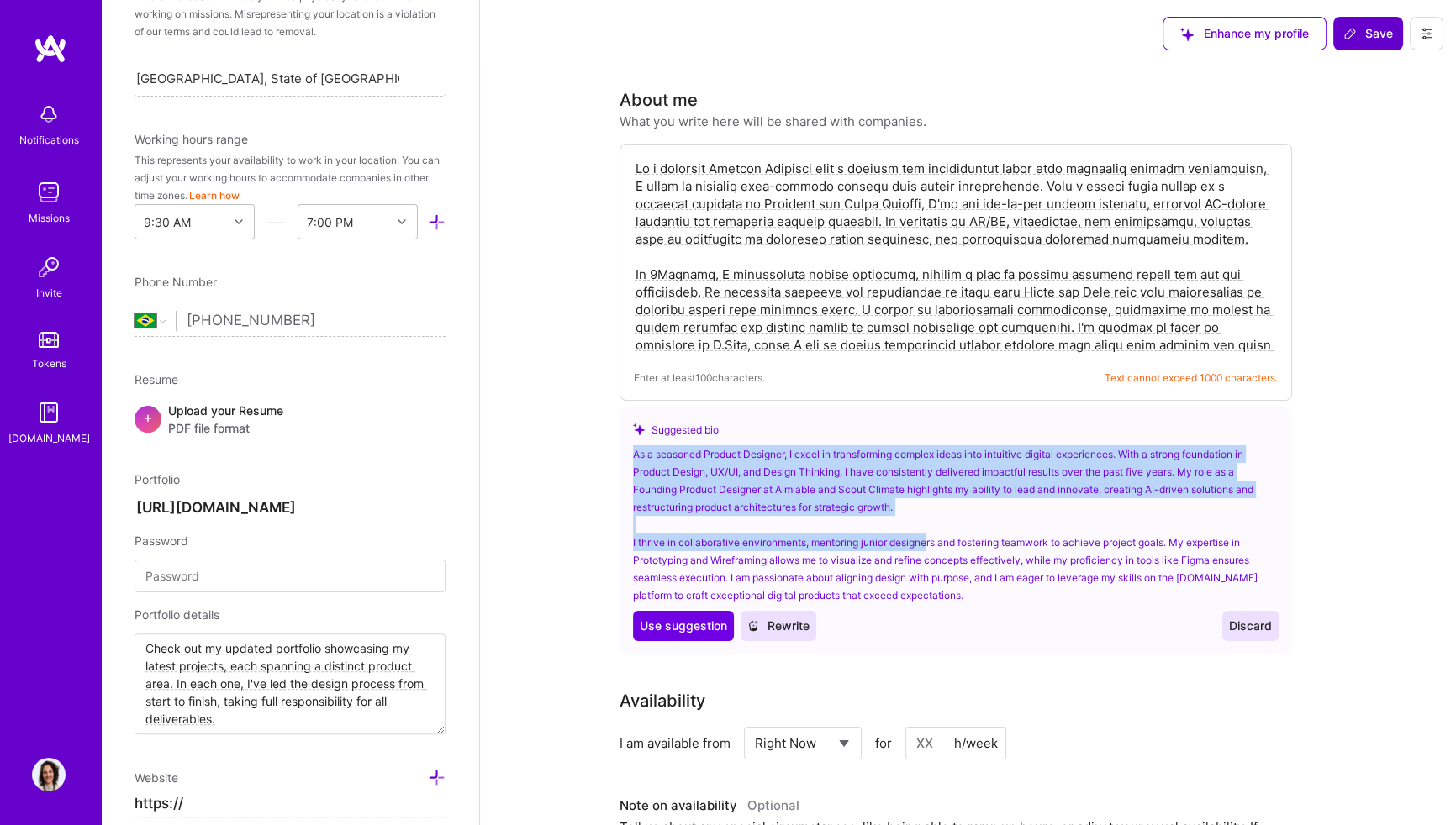
drag, startPoint x: 663, startPoint y: 465, endPoint x: 932, endPoint y: 544, distance: 280.4
click at [932, 544] on div "As a seasoned Product Designer, I excel in transforming complex ideas into intu…" at bounding box center [955, 525] width 646 height 159
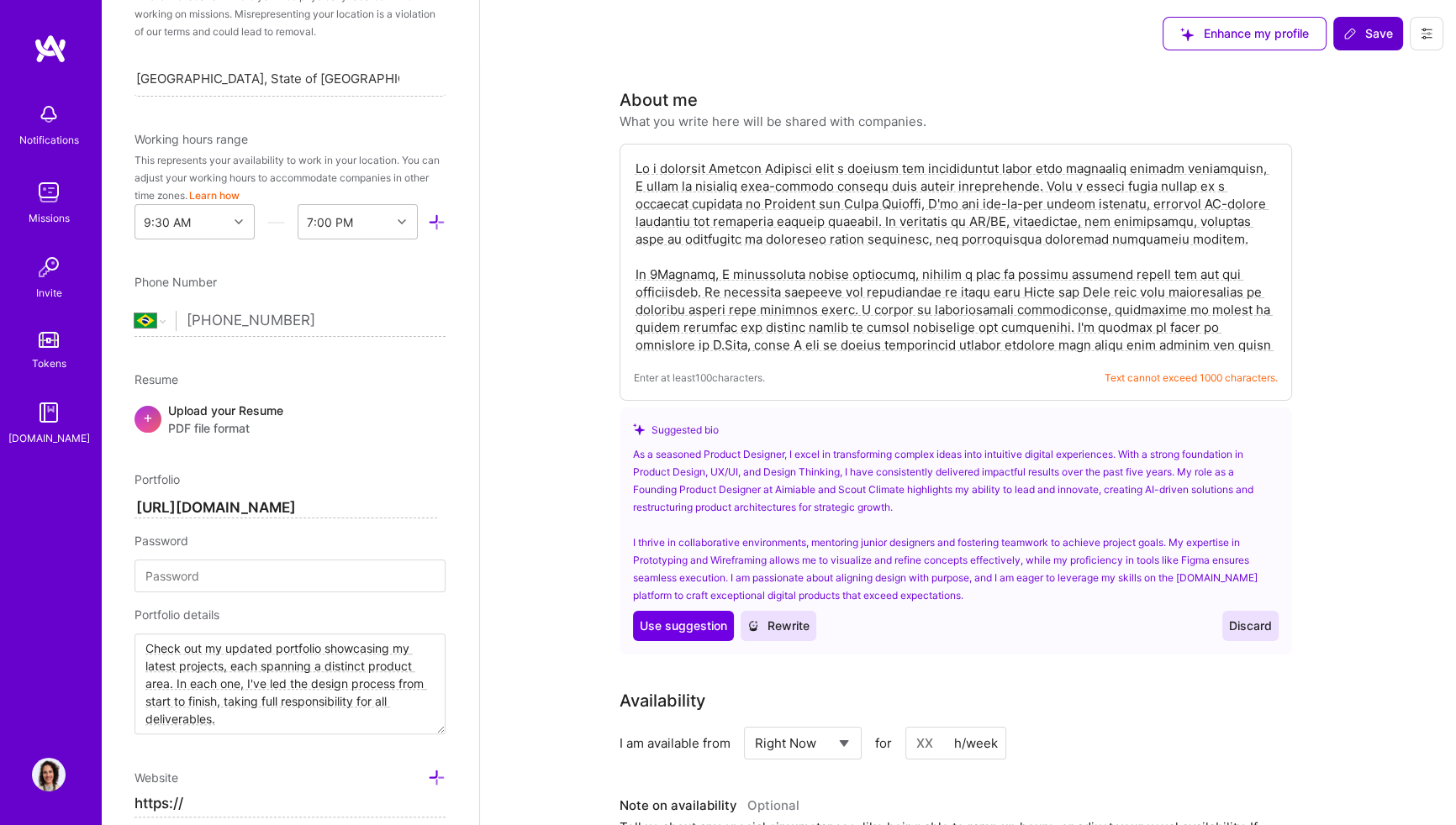
drag, startPoint x: 932, startPoint y: 544, endPoint x: 904, endPoint y: 597, distance: 59.9
click at [904, 597] on div "As a seasoned Product Designer, I excel in transforming complex ideas into intu…" at bounding box center [955, 525] width 646 height 159
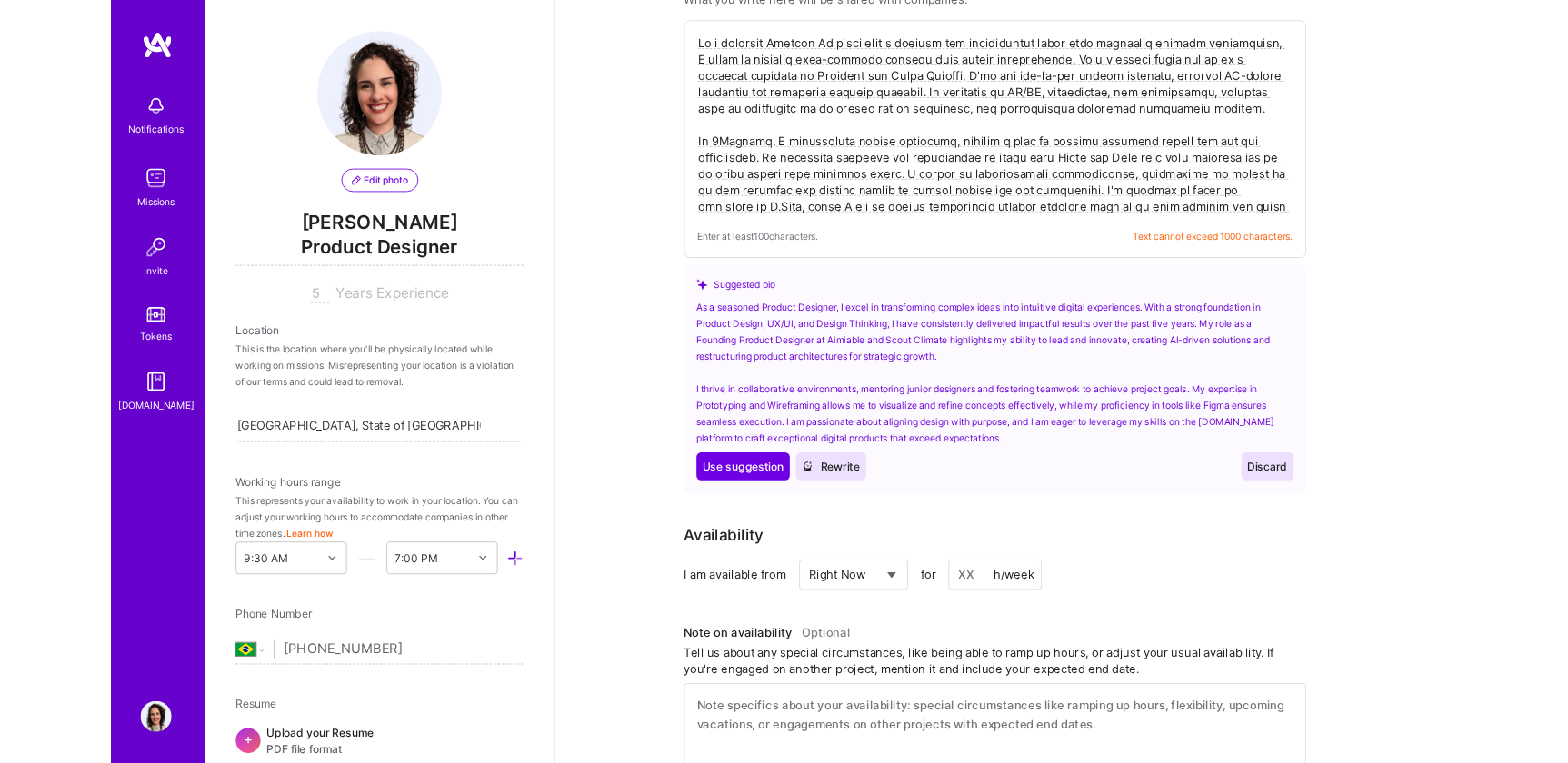
scroll to position [0, 0]
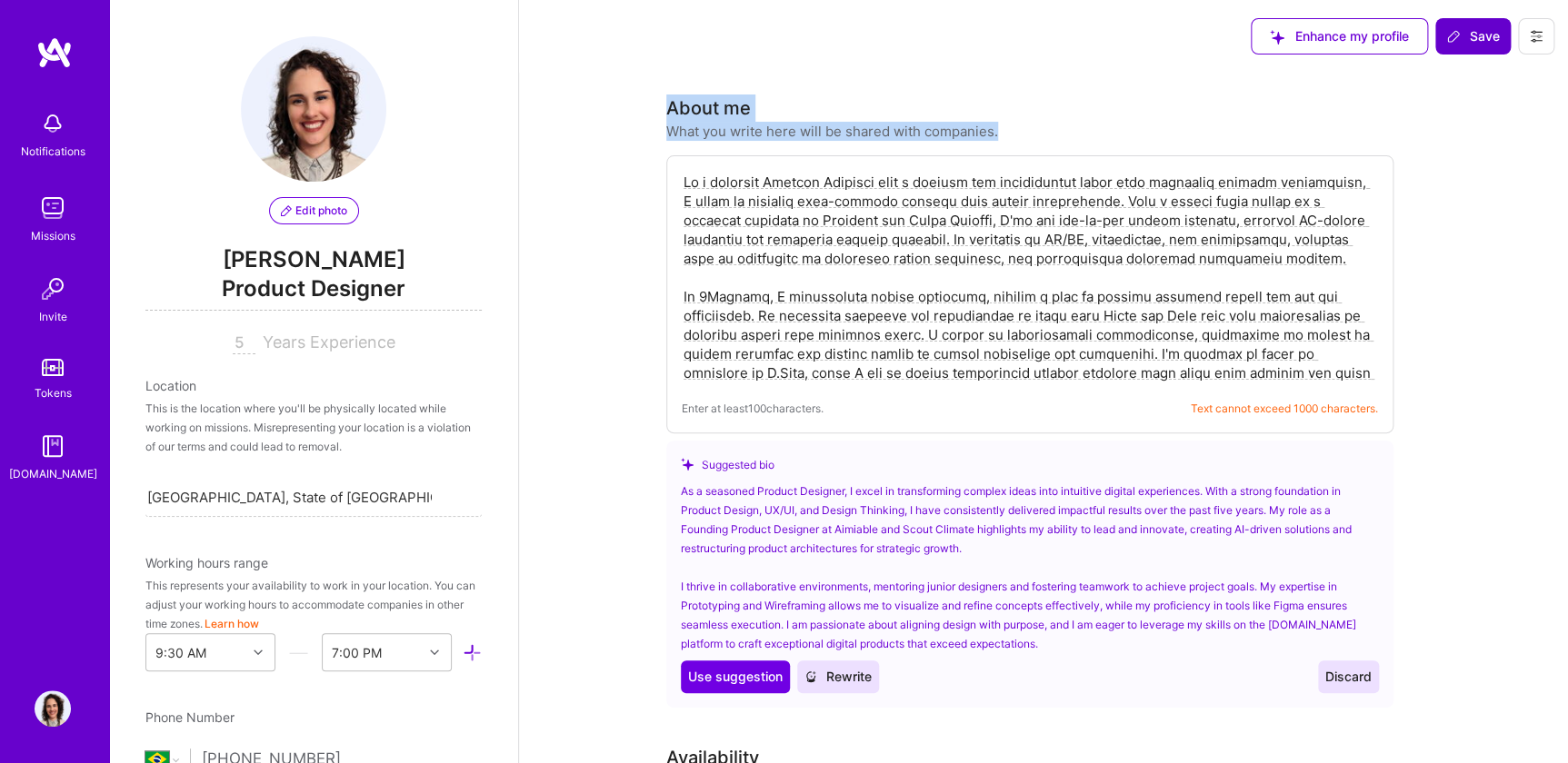
drag, startPoint x: 671, startPoint y: 108, endPoint x: 1000, endPoint y: 147, distance: 331.3
click at [1000, 147] on div "About me What you write here will be shared with companies. Enter at least 100 …" at bounding box center [1029, 400] width 727 height 613
click at [737, 122] on div "What you write here will be shared with companies." at bounding box center [832, 132] width 331 height 19
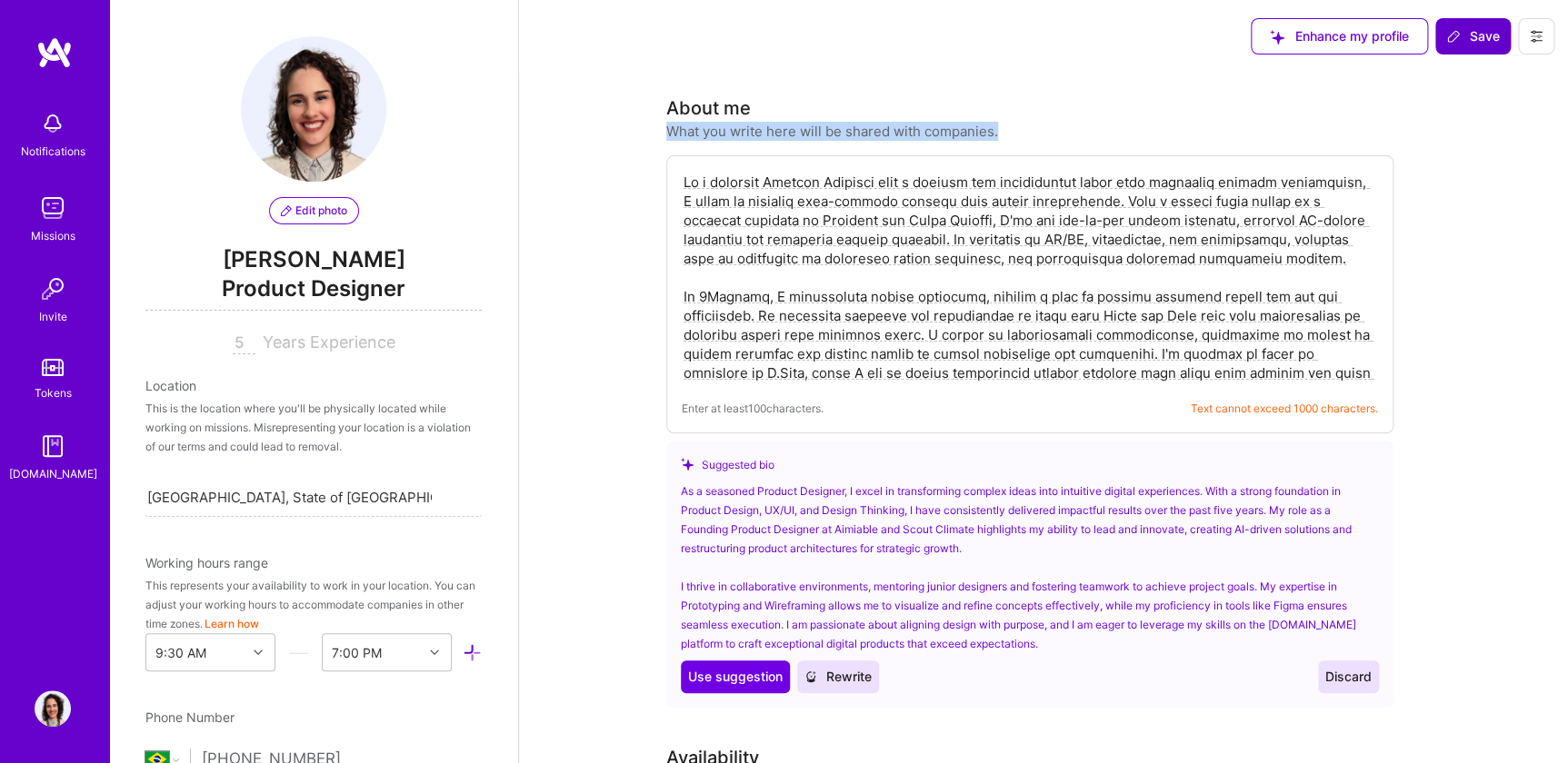
drag, startPoint x: 737, startPoint y: 122, endPoint x: 673, endPoint y: 121, distance: 64.0
click at [673, 122] on div "What you write here will be shared with companies." at bounding box center [832, 132] width 331 height 19
drag, startPoint x: 665, startPoint y: 108, endPoint x: 1005, endPoint y: 135, distance: 341.1
drag, startPoint x: 1005, startPoint y: 135, endPoint x: 936, endPoint y: 146, distance: 69.9
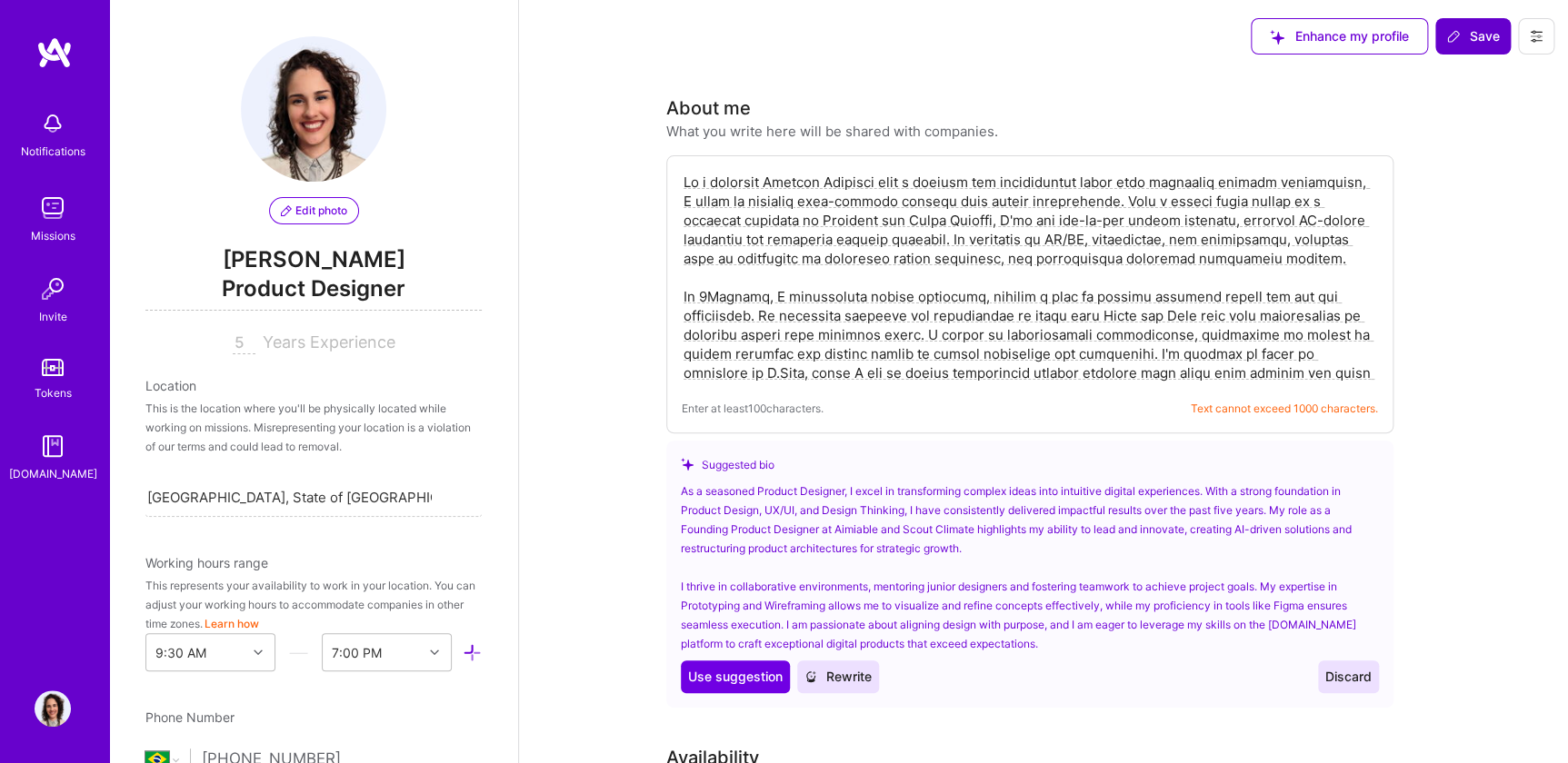
click at [936, 146] on div "About me What you write here will be shared with companies. Enter at least 100 …" at bounding box center [1029, 400] width 727 height 613
